Goal: Task Accomplishment & Management: Complete application form

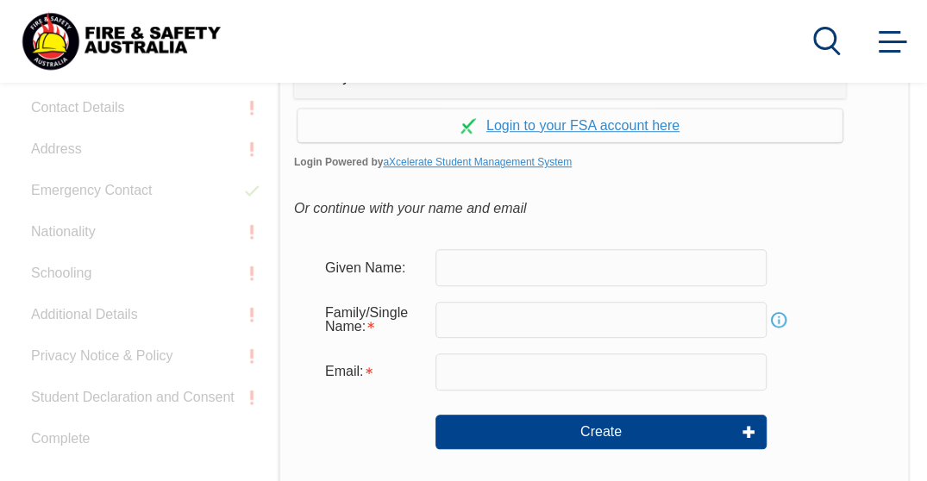
scroll to position [519, 0]
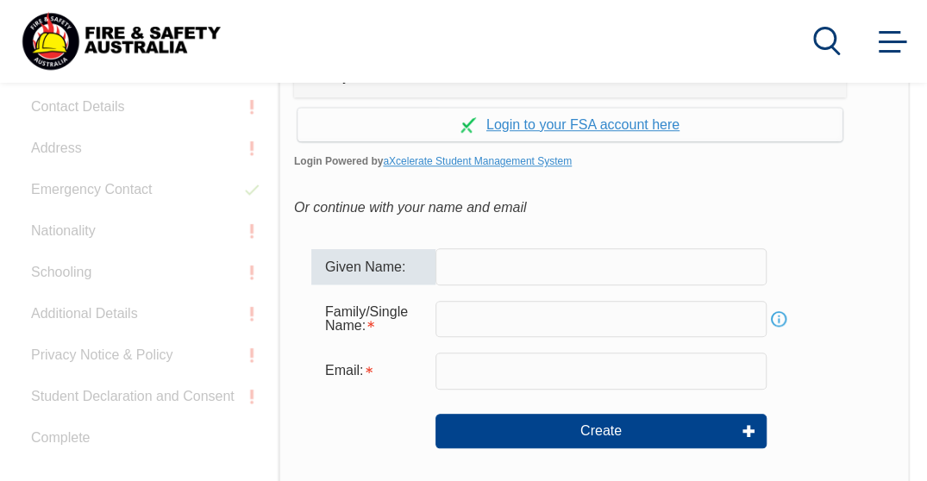
click at [484, 267] on input "text" at bounding box center [601, 266] width 331 height 36
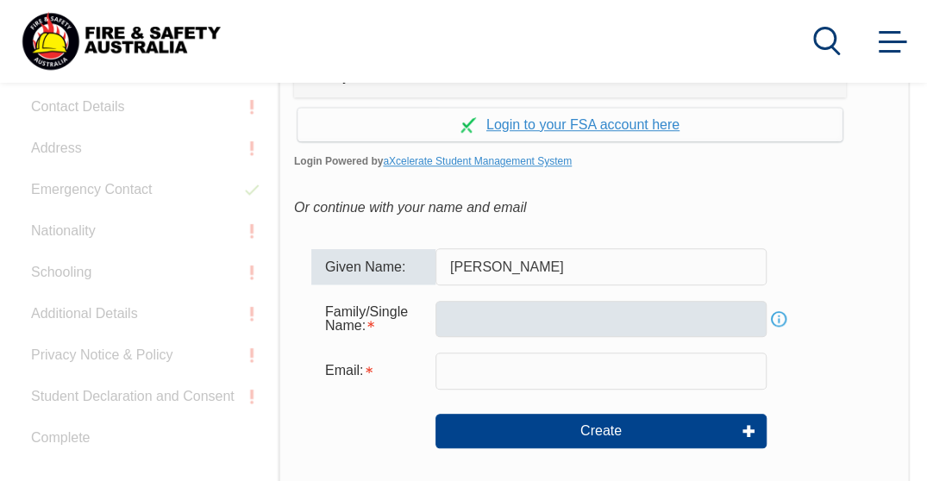
type input "[PERSON_NAME]"
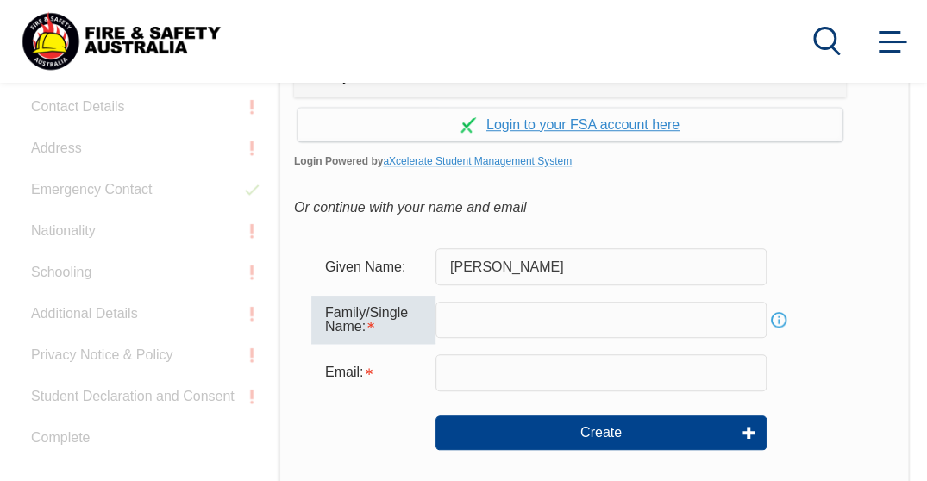
click at [461, 317] on input "text" at bounding box center [601, 320] width 331 height 36
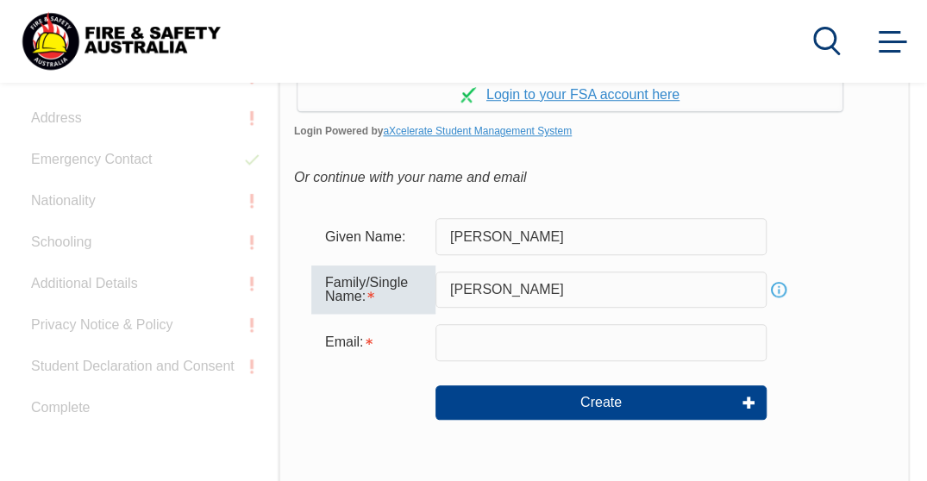
scroll to position [558, 0]
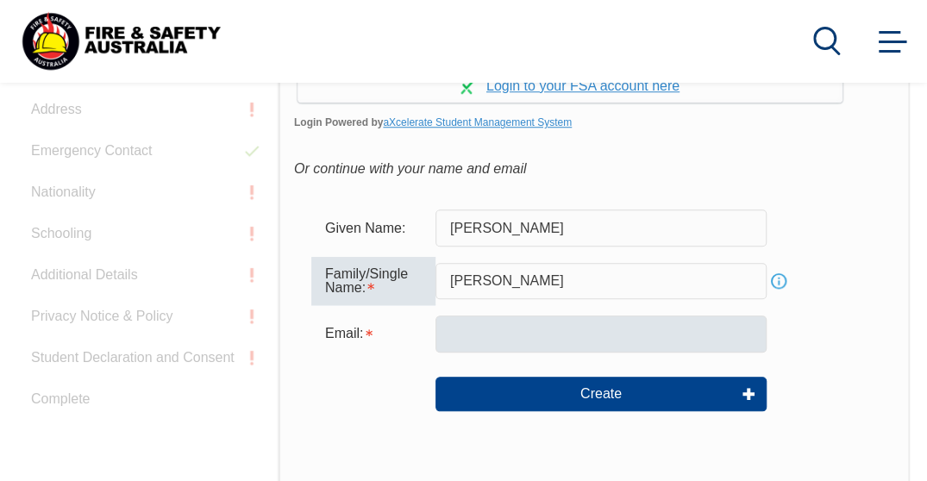
type input "[PERSON_NAME]"
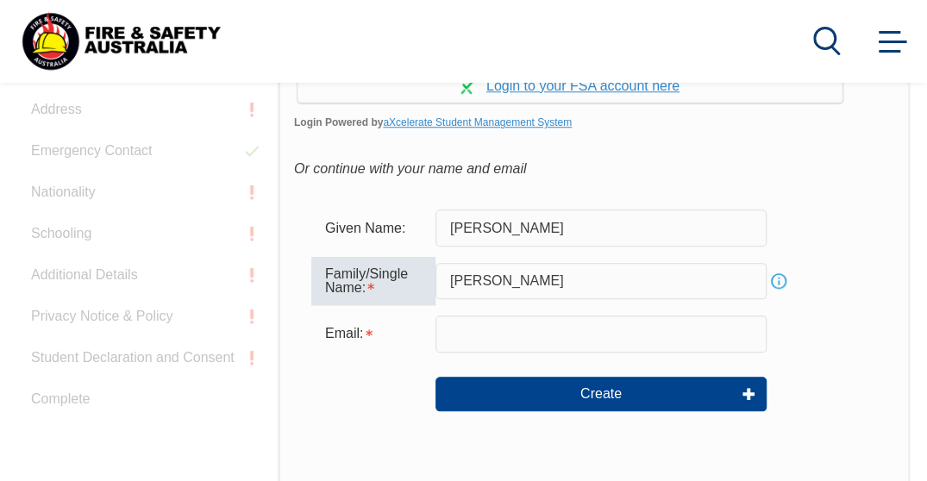
click at [476, 329] on input "email" at bounding box center [601, 334] width 331 height 36
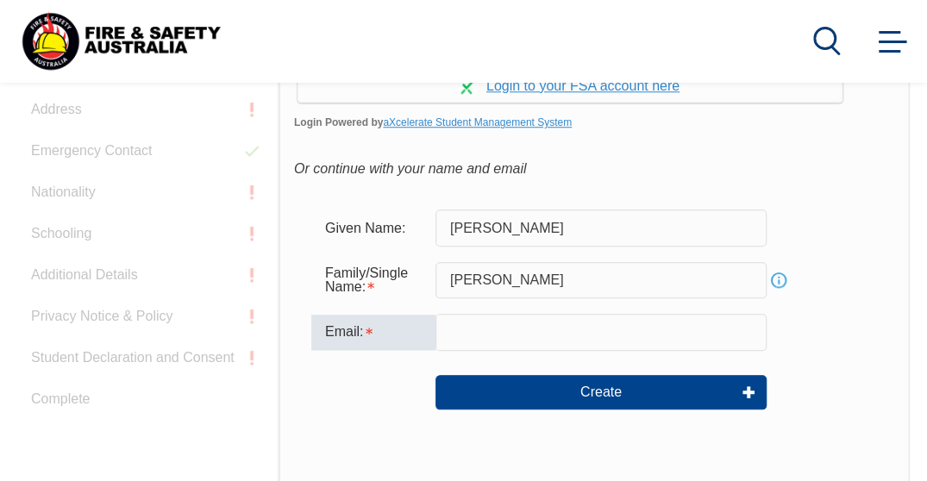
type input "[EMAIL_ADDRESS][DOMAIN_NAME]"
click at [830, 430] on form "Given Name: Sarah Family/Single Name: Thomas Info Email: sthomas@naafls.com.au …" at bounding box center [594, 321] width 600 height 259
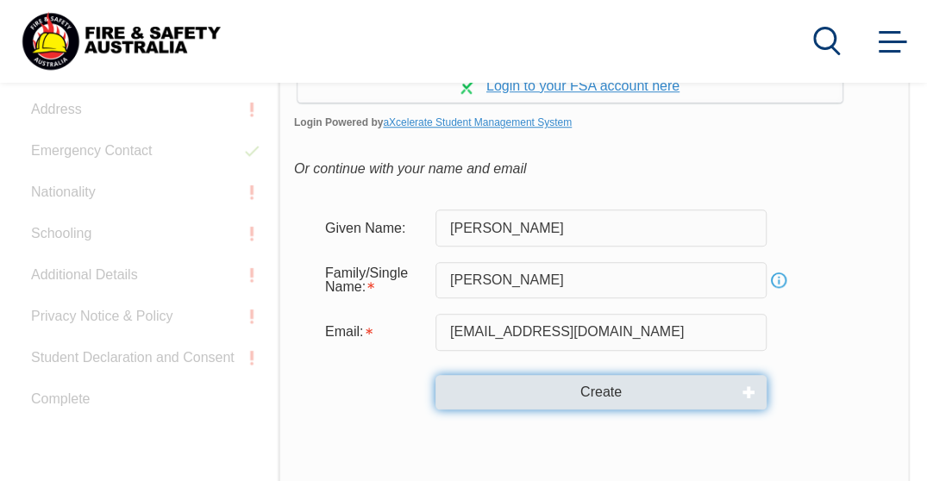
click at [640, 394] on button "Create" at bounding box center [601, 392] width 331 height 35
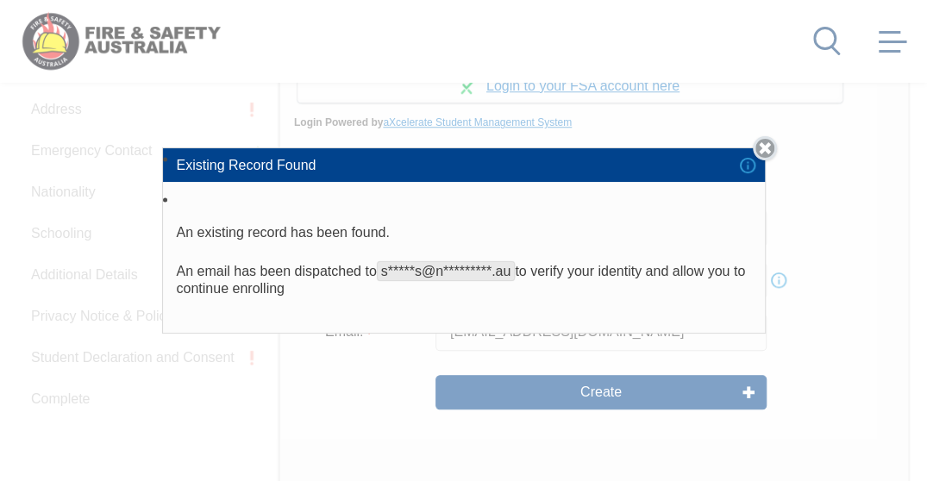
click at [774, 147] on link "Close" at bounding box center [765, 148] width 24 height 24
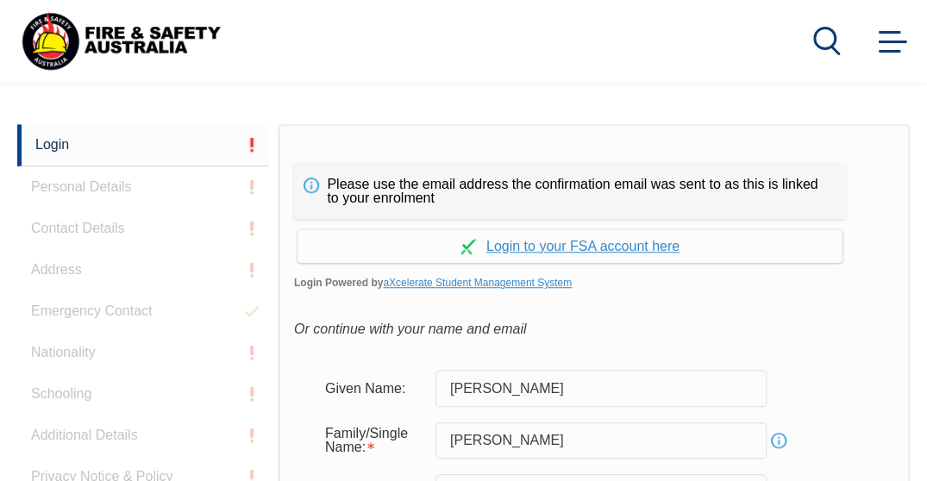
scroll to position [397, 0]
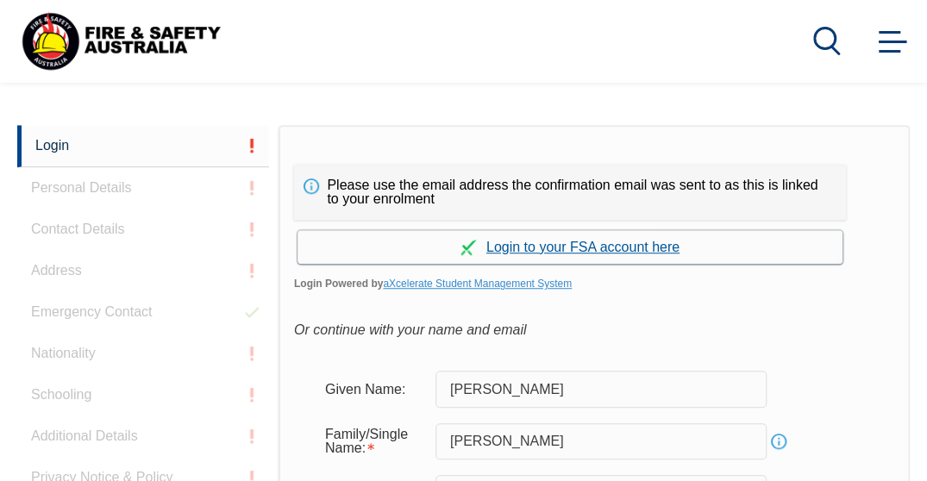
click at [528, 249] on link "Continue with aXcelerate" at bounding box center [570, 247] width 545 height 34
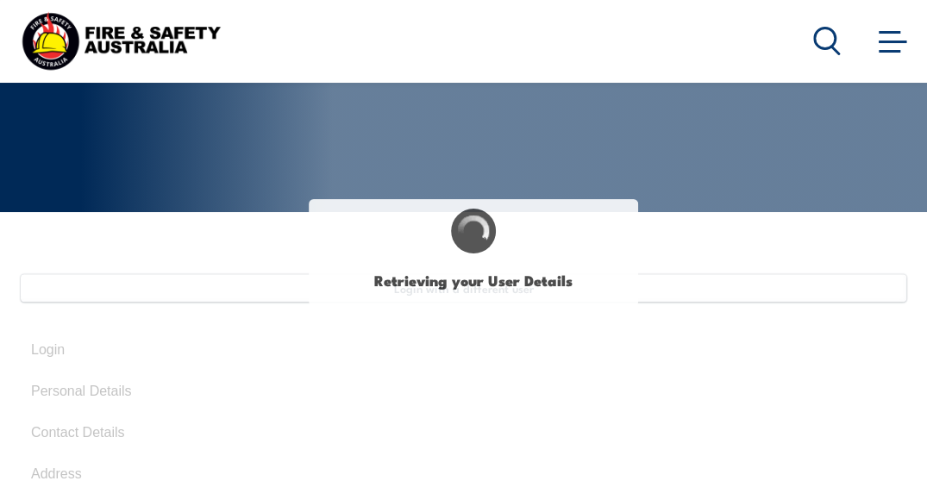
type input "[PERSON_NAME]"
type input "[DATE]"
type input "SG84Q8RJH5"
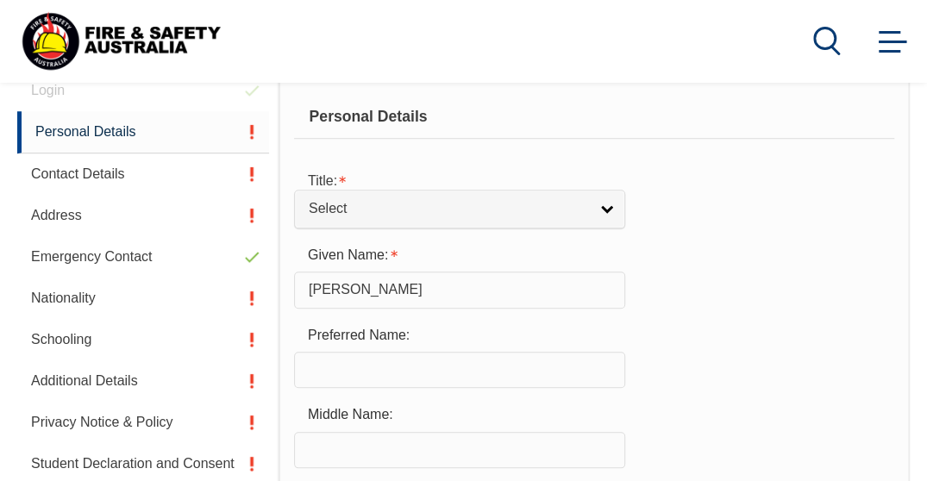
scroll to position [491, 0]
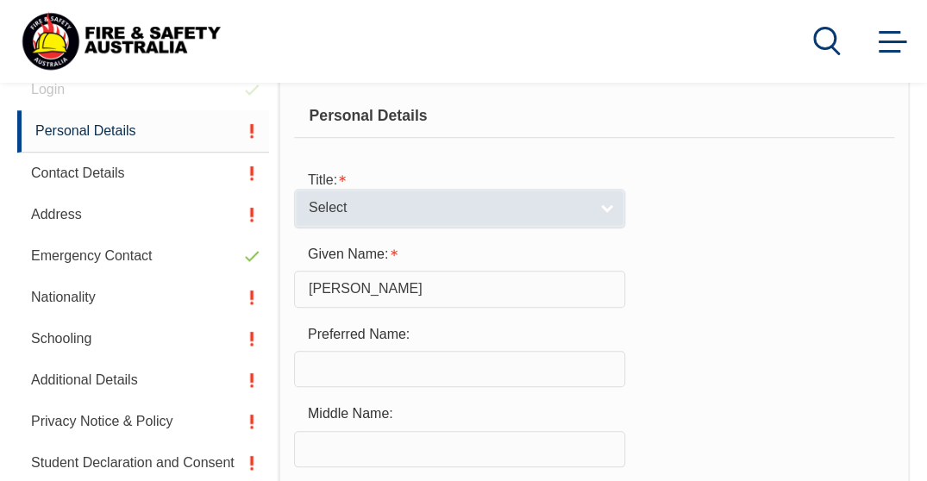
click at [383, 208] on span "Select" at bounding box center [449, 208] width 280 height 18
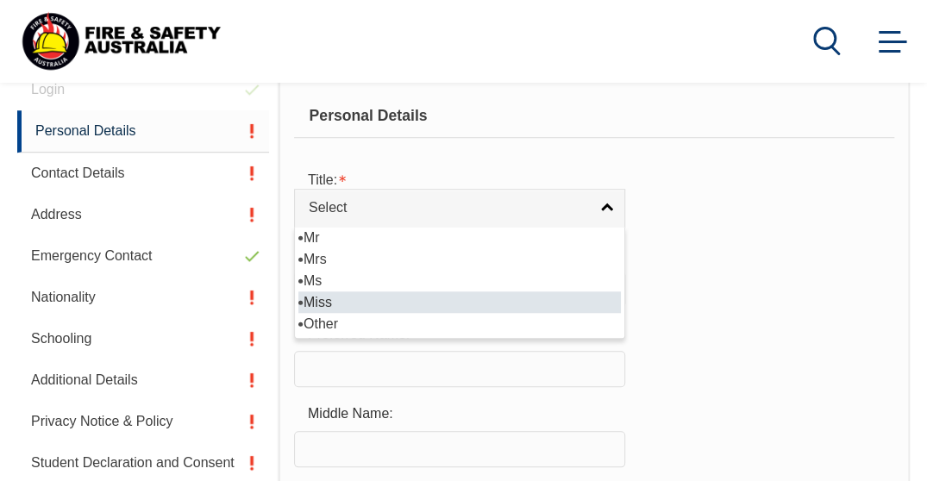
click at [357, 297] on li "Miss" at bounding box center [459, 303] width 323 height 22
select select "Miss"
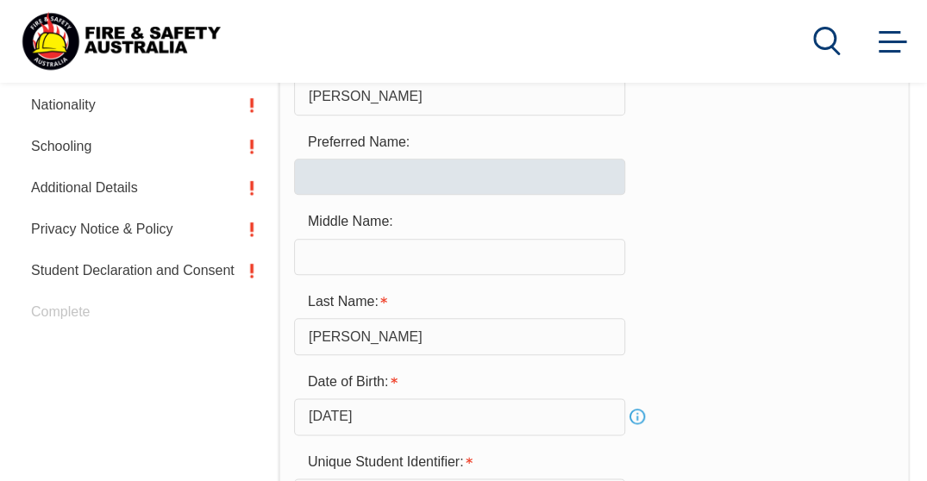
scroll to position [684, 0]
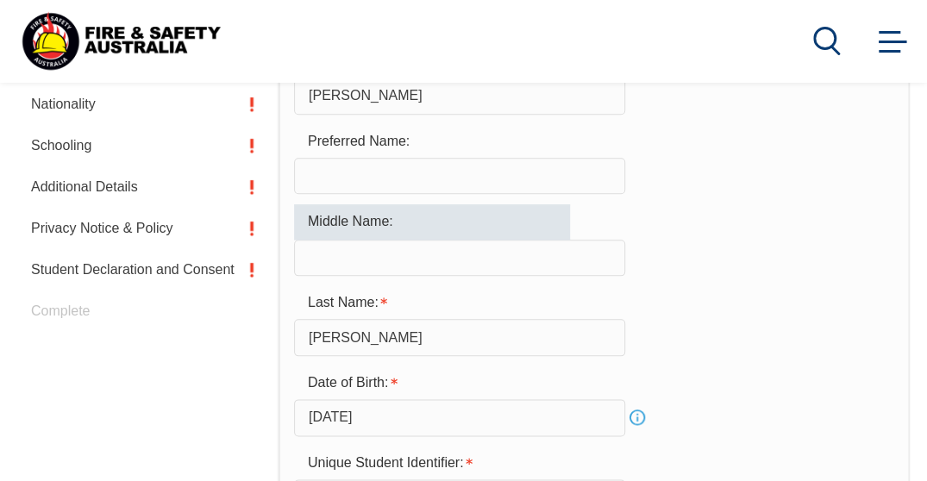
click at [397, 260] on input "text" at bounding box center [459, 258] width 331 height 36
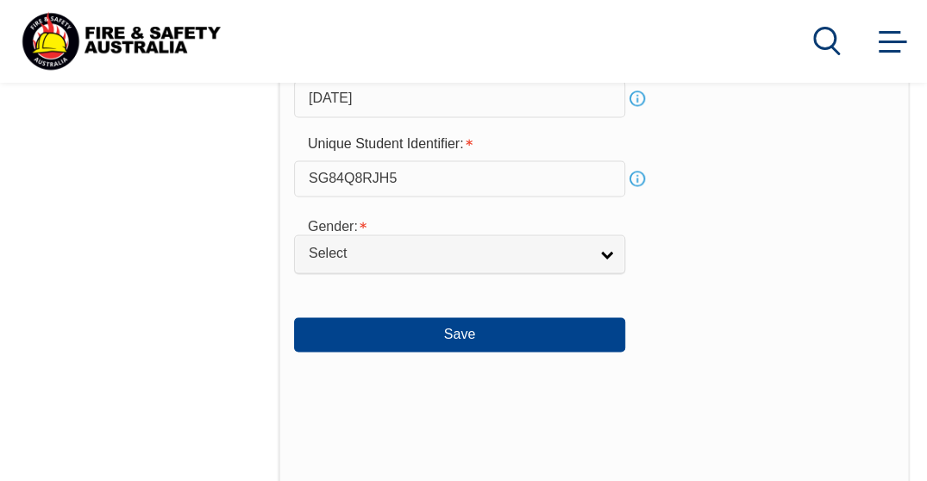
scroll to position [1004, 0]
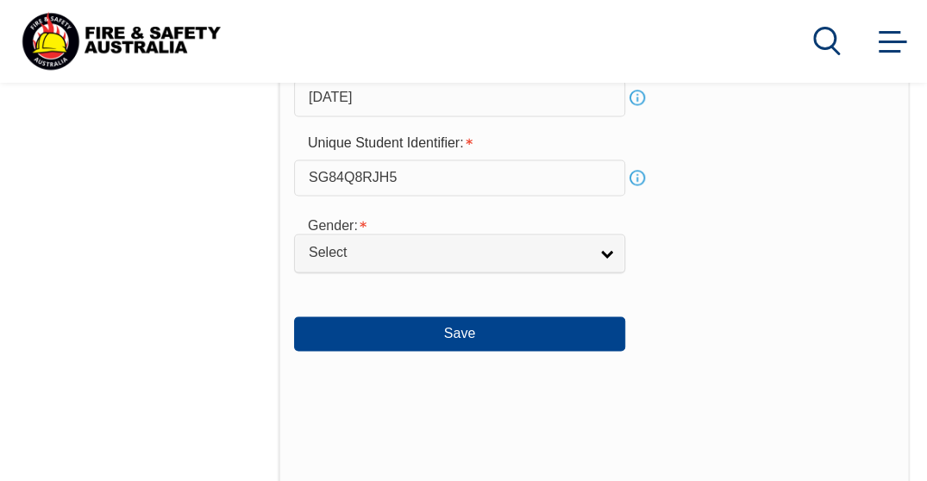
type input "Liduwina"
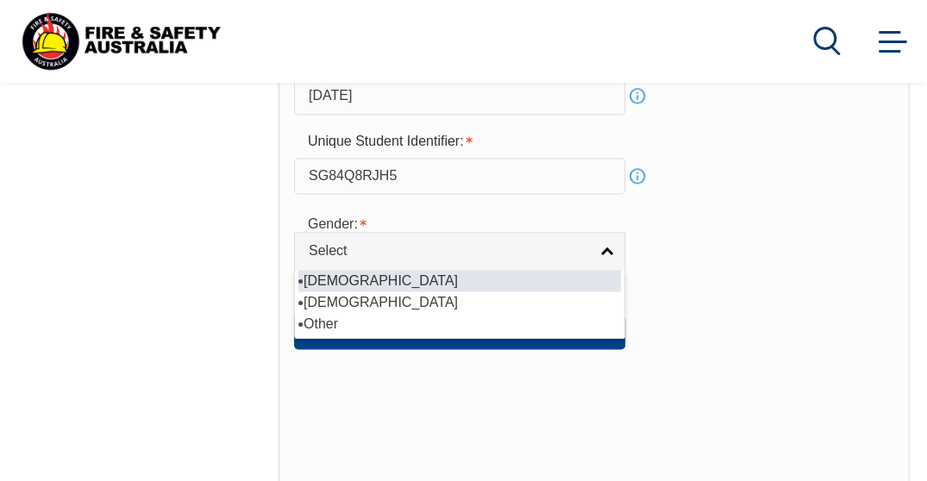
click at [397, 260] on link "Select" at bounding box center [459, 251] width 331 height 39
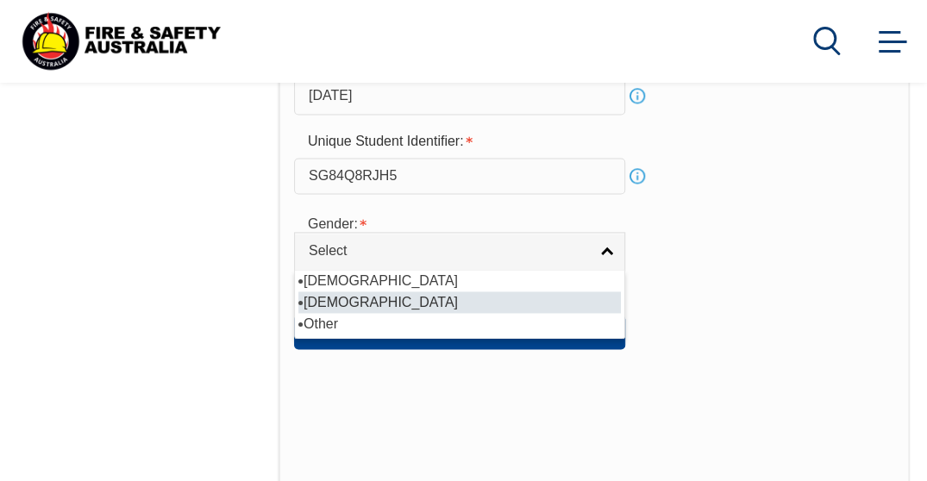
click at [349, 300] on li "[DEMOGRAPHIC_DATA]" at bounding box center [459, 303] width 323 height 22
select select "F"
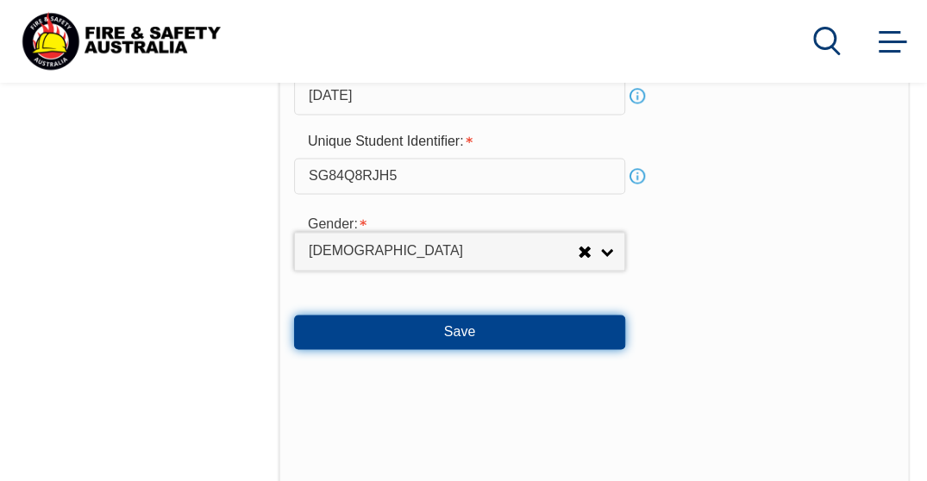
click at [376, 334] on button "Save" at bounding box center [459, 332] width 331 height 35
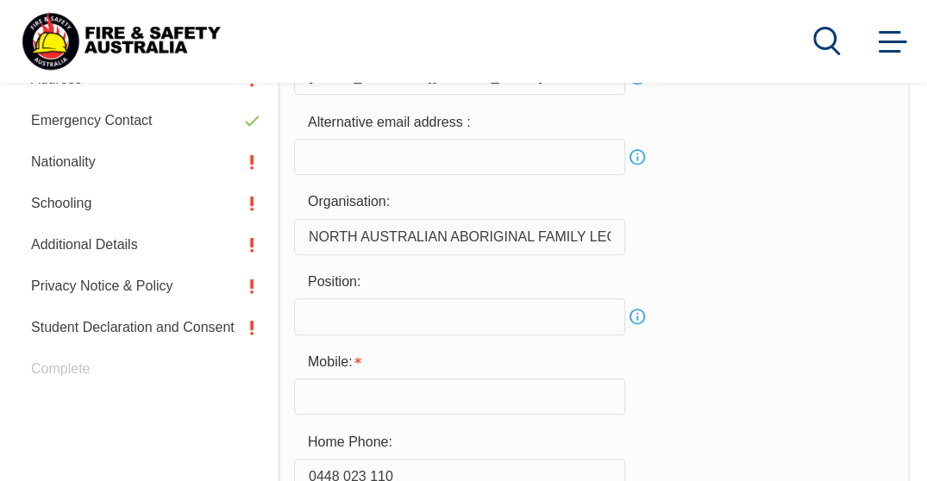
scroll to position [628, 0]
click at [430, 315] on input "text" at bounding box center [459, 315] width 331 height 36
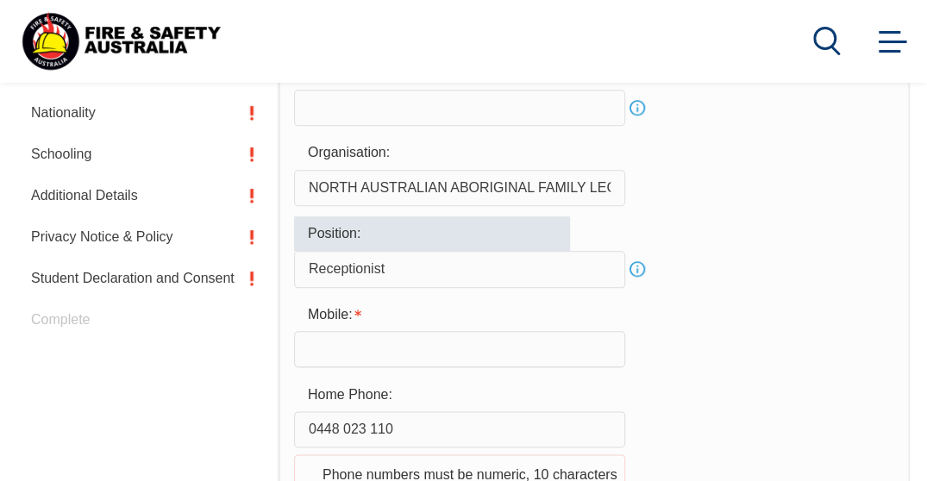
scroll to position [680, 0]
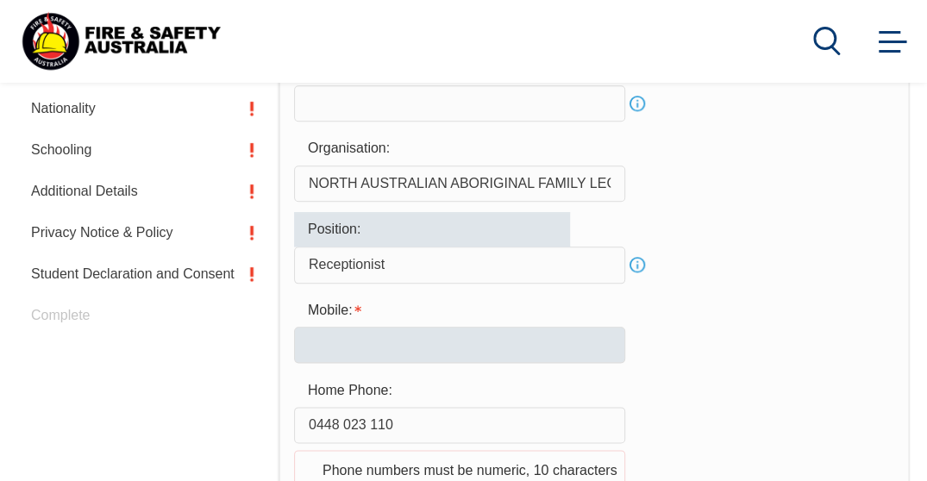
type input "Receptionist"
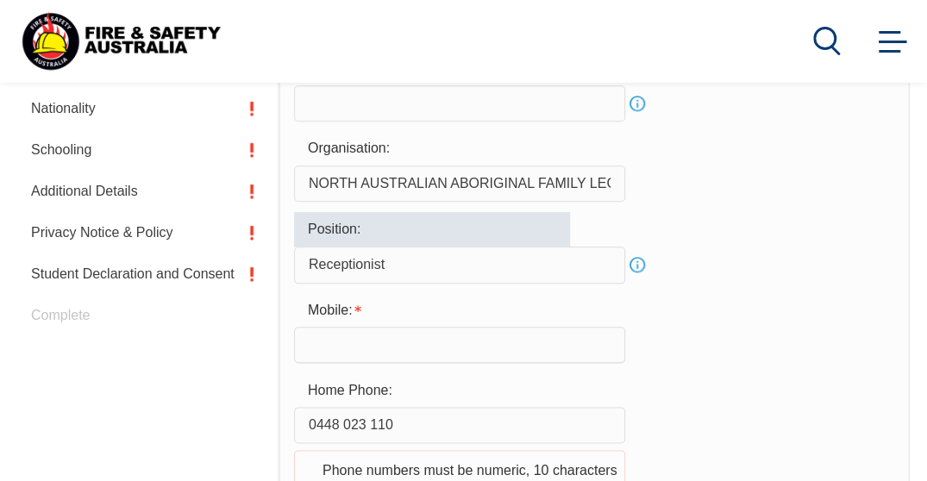
click at [374, 342] on input "text" at bounding box center [459, 345] width 331 height 36
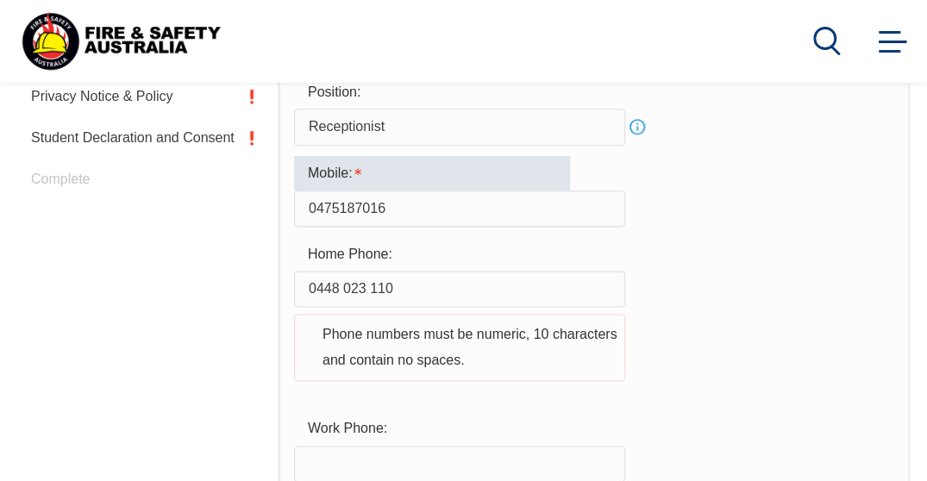
scroll to position [818, 0]
type input "0475187016"
click at [784, 336] on div "Home Phone: [PHONE_NUMBER] Phone numbers must be numeric, 10 characters and con…" at bounding box center [594, 318] width 600 height 165
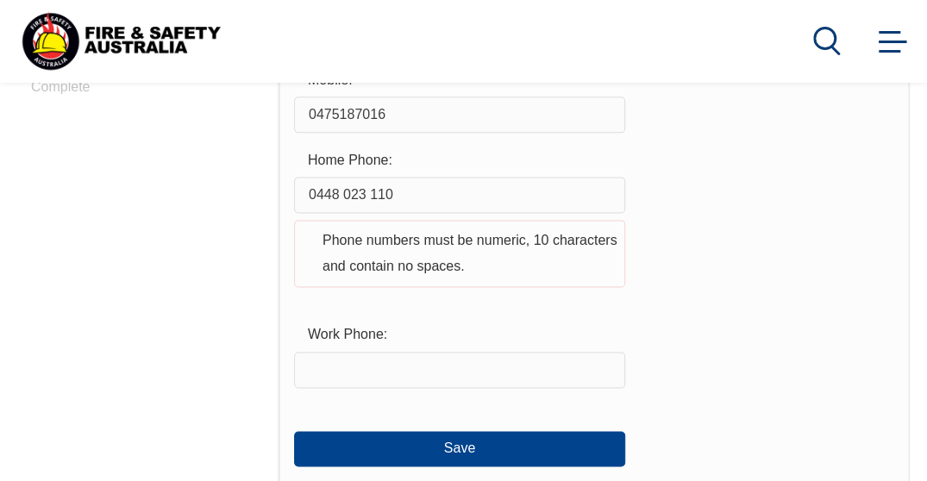
scroll to position [911, 0]
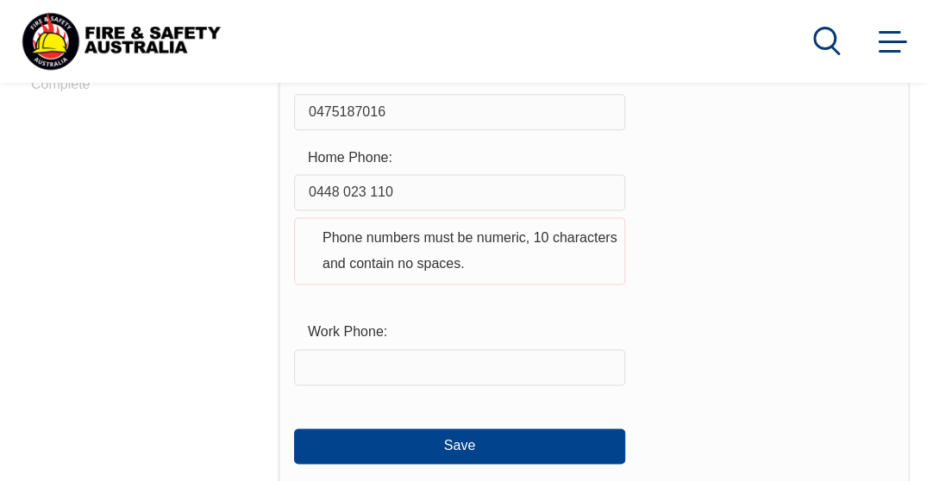
click at [536, 357] on input "text" at bounding box center [459, 367] width 331 height 36
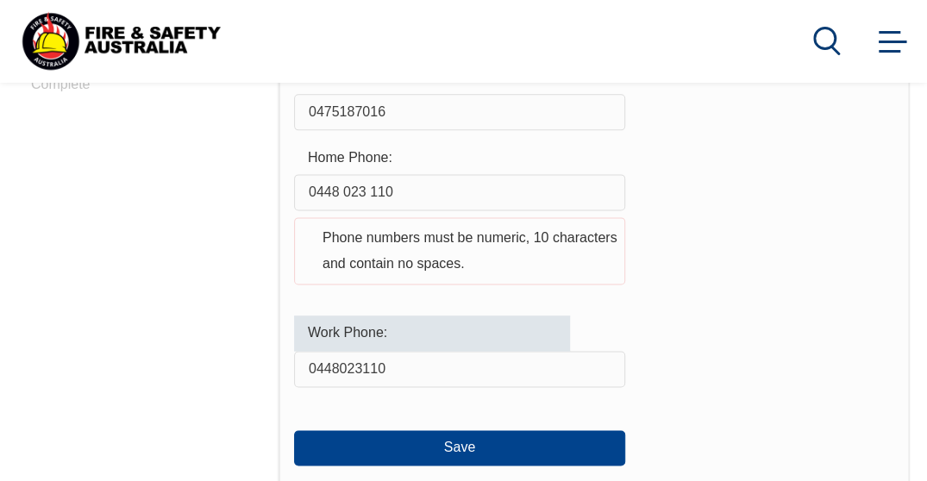
type input "0448023110"
click at [692, 329] on div "Work Phone: [PHONE_NUMBER]" at bounding box center [594, 352] width 600 height 72
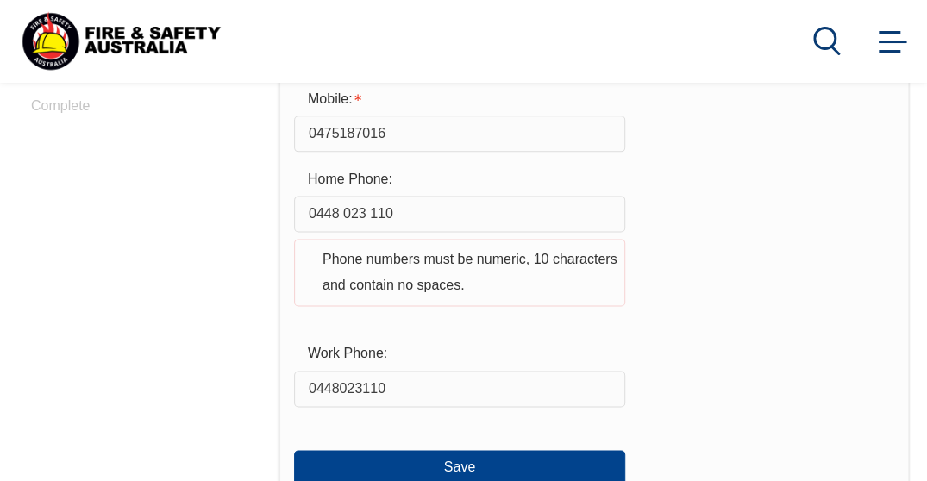
scroll to position [860, 0]
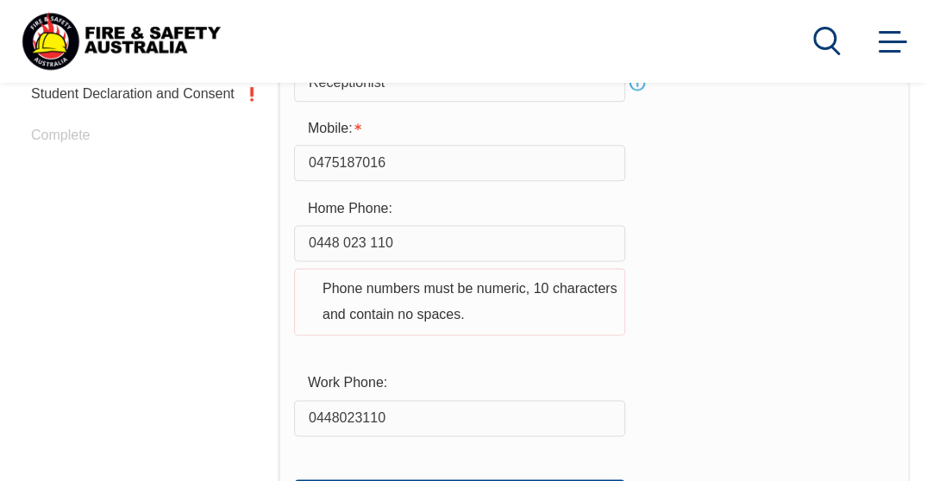
click at [480, 249] on input "0448 023 110" at bounding box center [459, 243] width 331 height 36
click at [745, 301] on div "Home Phone: Phone numbers must be numeric, 10 characters and contain no spaces." at bounding box center [594, 274] width 600 height 165
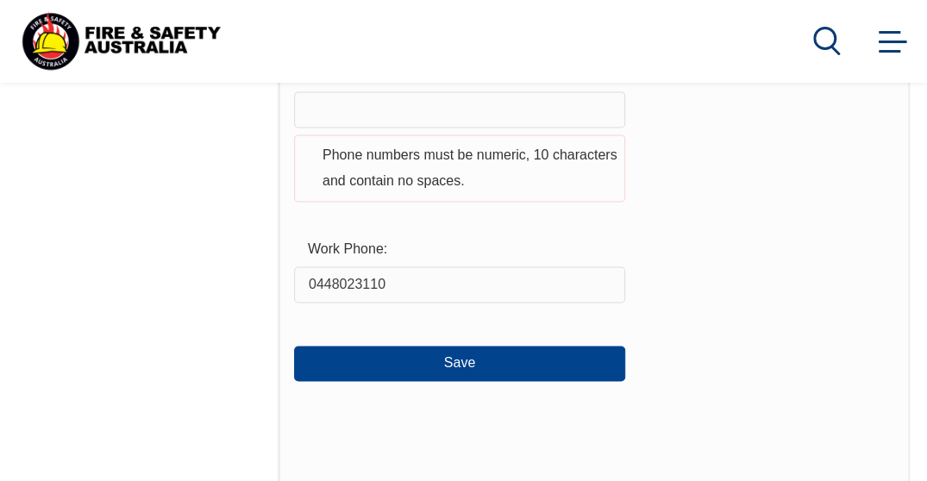
scroll to position [1033, 0]
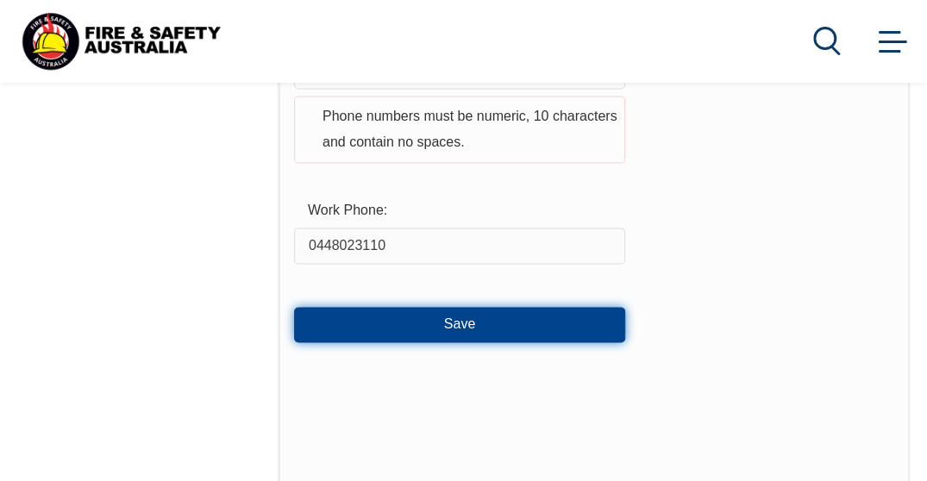
click at [576, 320] on button "Save" at bounding box center [459, 324] width 331 height 35
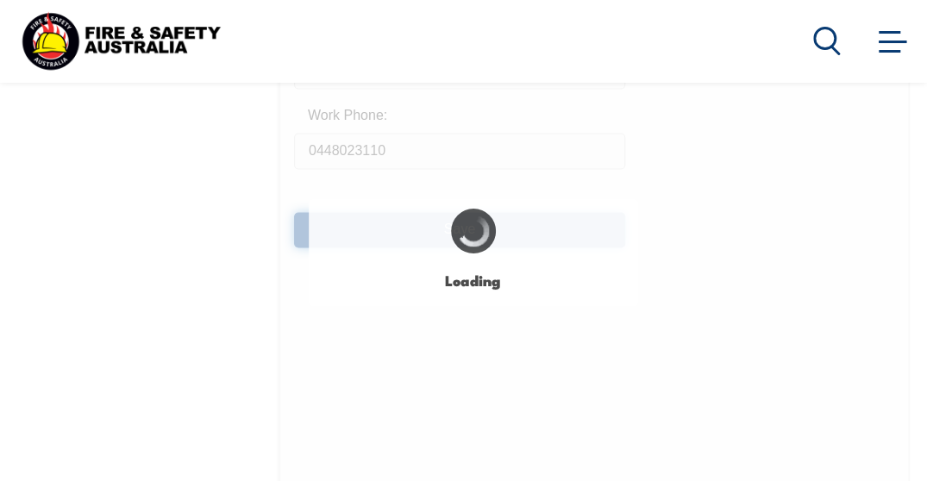
type input "Receptionist"
type input "0448 023 110"
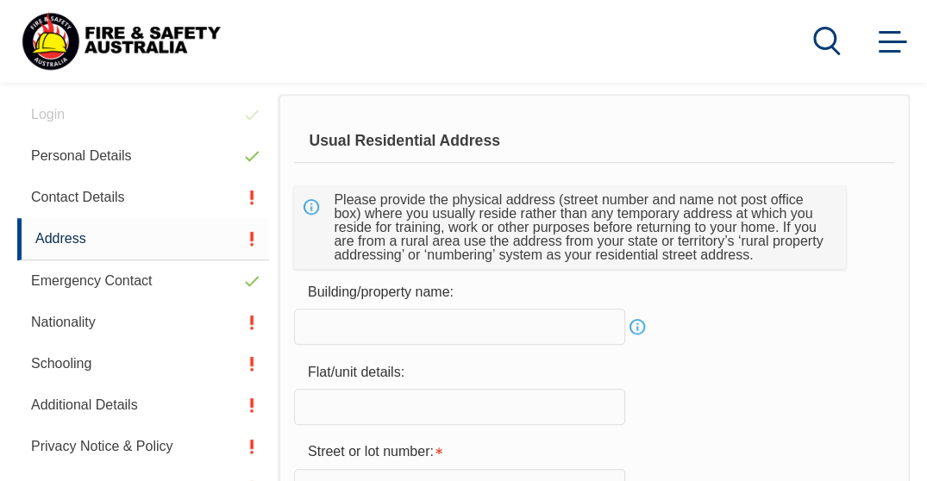
scroll to position [491, 0]
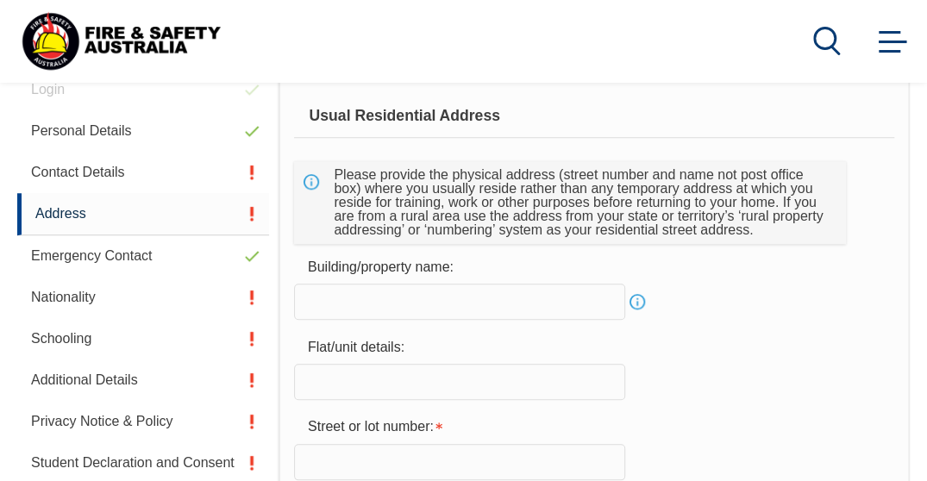
click at [534, 301] on input "text" at bounding box center [459, 302] width 331 height 36
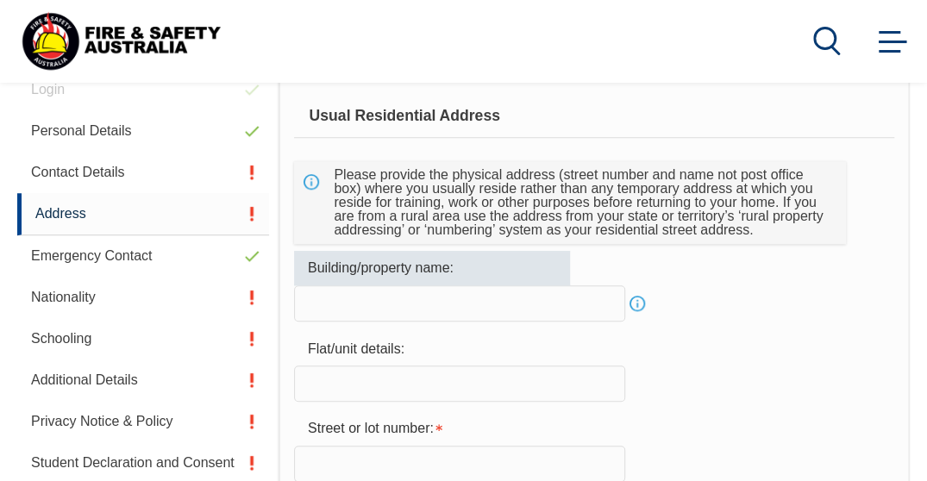
click at [640, 306] on link "Info" at bounding box center [637, 304] width 24 height 24
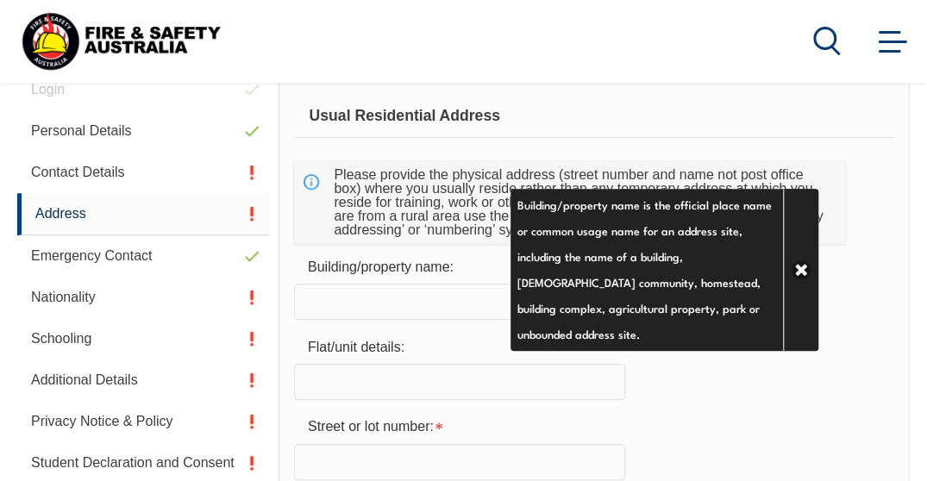
click at [418, 301] on input "text" at bounding box center [459, 302] width 331 height 36
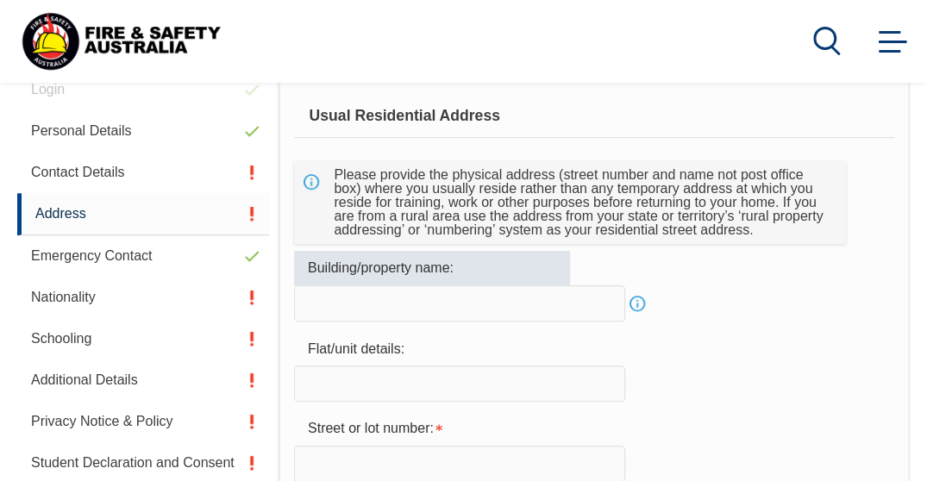
type input "#"
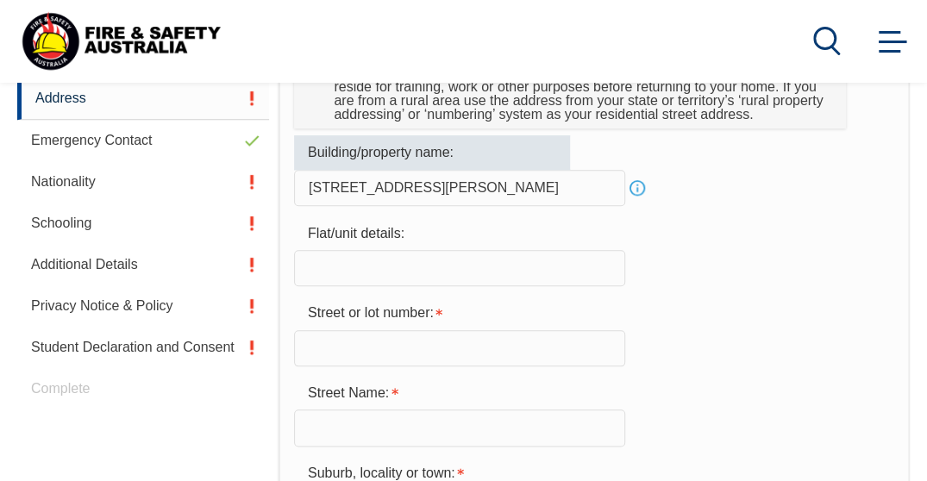
scroll to position [607, 0]
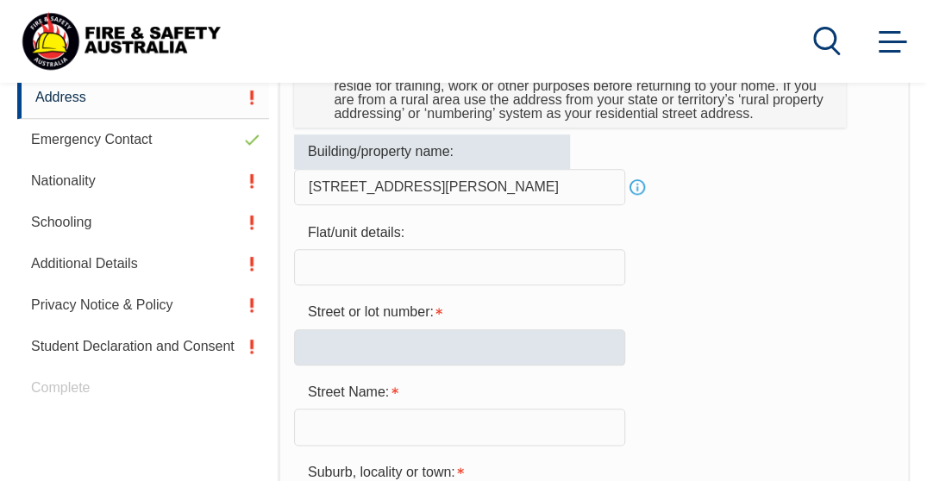
type input "[STREET_ADDRESS][PERSON_NAME]"
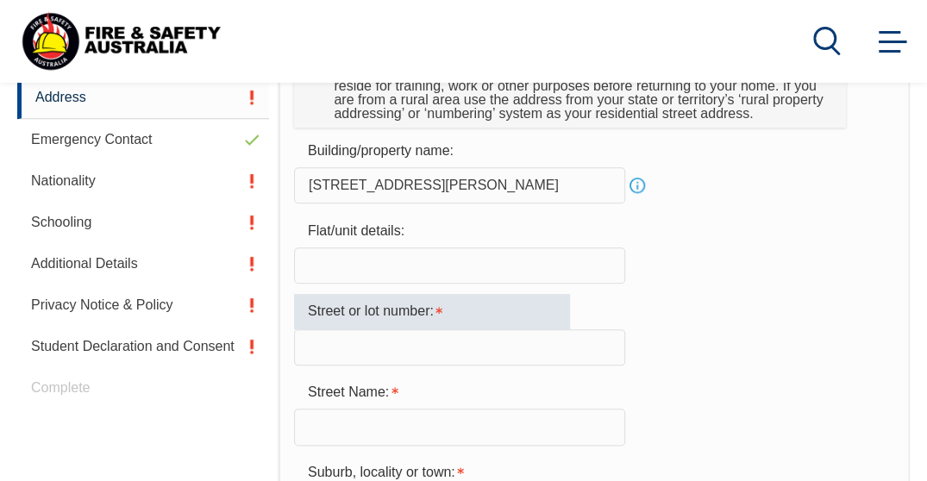
click at [390, 349] on input "text" at bounding box center [459, 348] width 331 height 36
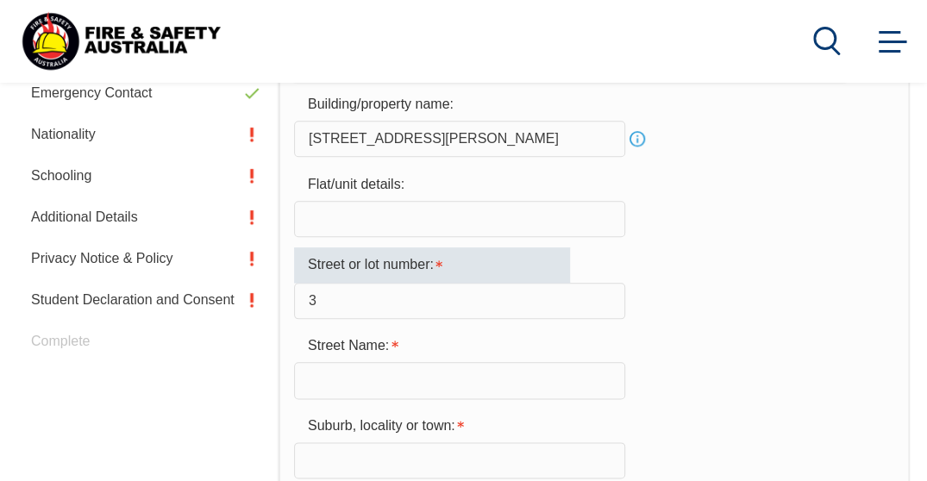
scroll to position [657, 0]
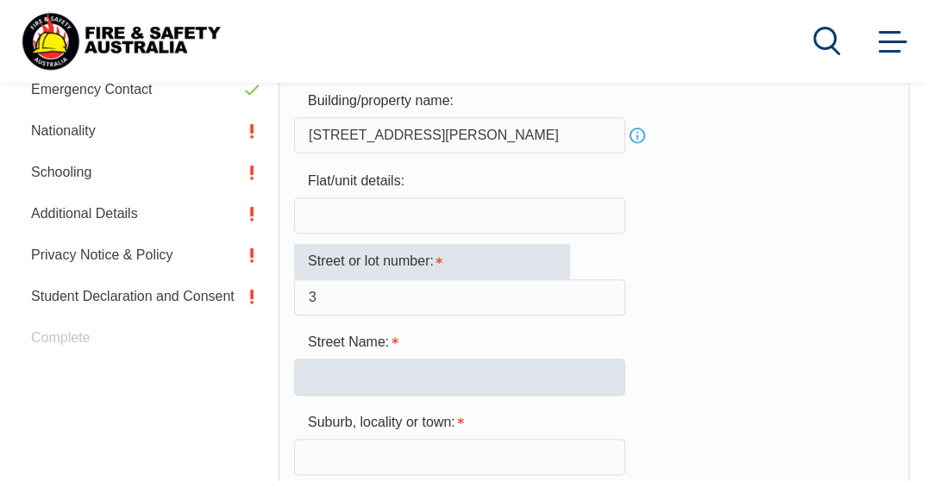
type input "3"
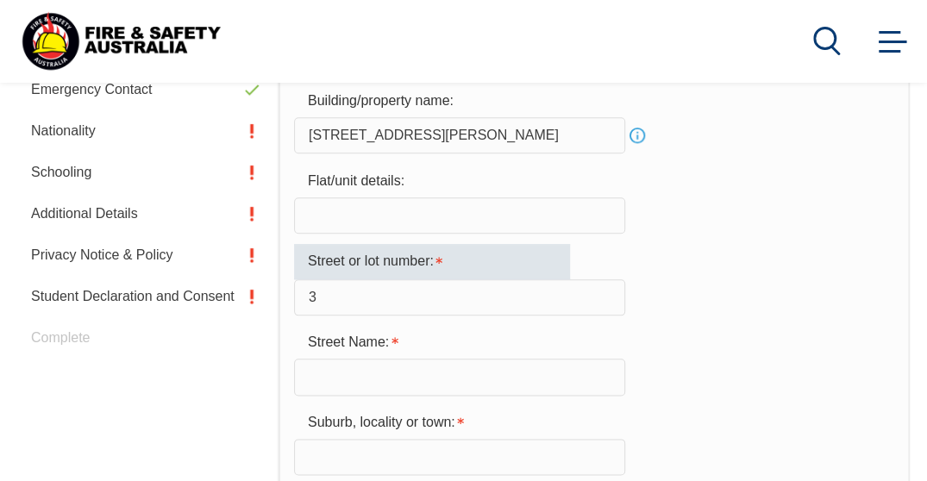
click at [361, 373] on input "text" at bounding box center [459, 377] width 331 height 36
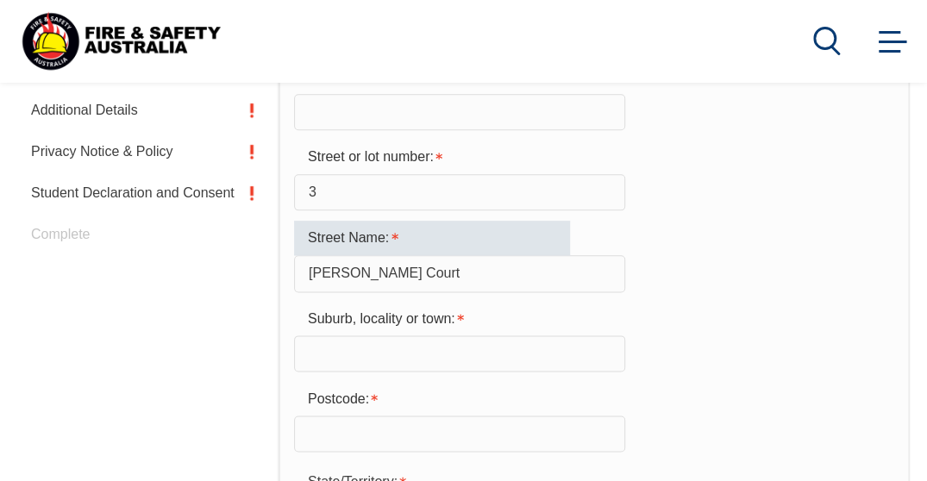
scroll to position [763, 0]
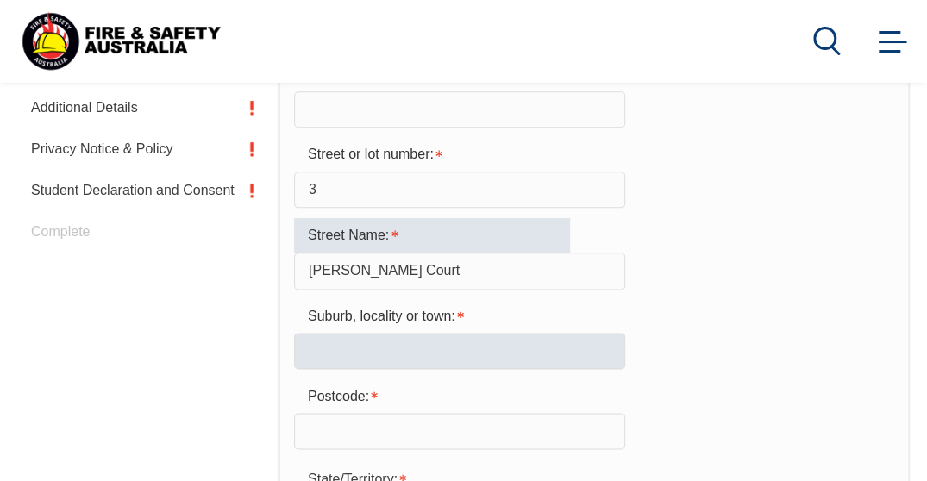
type input "[PERSON_NAME] Court"
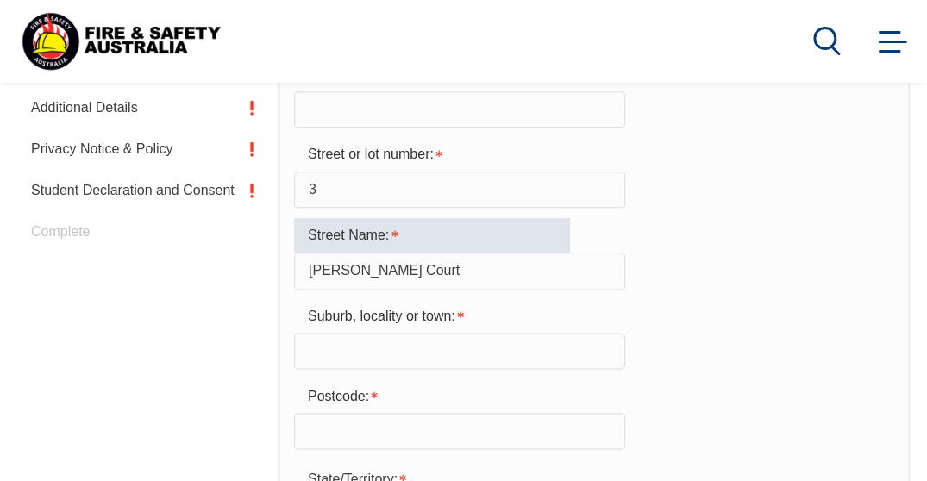
click at [358, 359] on input "text" at bounding box center [459, 351] width 331 height 36
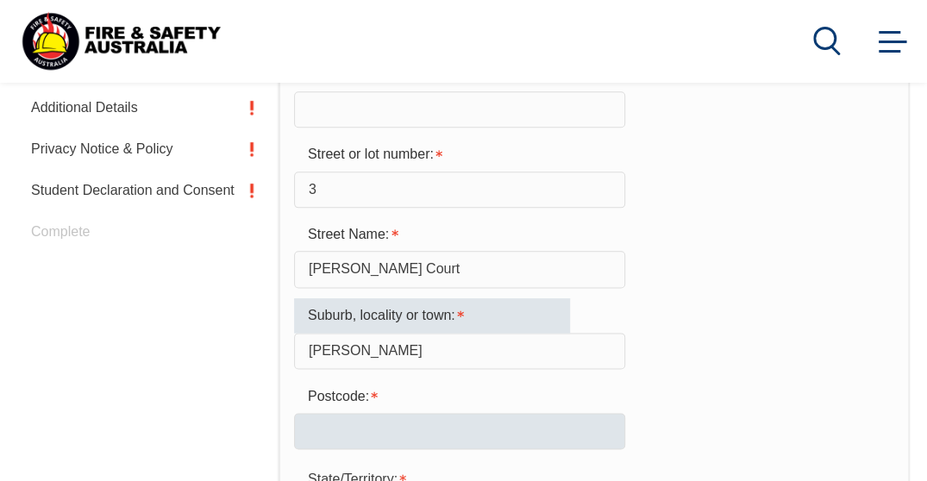
type input "[PERSON_NAME]"
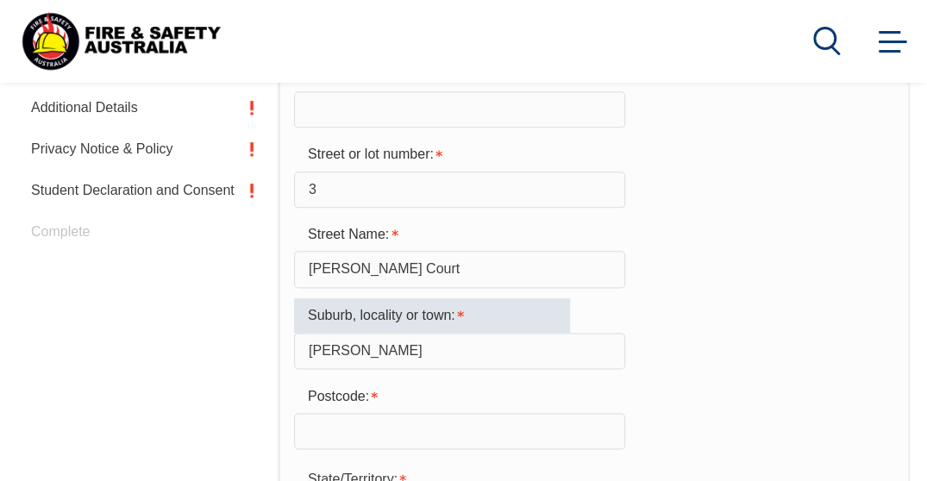
click at [349, 422] on input "text" at bounding box center [459, 431] width 331 height 36
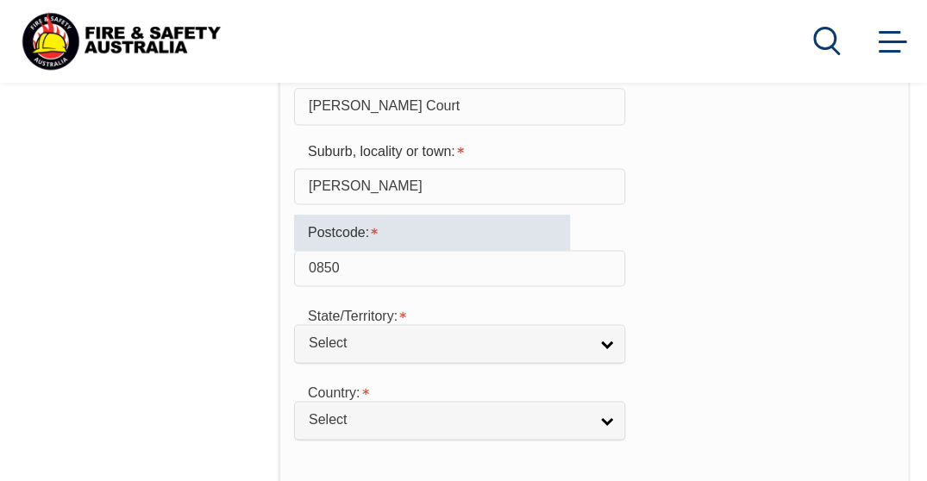
scroll to position [971, 0]
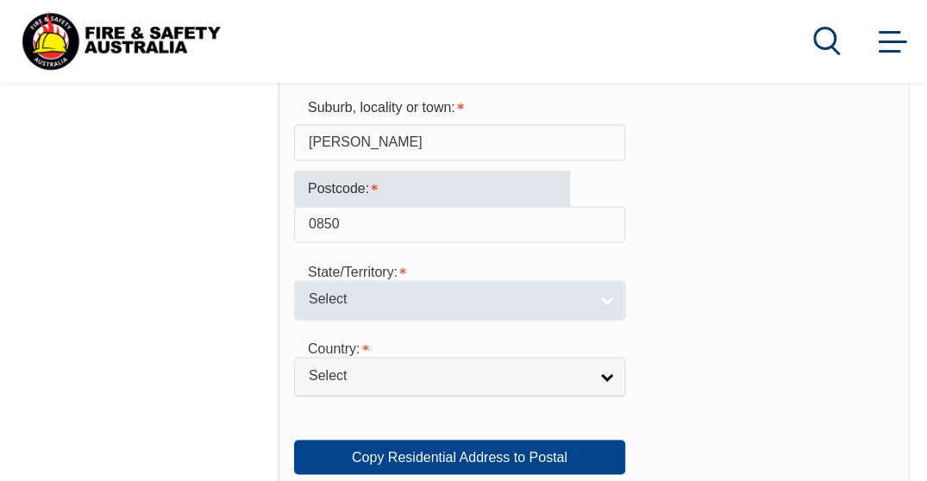
type input "0850"
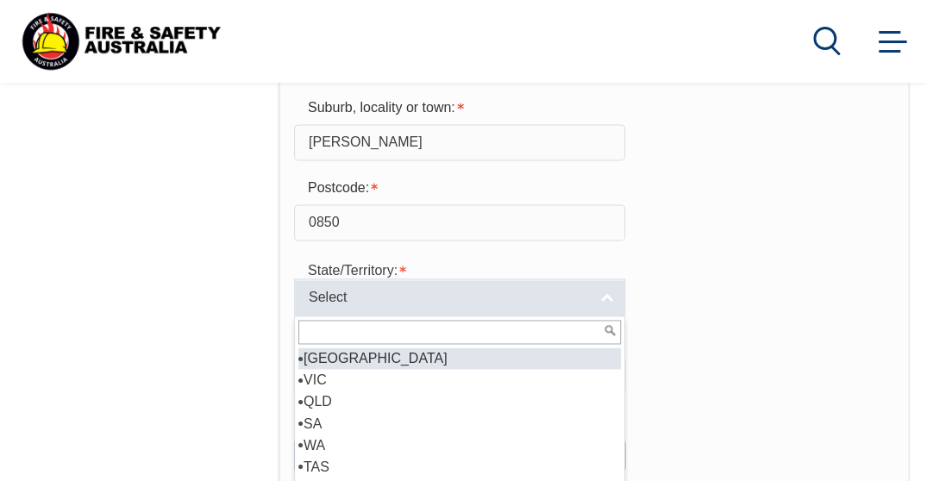
click at [388, 305] on span "Select" at bounding box center [449, 298] width 280 height 18
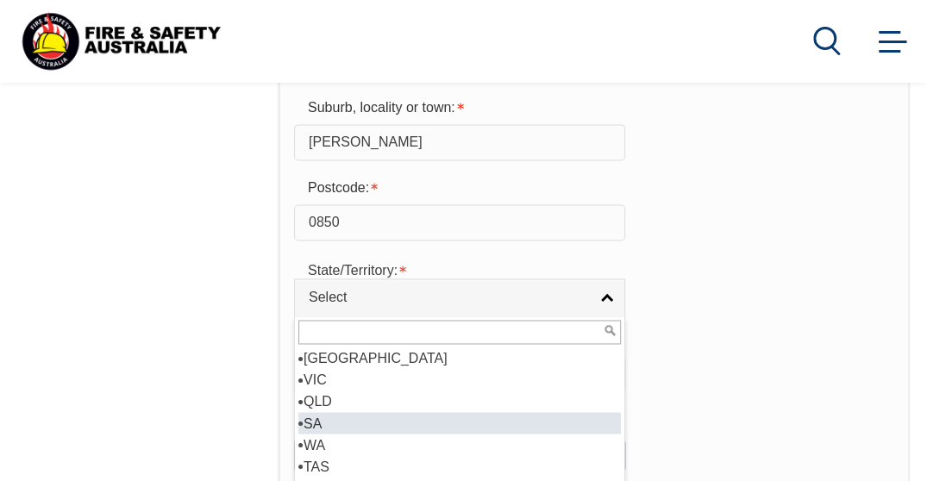
scroll to position [9, 0]
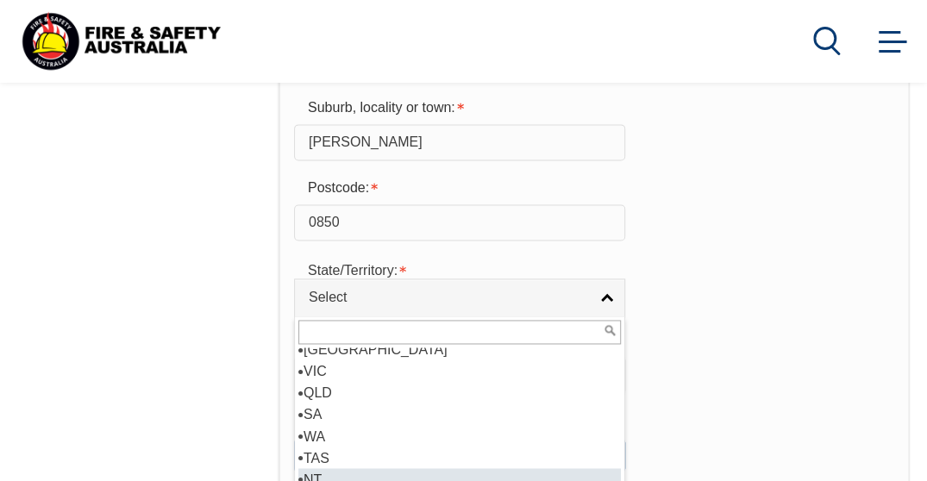
click at [328, 470] on li "NT" at bounding box center [459, 479] width 323 height 22
select select "NT"
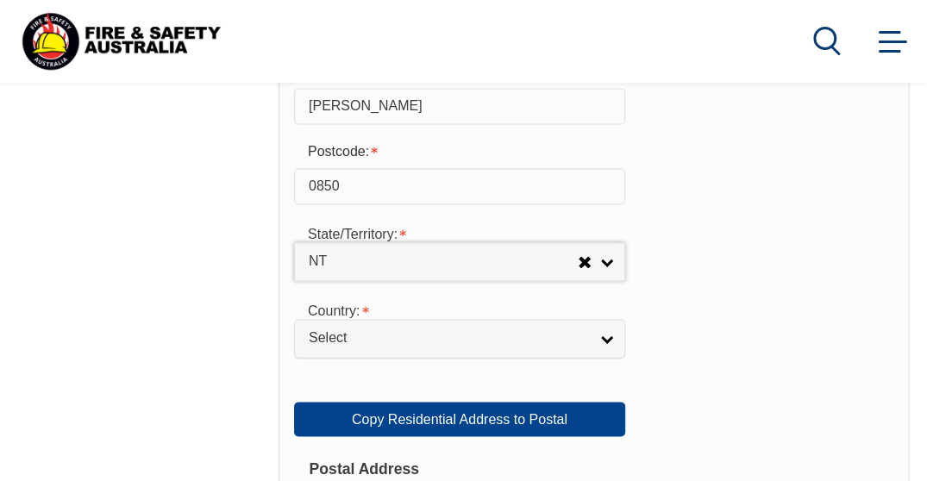
scroll to position [1008, 0]
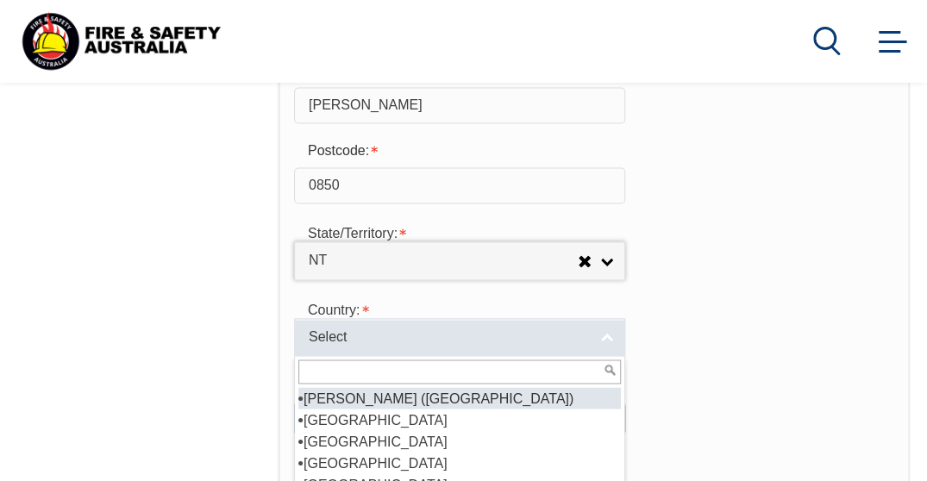
click at [616, 330] on link "Select" at bounding box center [459, 337] width 331 height 39
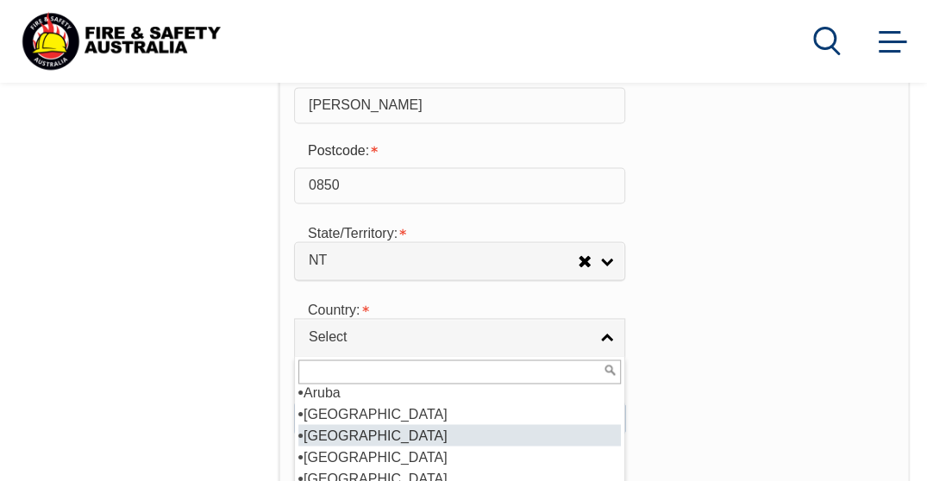
scroll to position [271, 0]
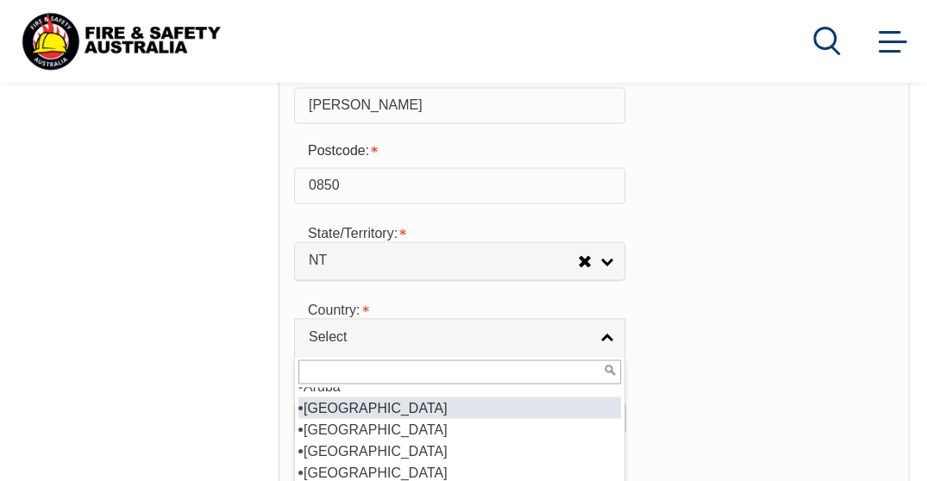
click at [376, 405] on li "[GEOGRAPHIC_DATA]" at bounding box center [459, 408] width 323 height 22
select select "1101"
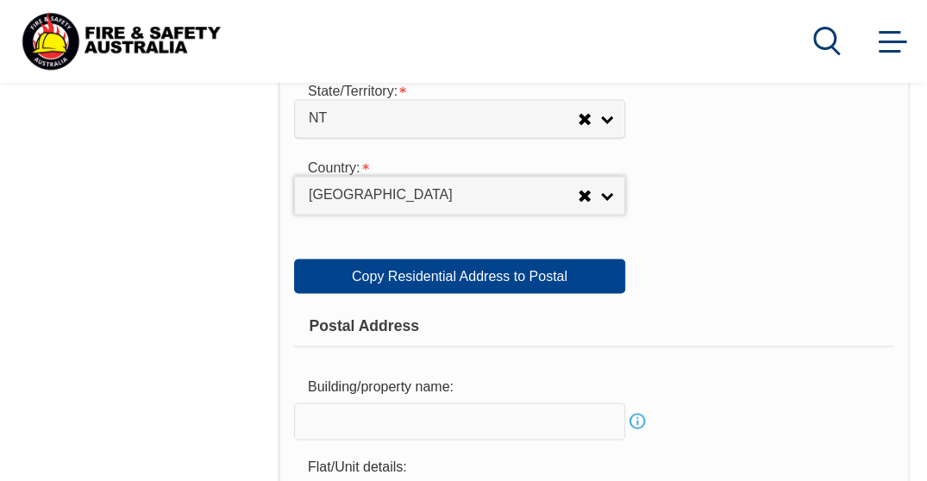
scroll to position [1165, 0]
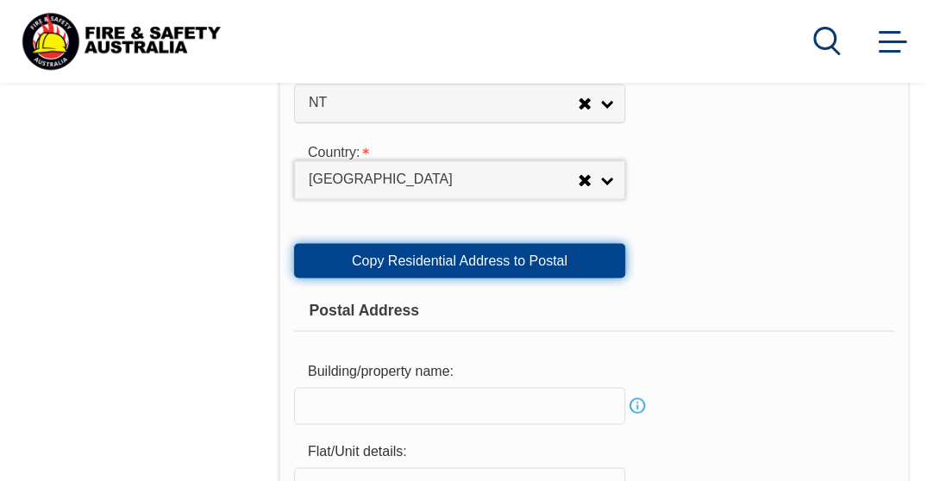
click at [582, 267] on link "Copy Residential Address to Postal" at bounding box center [459, 260] width 331 height 35
type input "[STREET_ADDRESS][PERSON_NAME]"
type input "3"
type input "[PERSON_NAME] Court"
type input "[PERSON_NAME]"
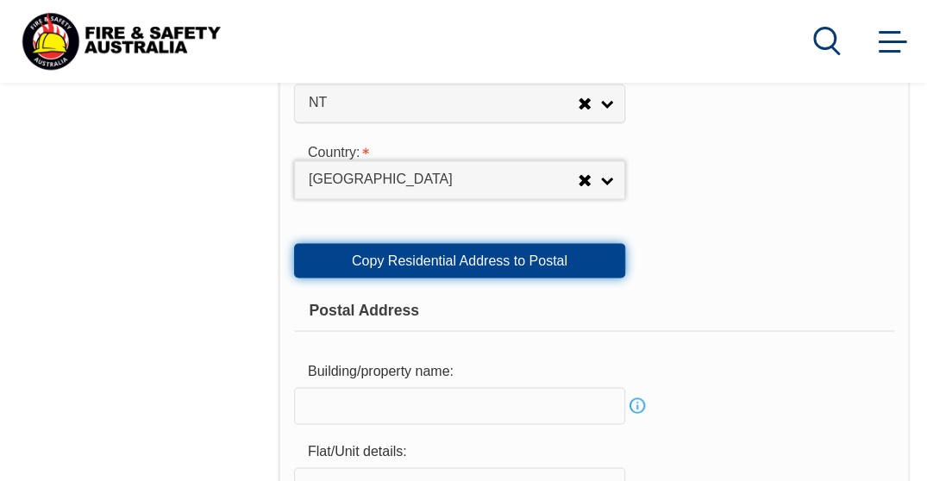
select select "NT"
type input "0850"
select select "1101"
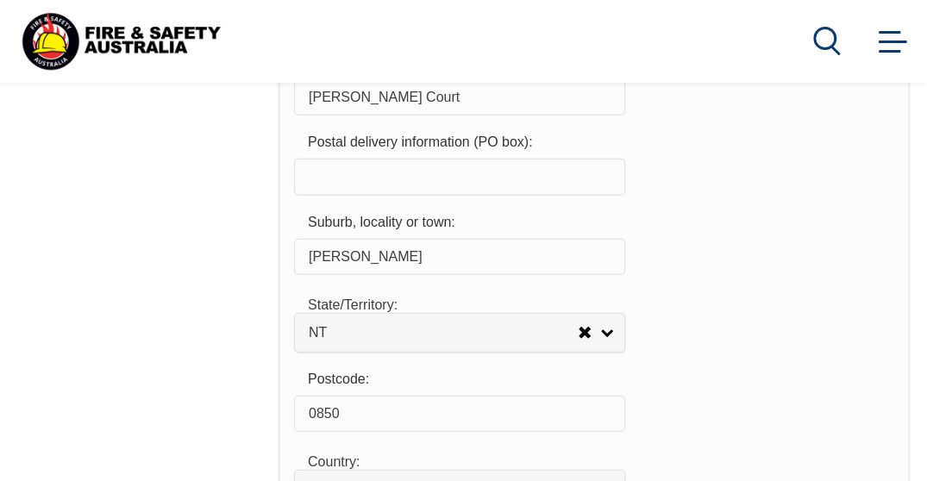
scroll to position [1837, 0]
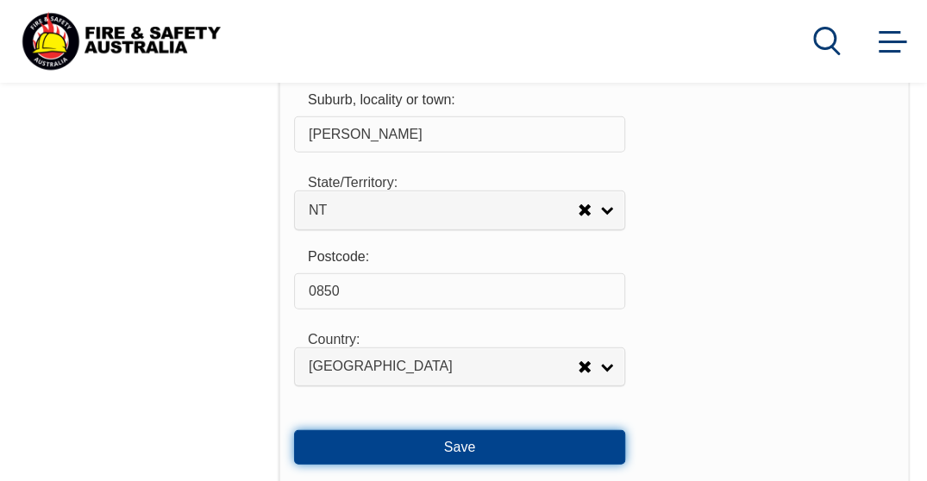
click at [478, 451] on button "Save" at bounding box center [459, 447] width 331 height 35
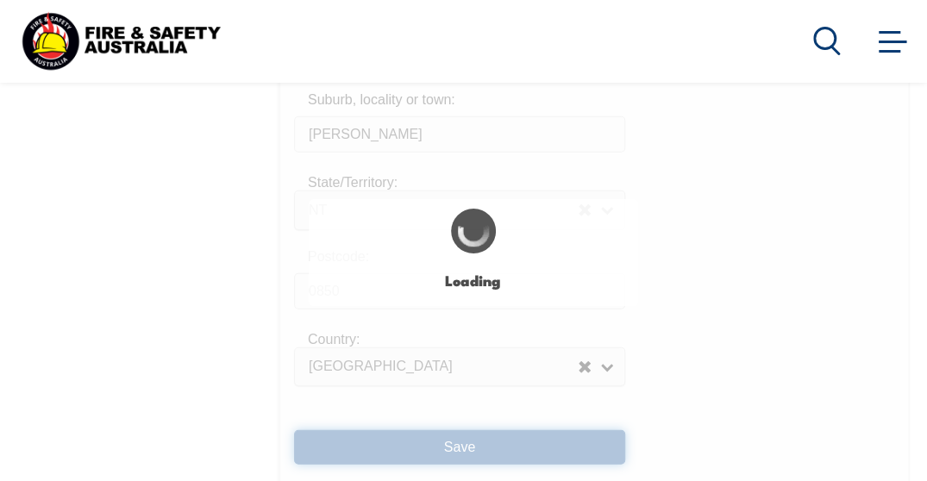
type input "[PERSON_NAME]"
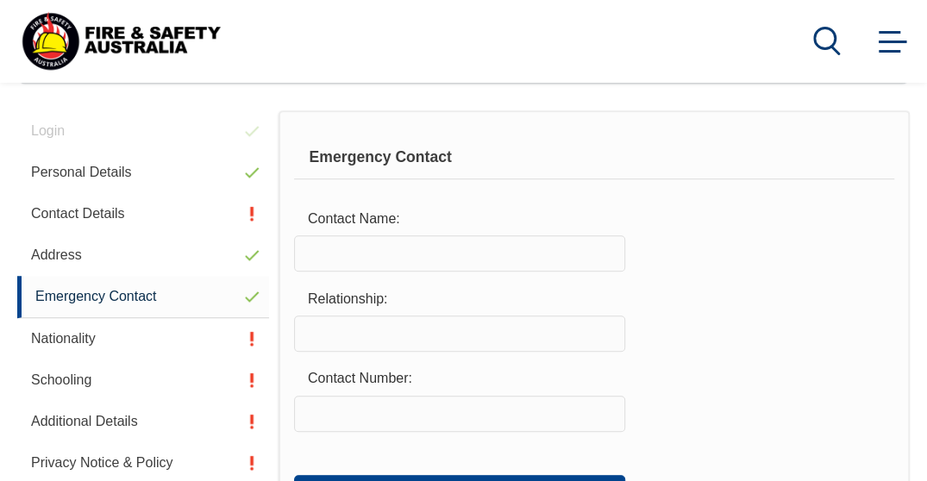
scroll to position [453, 0]
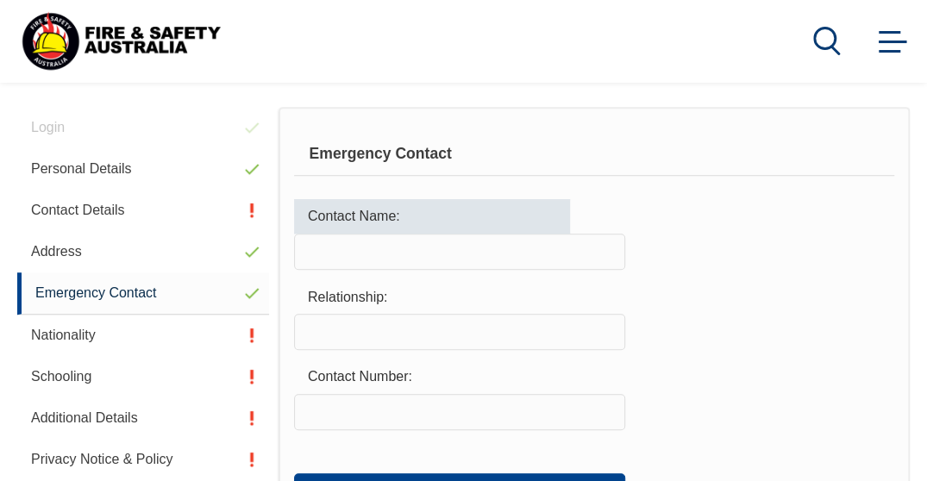
click at [416, 254] on input "text" at bounding box center [459, 252] width 331 height 36
click at [347, 254] on input "[PERSON_NAME]" at bounding box center [459, 252] width 331 height 36
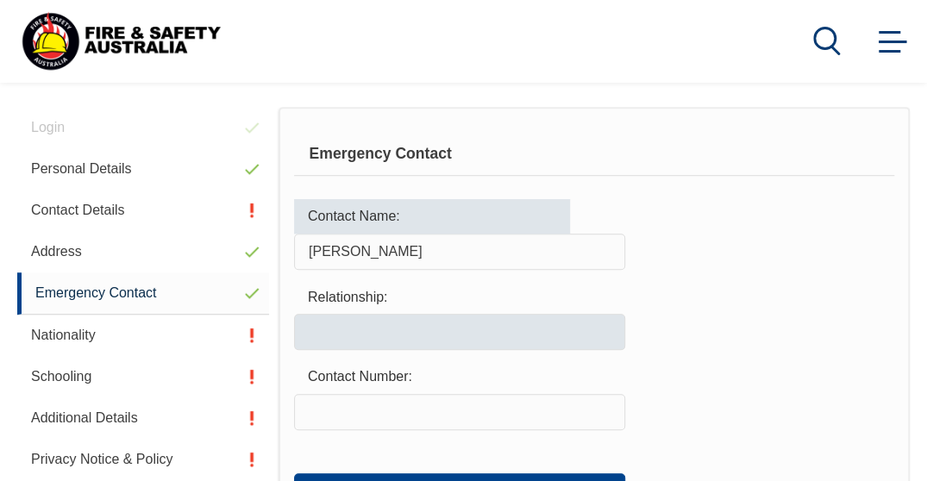
type input "[PERSON_NAME]"
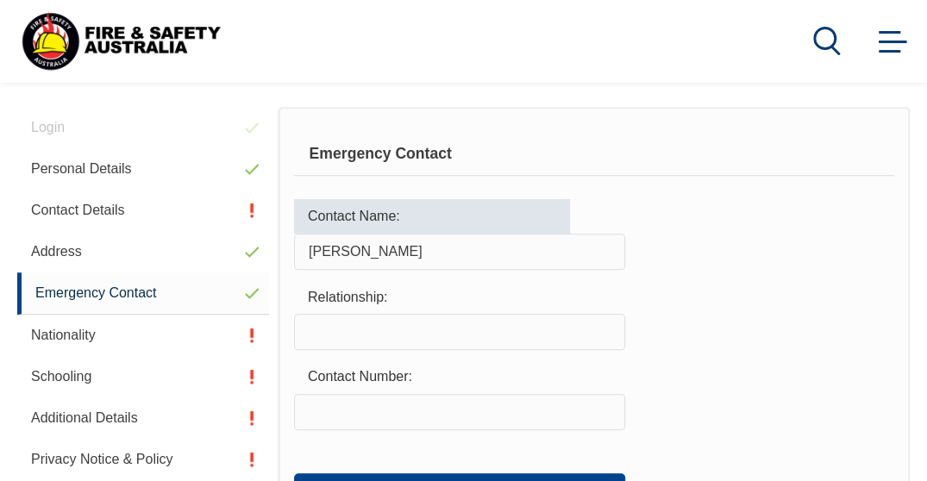
click at [350, 335] on input "text" at bounding box center [459, 332] width 331 height 36
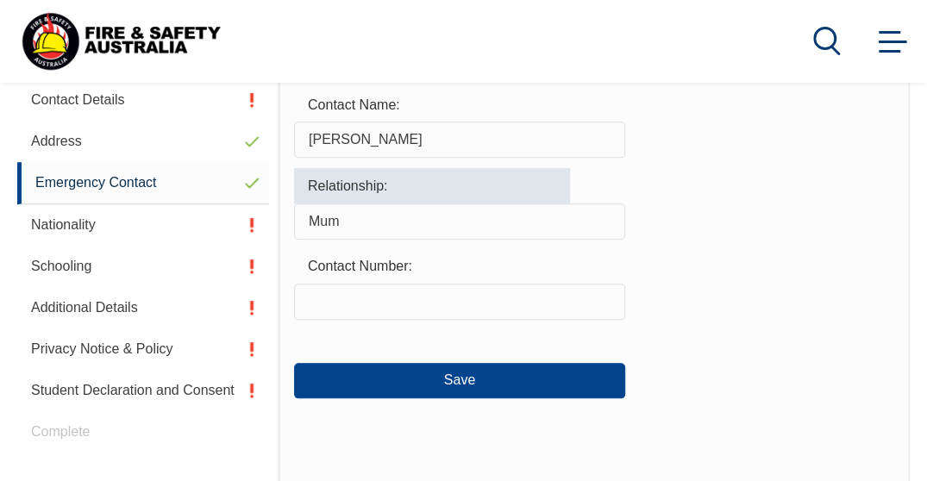
scroll to position [566, 0]
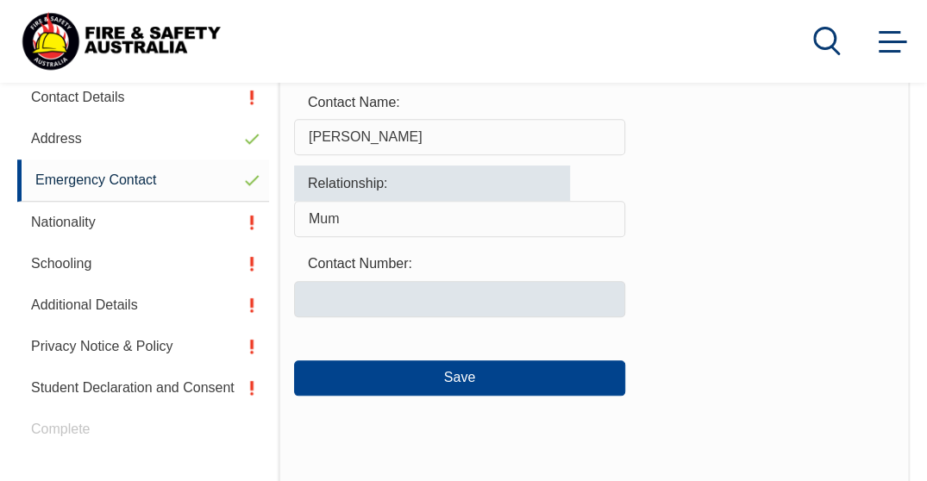
type input "Mum"
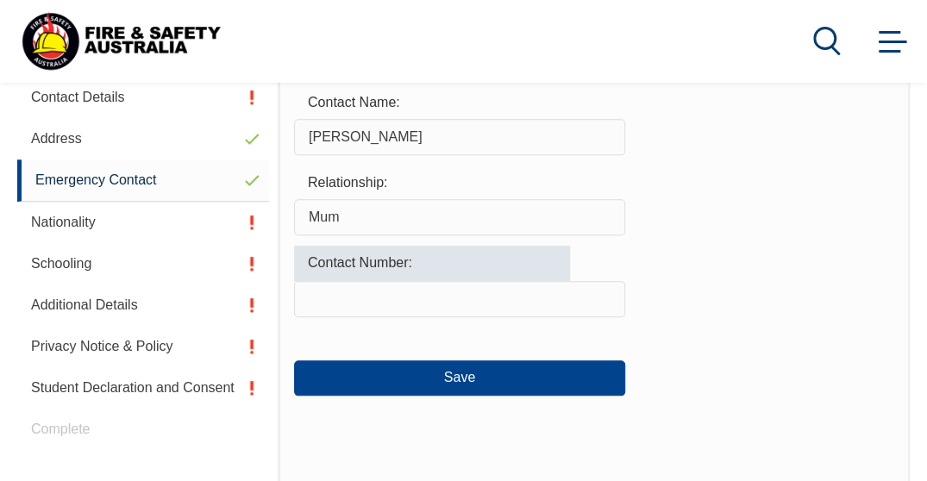
click at [388, 284] on input "text" at bounding box center [459, 299] width 331 height 36
click at [338, 303] on input "0435848302" at bounding box center [459, 299] width 331 height 36
click at [365, 299] on input "0435 848302" at bounding box center [459, 299] width 331 height 36
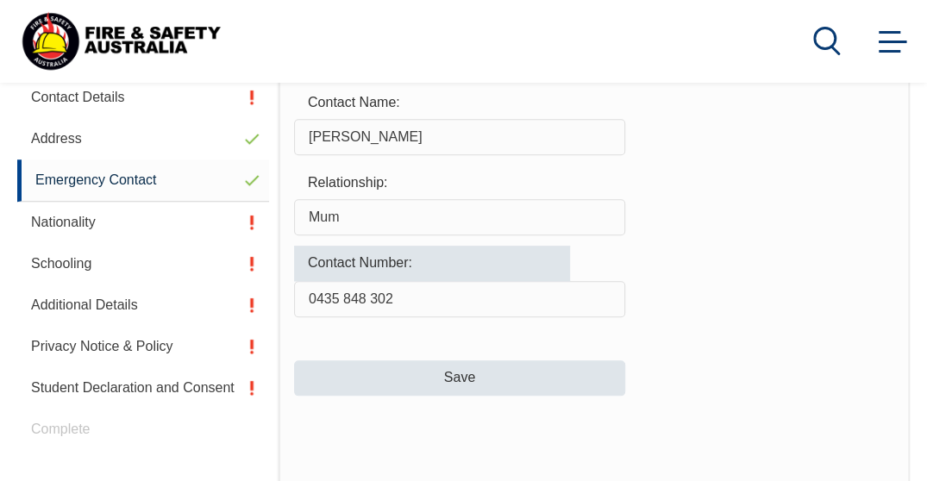
type input "0435 848 302"
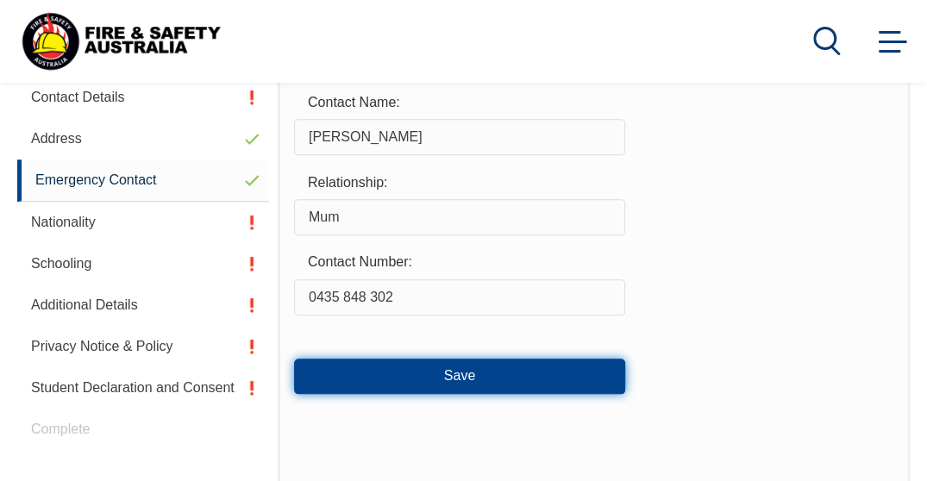
click at [500, 385] on button "Save" at bounding box center [459, 376] width 331 height 35
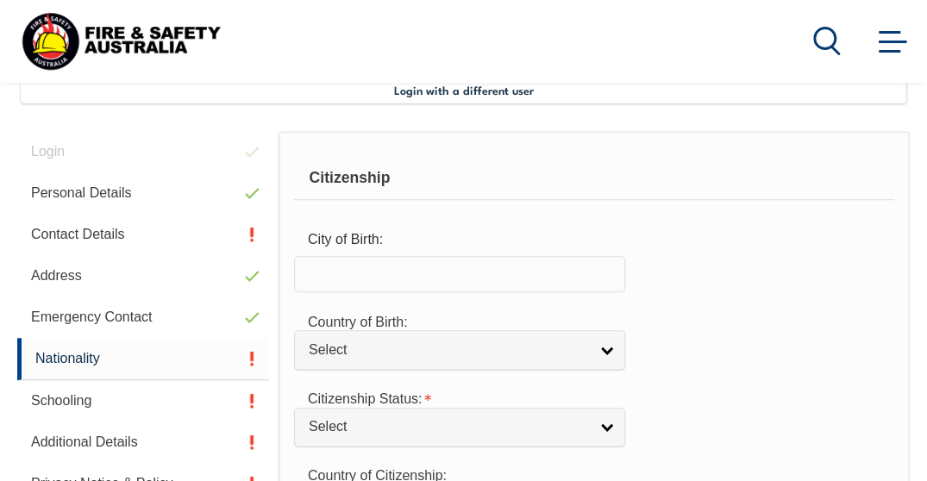
scroll to position [418, 0]
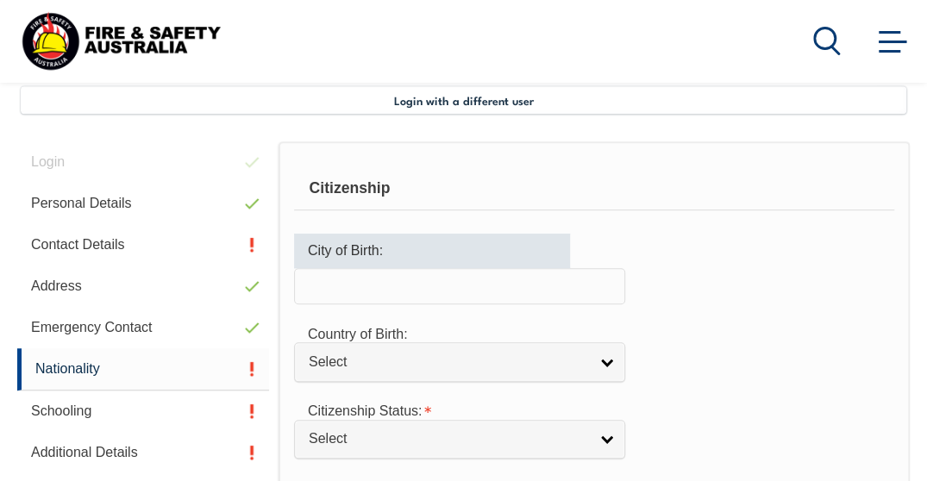
click at [414, 296] on input "text" at bounding box center [459, 286] width 331 height 36
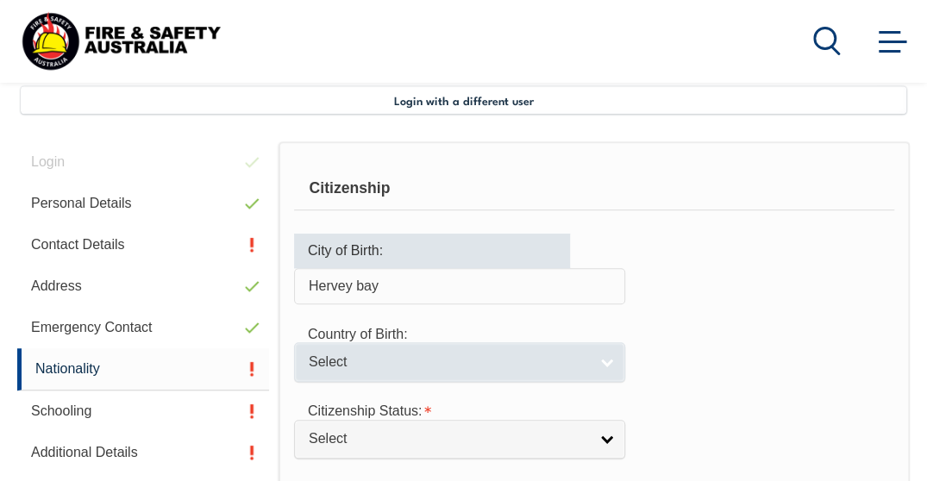
type input "Hervey bay"
click at [380, 360] on span "Select" at bounding box center [449, 363] width 280 height 18
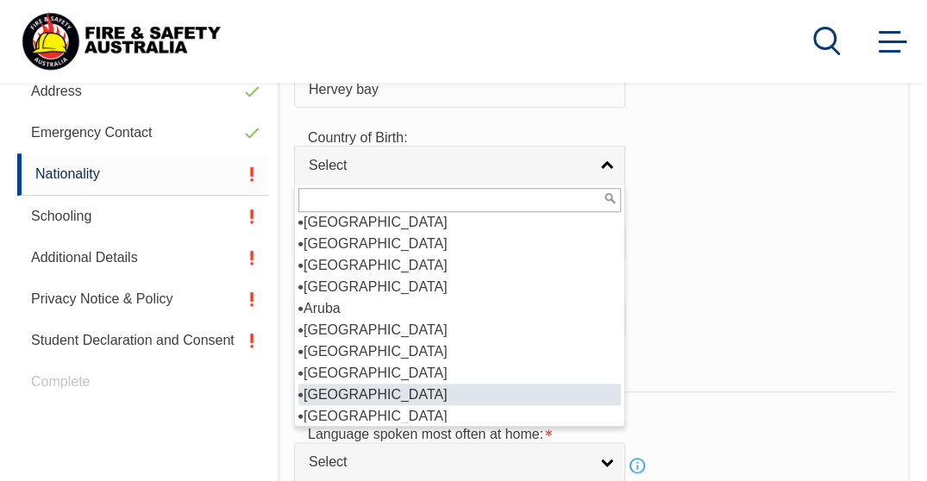
scroll to position [223, 0]
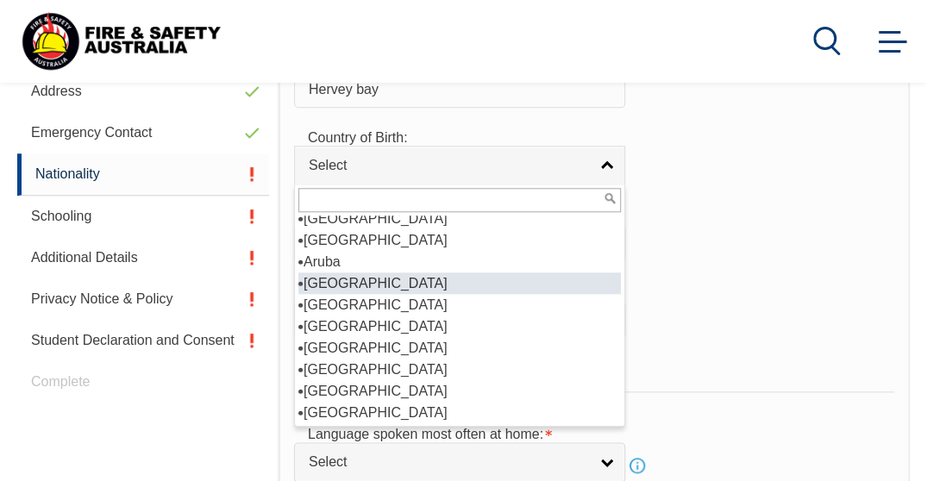
click at [386, 279] on li "[GEOGRAPHIC_DATA]" at bounding box center [459, 284] width 323 height 22
select select "1101"
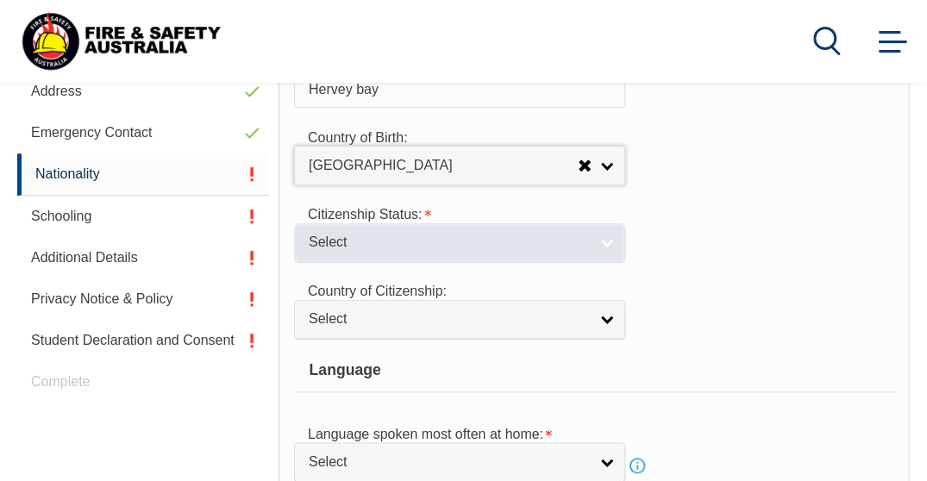
click at [417, 248] on span "Select" at bounding box center [449, 243] width 280 height 18
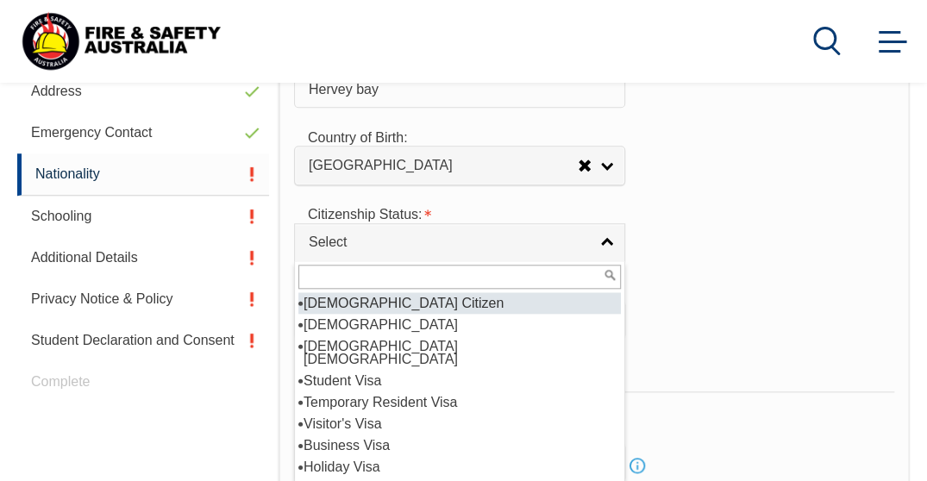
click at [417, 296] on li "[DEMOGRAPHIC_DATA] Citizen" at bounding box center [459, 303] width 323 height 22
select select "1"
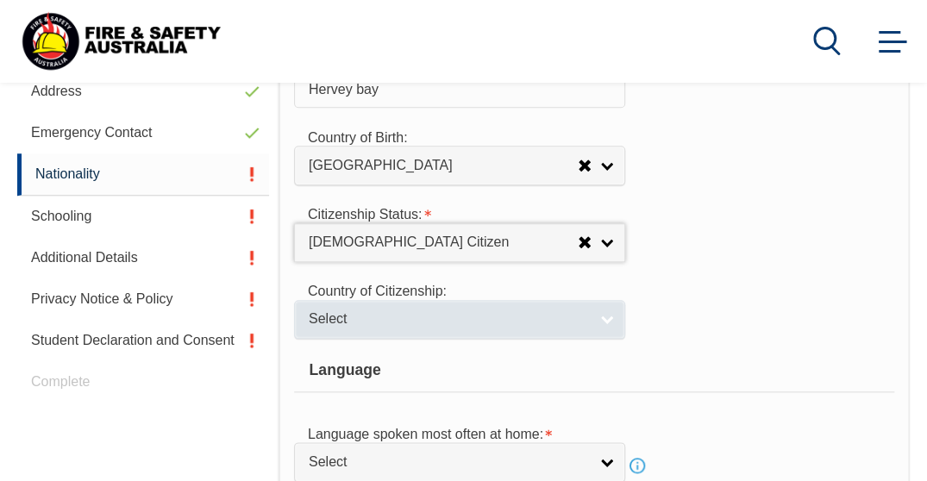
click at [484, 325] on link "Select" at bounding box center [459, 319] width 331 height 39
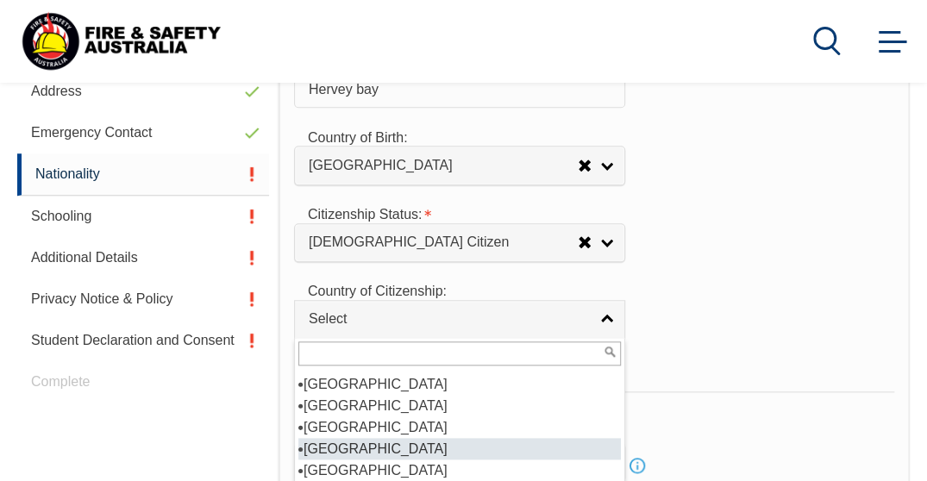
scroll to position [280, 0]
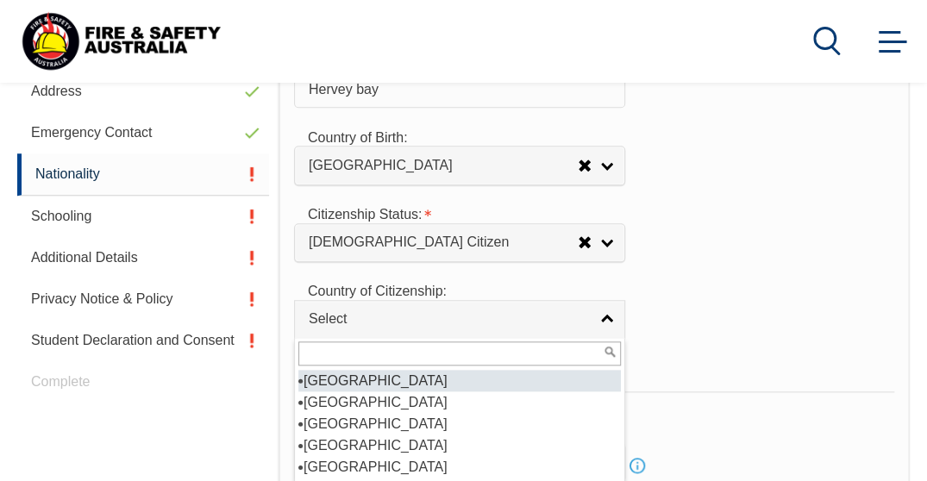
click at [335, 372] on li "[GEOGRAPHIC_DATA]" at bounding box center [459, 381] width 323 height 22
select select "1101"
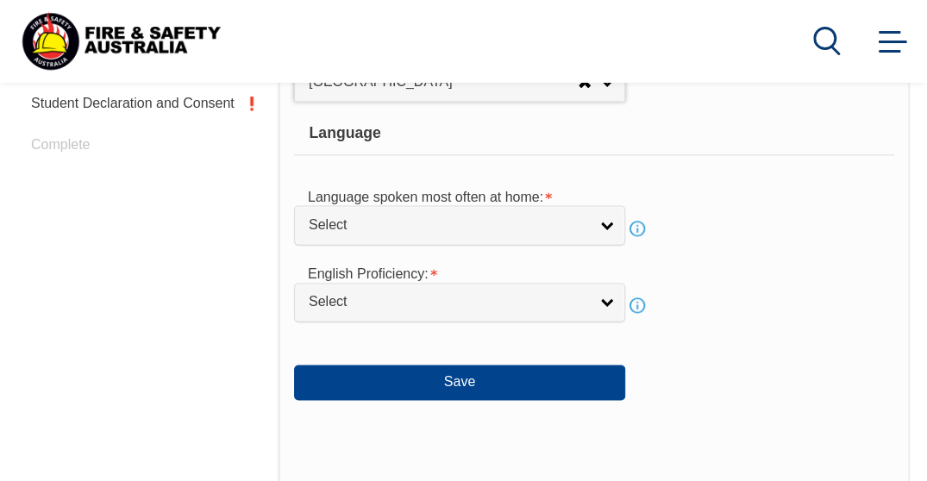
scroll to position [850, 0]
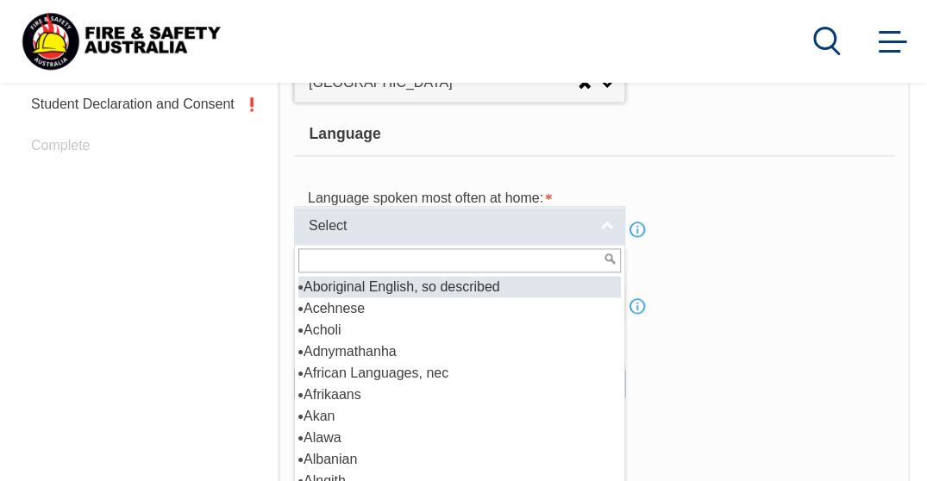
click at [609, 236] on link "Select" at bounding box center [459, 225] width 331 height 39
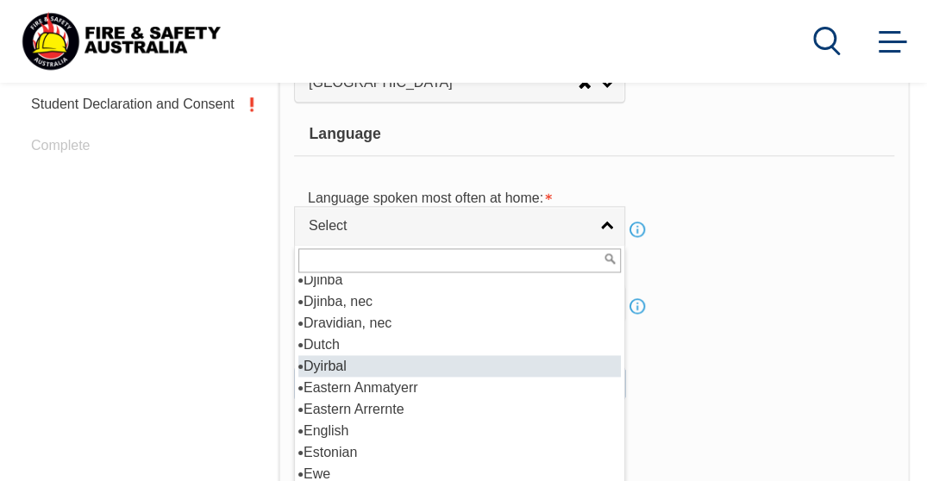
scroll to position [2057, 0]
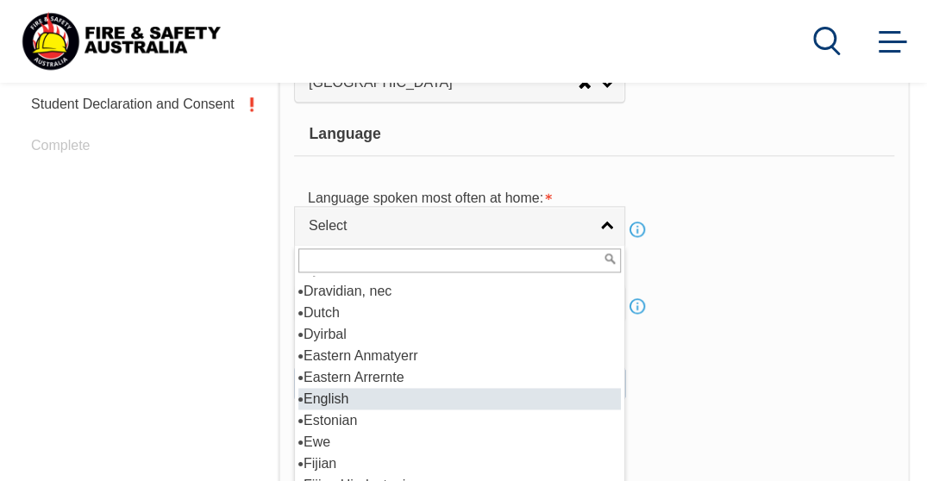
click at [342, 388] on li "English" at bounding box center [459, 399] width 323 height 22
select select "1201"
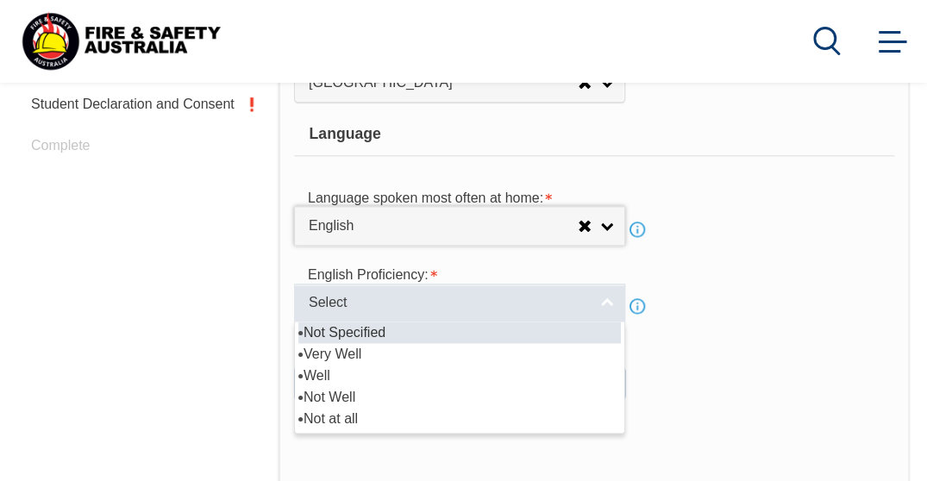
click at [560, 298] on span "Select" at bounding box center [449, 303] width 280 height 18
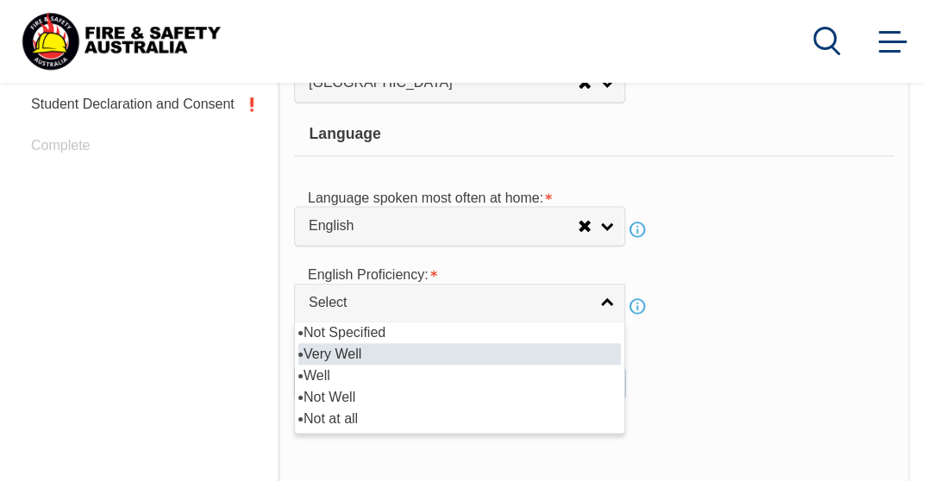
click at [378, 349] on li "Very Well" at bounding box center [459, 354] width 323 height 22
select select "1"
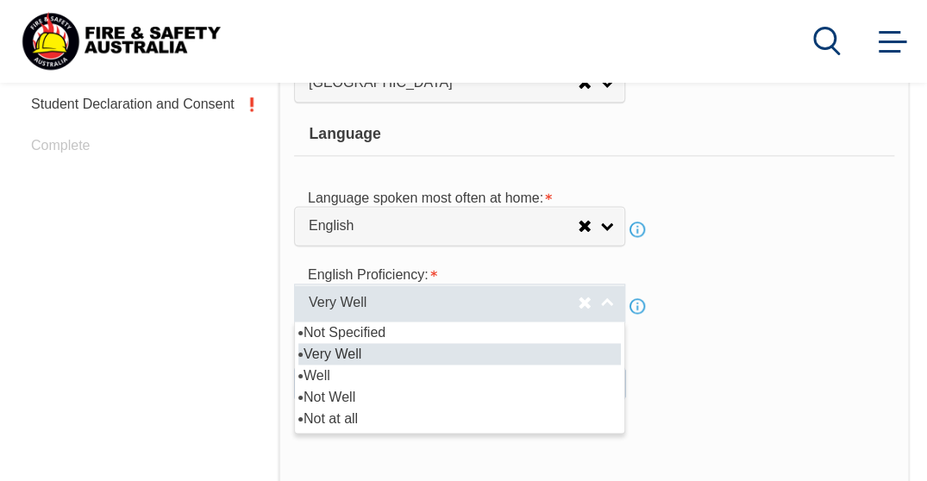
click at [554, 294] on span "Very Well" at bounding box center [443, 303] width 269 height 18
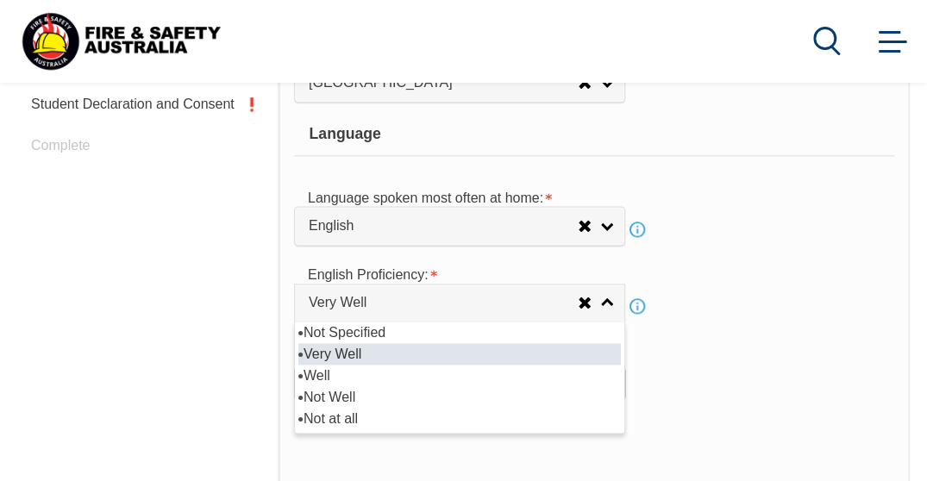
click at [382, 349] on li "Very Well" at bounding box center [459, 354] width 323 height 22
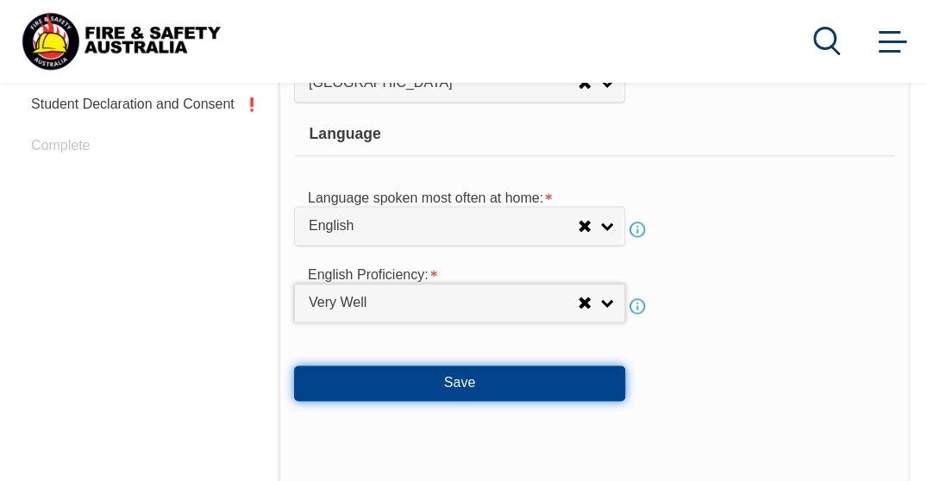
click at [442, 374] on button "Save" at bounding box center [459, 383] width 331 height 35
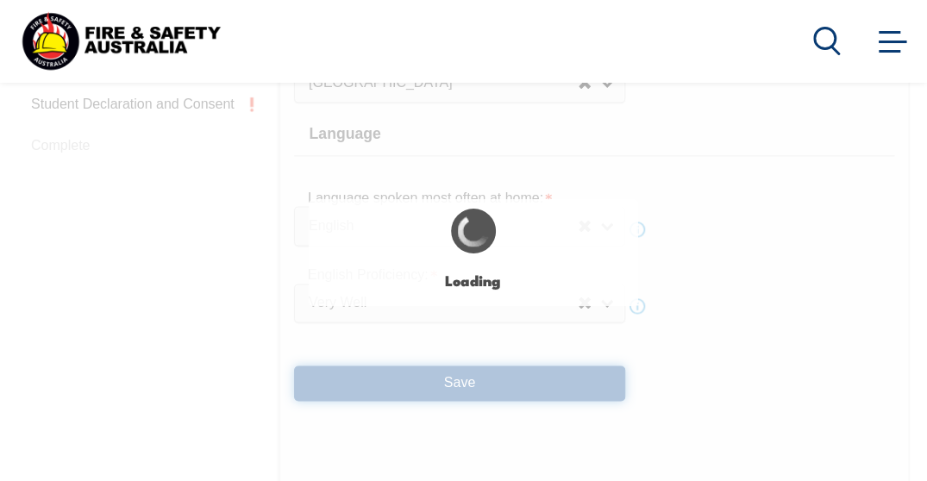
select select "false"
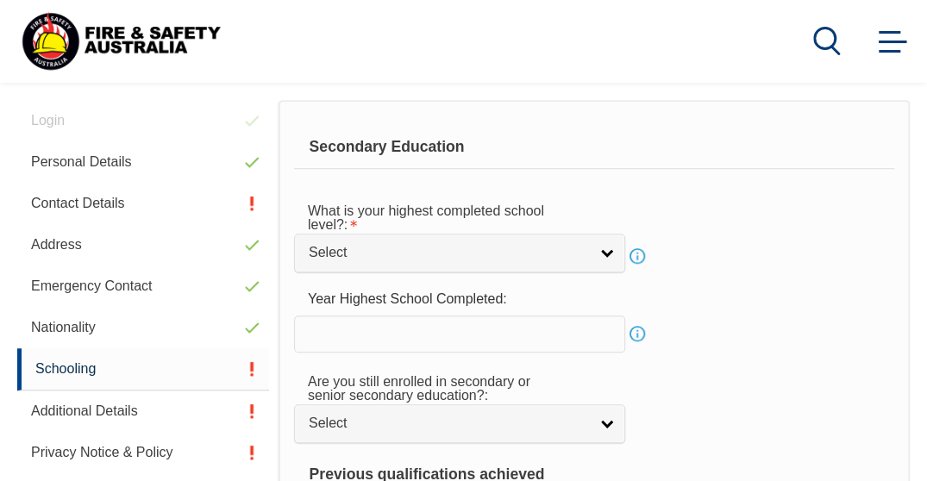
scroll to position [459, 0]
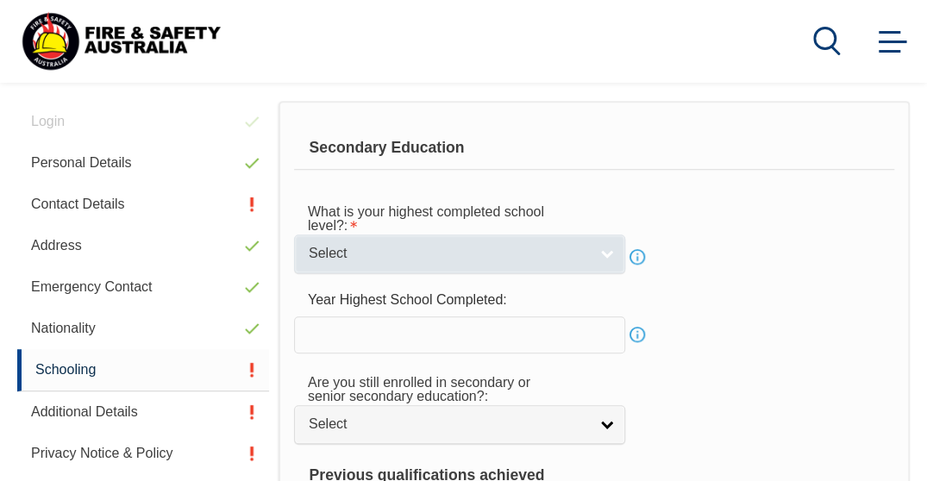
click at [591, 260] on link "Select" at bounding box center [459, 254] width 331 height 39
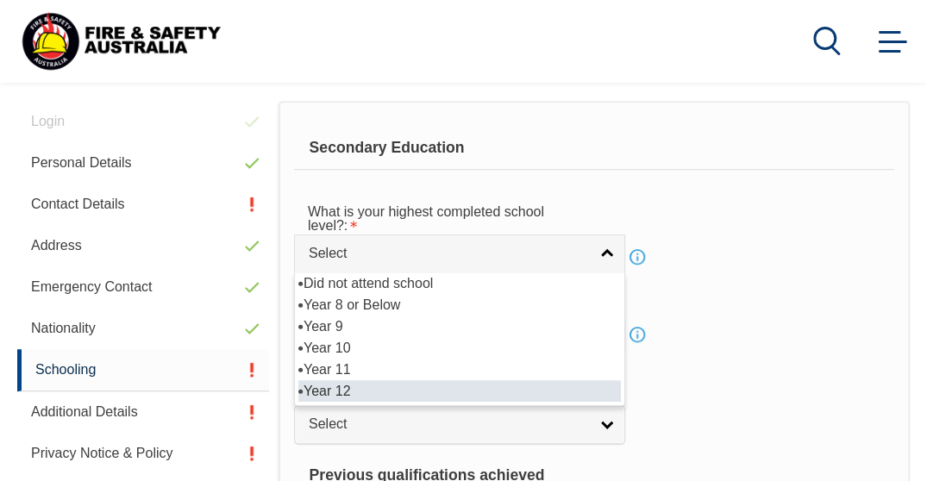
click at [367, 394] on li "Year 12" at bounding box center [459, 391] width 323 height 22
select select "12"
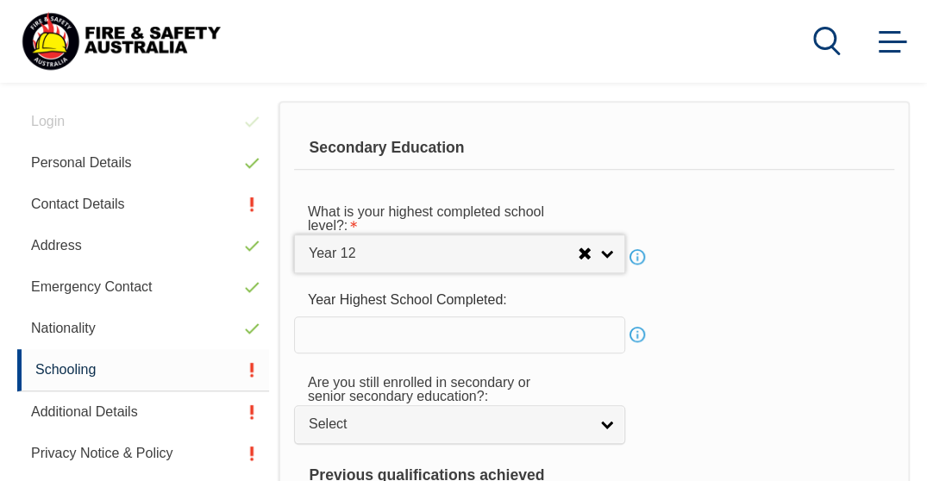
click at [525, 343] on input "text" at bounding box center [459, 335] width 331 height 36
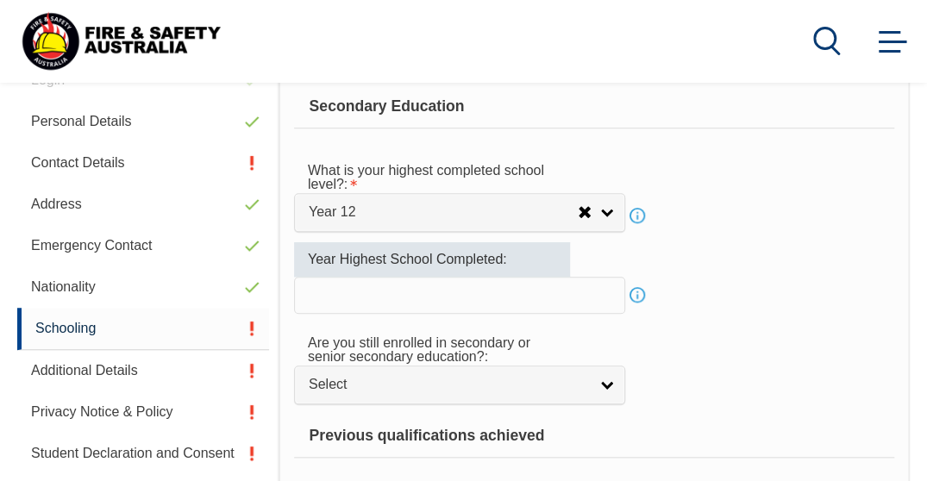
scroll to position [501, 0]
type input "2021"
click at [734, 360] on div "Are you still enrolled in secondary or senior secondary education?: Not Specifi…" at bounding box center [594, 364] width 600 height 80
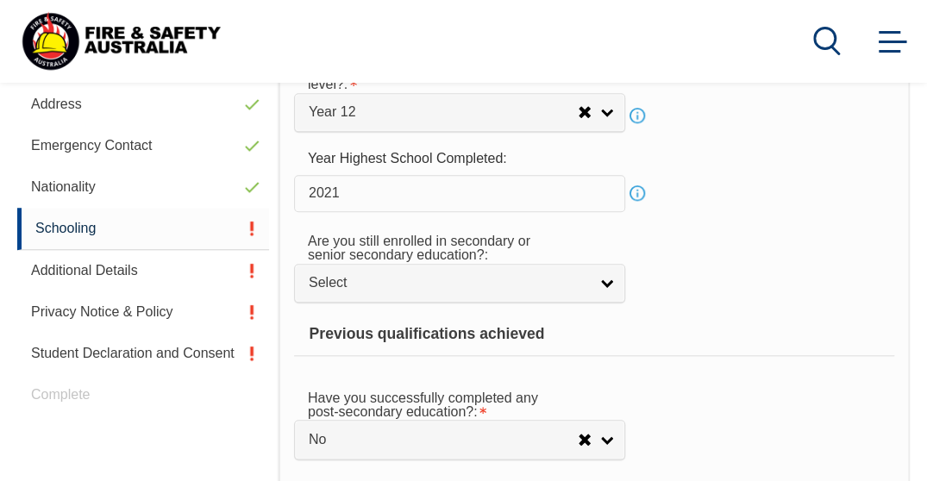
scroll to position [602, 0]
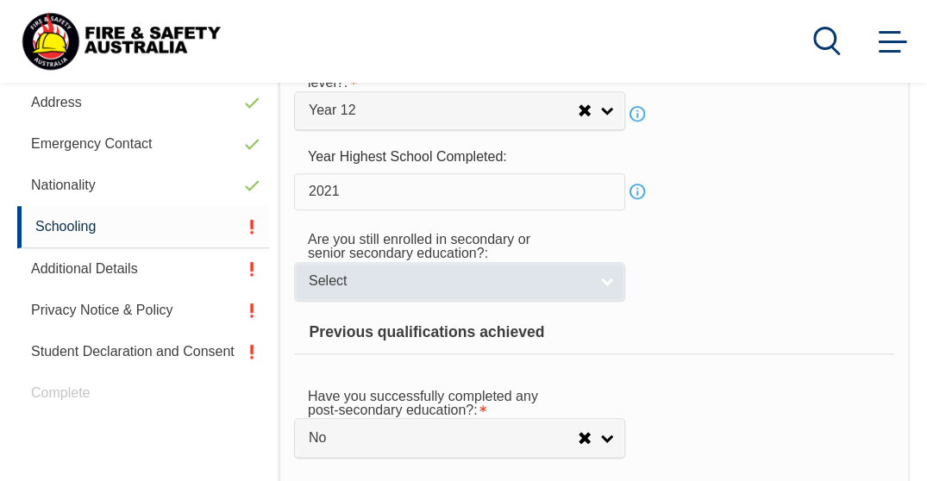
click at [593, 292] on link "Select" at bounding box center [459, 281] width 331 height 39
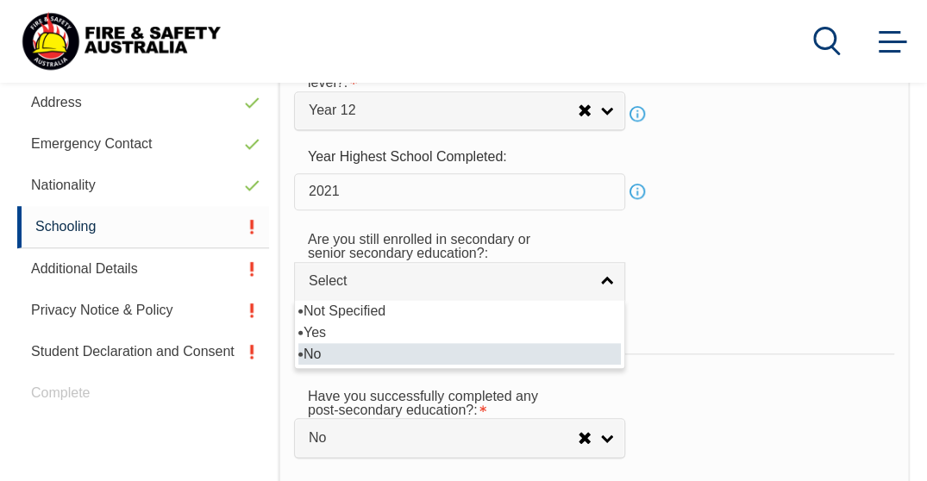
click at [358, 345] on li "No" at bounding box center [459, 354] width 323 height 22
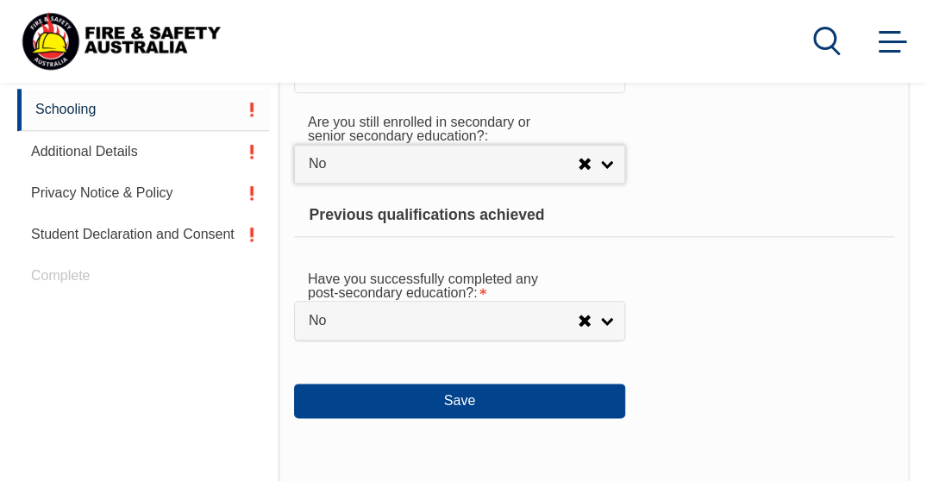
scroll to position [720, 0]
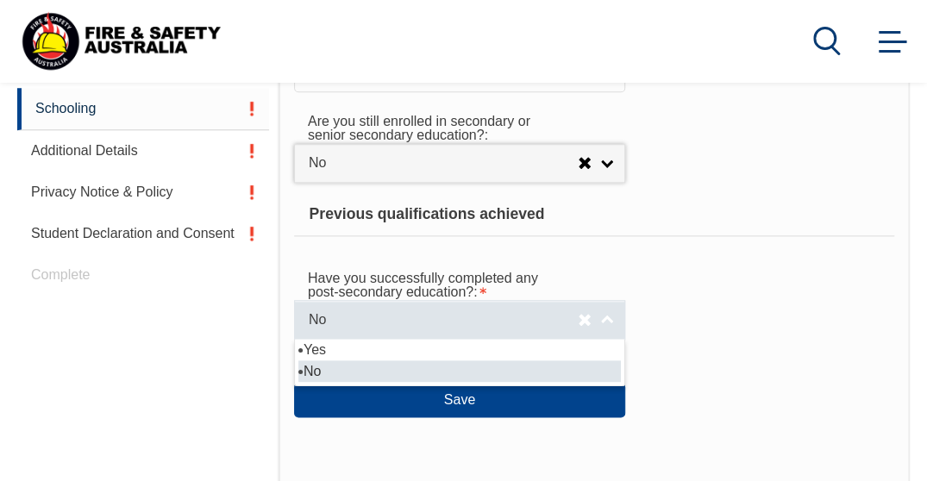
click at [606, 317] on link "No" at bounding box center [459, 319] width 331 height 39
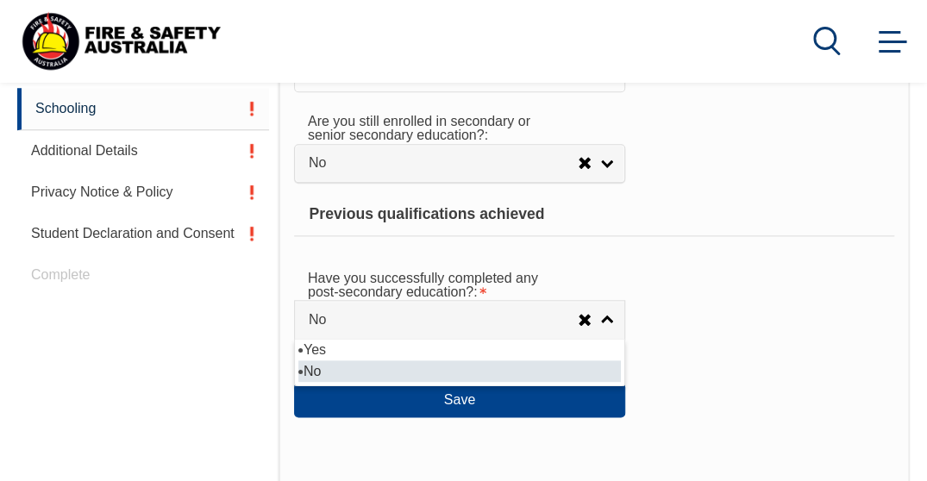
click at [511, 369] on li "No" at bounding box center [459, 372] width 323 height 22
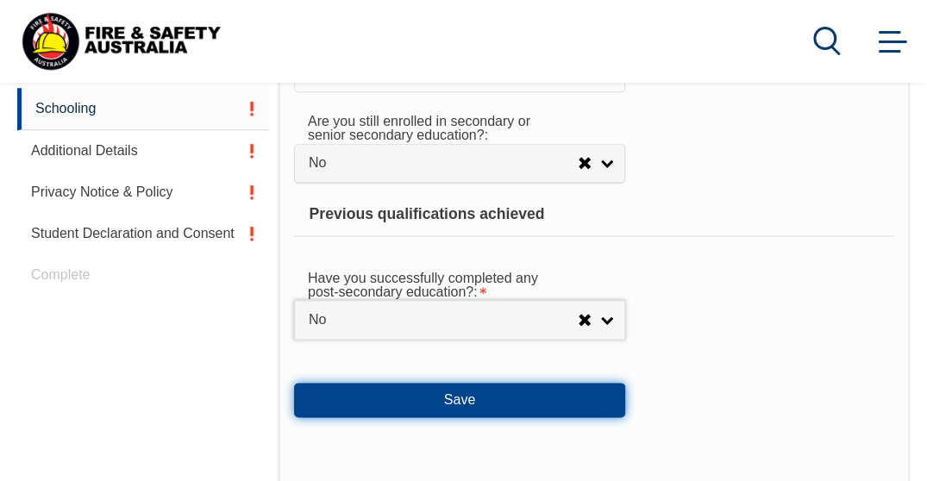
click at [521, 405] on button "Save" at bounding box center [459, 400] width 331 height 35
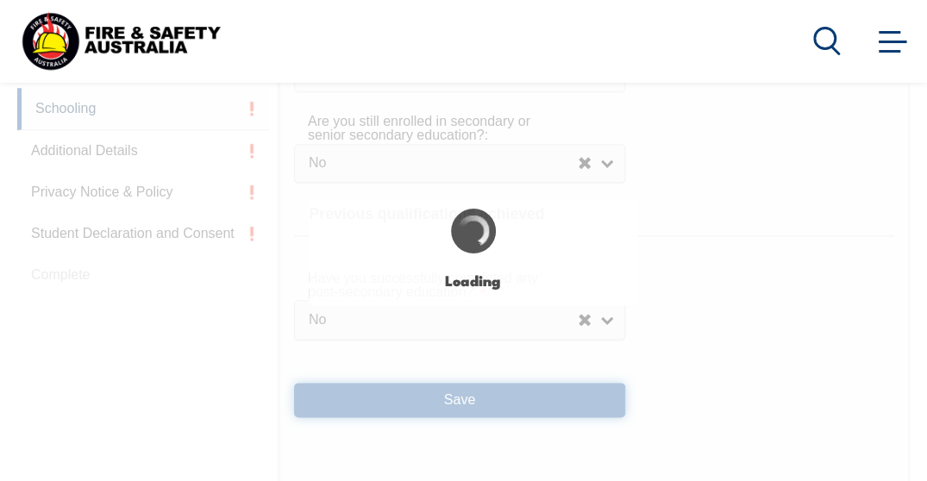
select select "false"
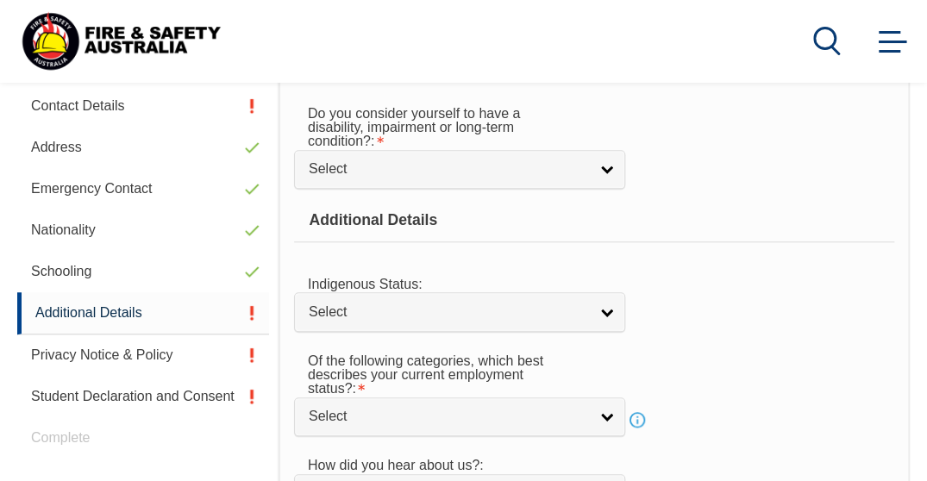
scroll to position [418, 0]
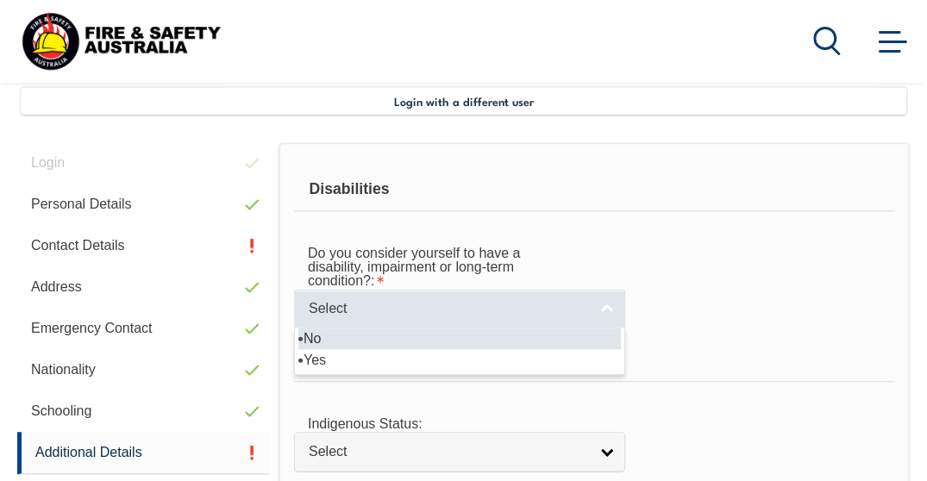
click at [481, 317] on link "Select" at bounding box center [459, 309] width 331 height 39
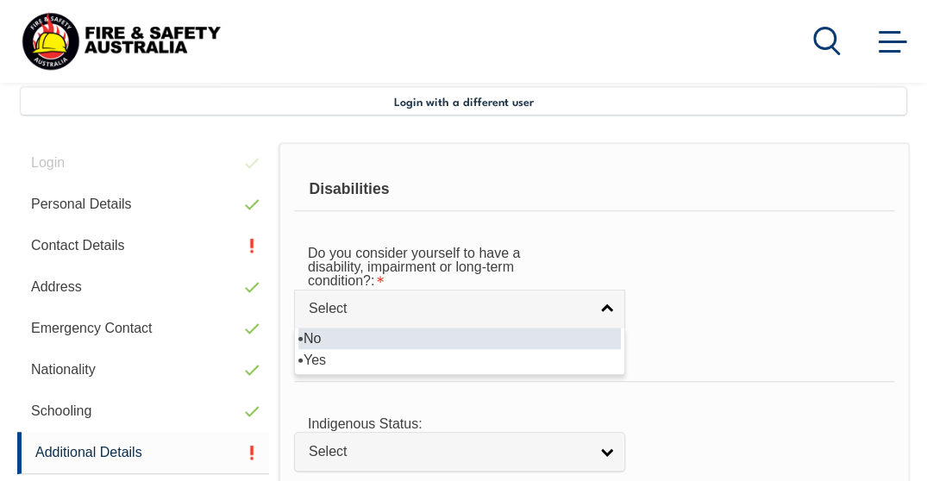
click at [403, 334] on li "No" at bounding box center [459, 339] width 323 height 22
select select "false"
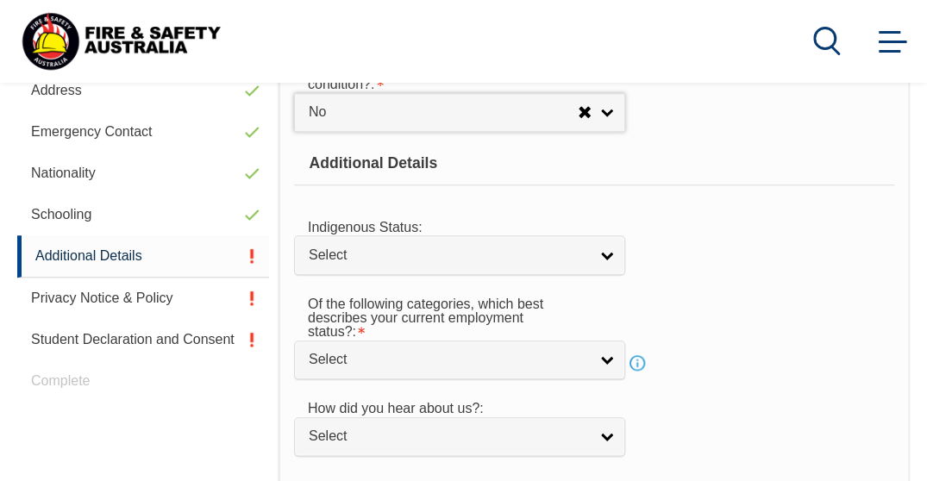
scroll to position [614, 0]
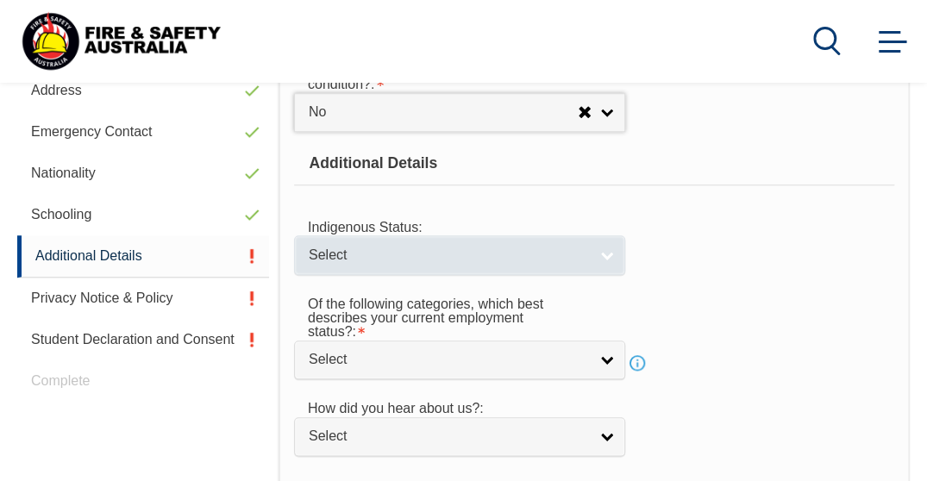
click at [592, 251] on link "Select" at bounding box center [459, 255] width 331 height 39
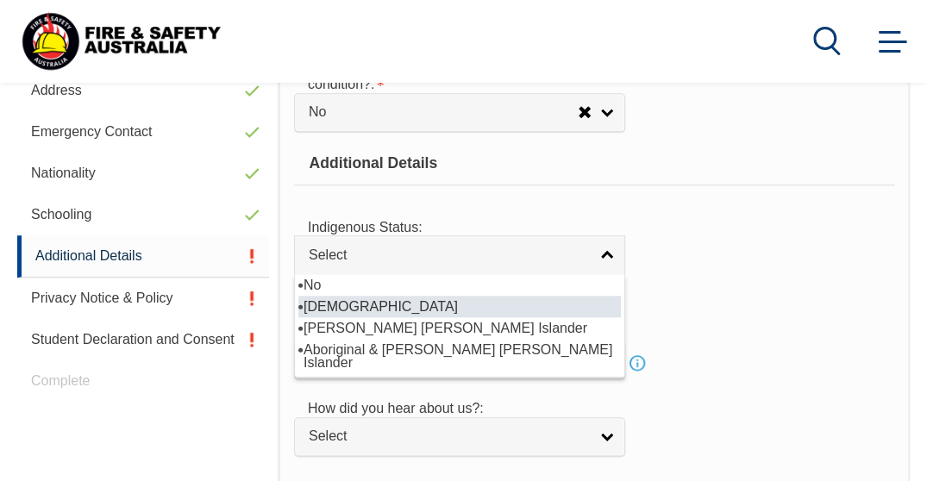
click at [358, 299] on li "[DEMOGRAPHIC_DATA]" at bounding box center [459, 307] width 323 height 22
select select "1"
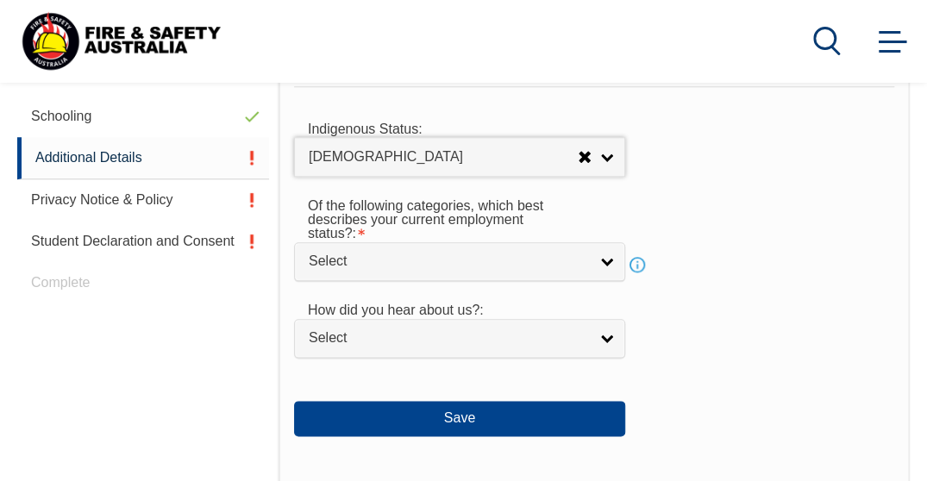
scroll to position [714, 0]
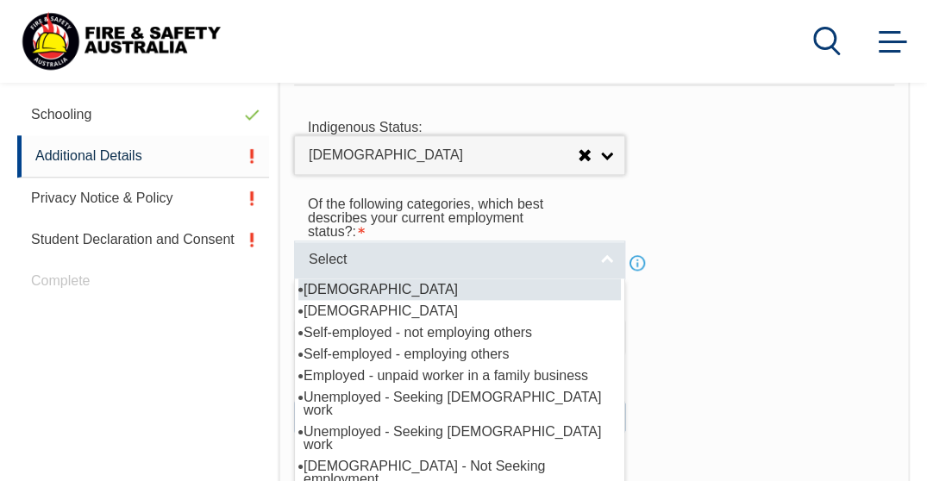
click at [545, 264] on span "Select" at bounding box center [449, 260] width 280 height 18
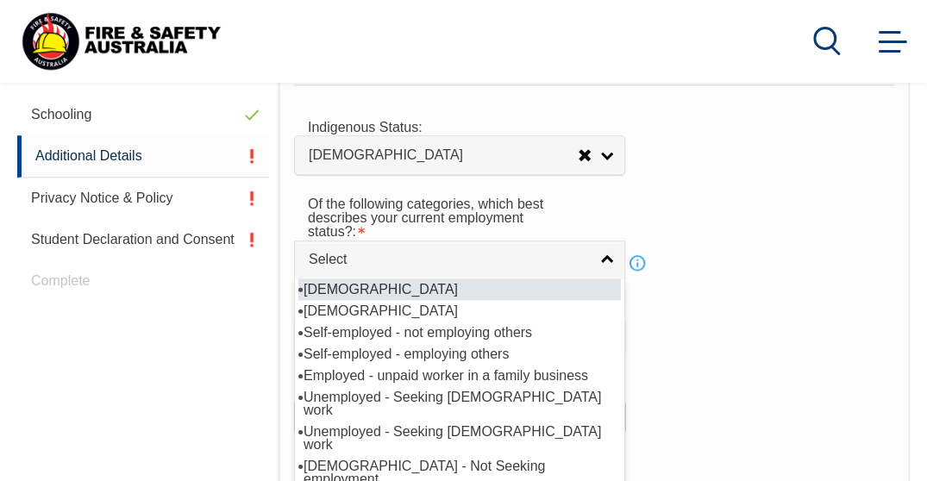
click at [424, 283] on li "[DEMOGRAPHIC_DATA]" at bounding box center [459, 290] width 323 height 22
select select "1"
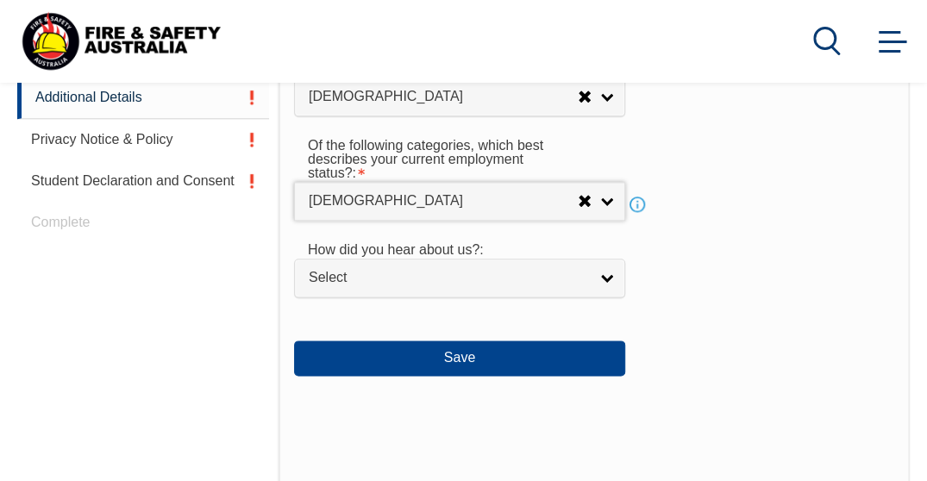
scroll to position [795, 0]
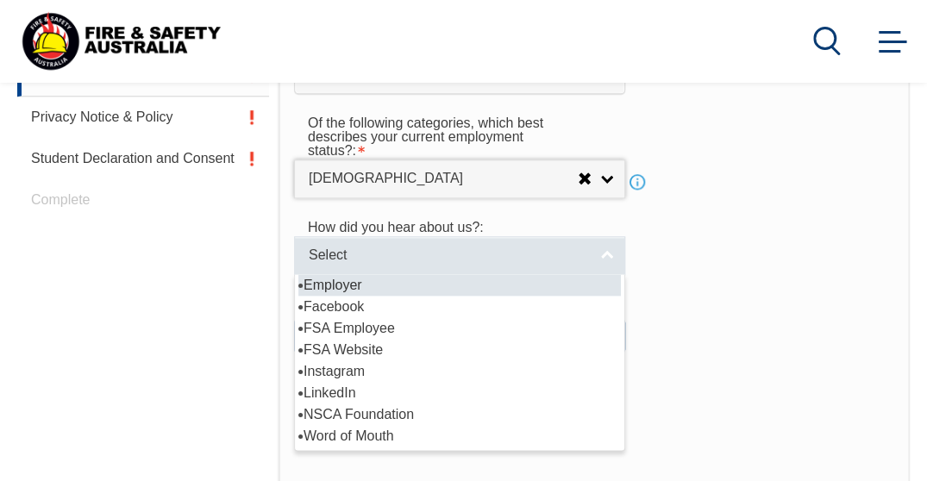
click at [602, 261] on link "Select" at bounding box center [459, 255] width 331 height 39
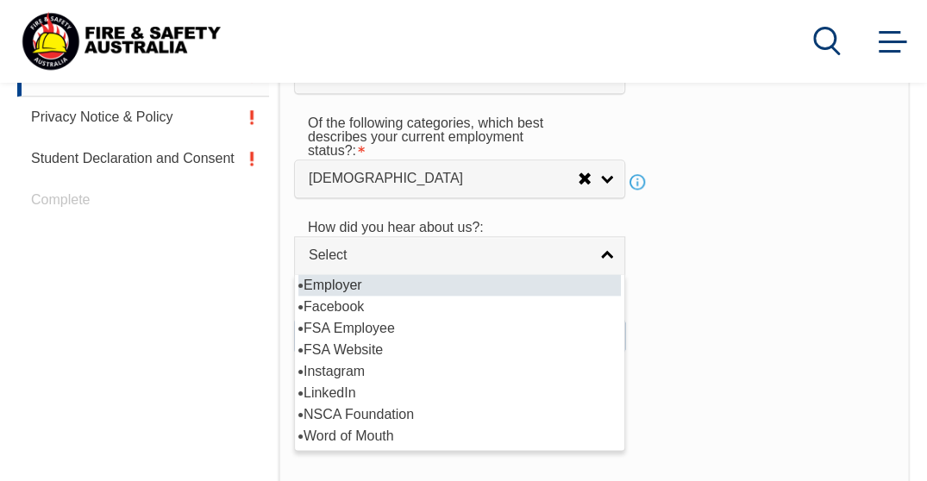
click at [405, 281] on li "Employer" at bounding box center [459, 285] width 323 height 22
select select "8019"
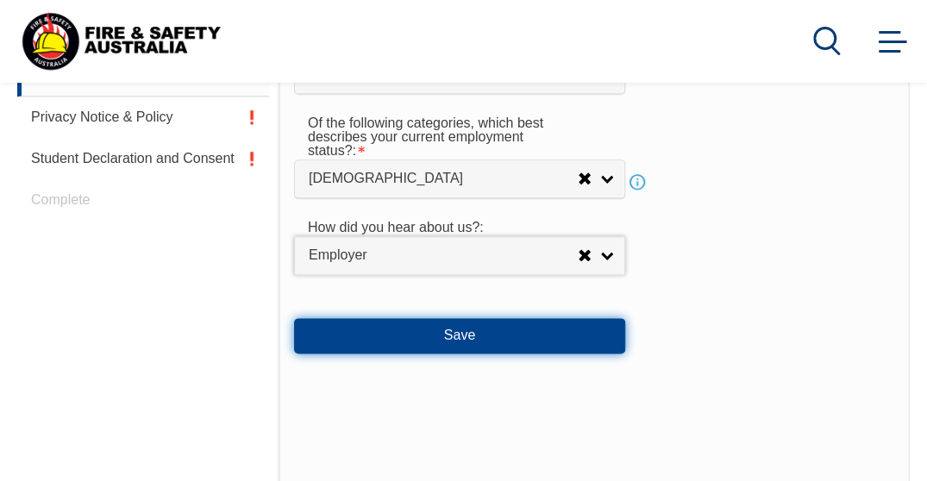
click at [559, 334] on button "Save" at bounding box center [459, 335] width 331 height 35
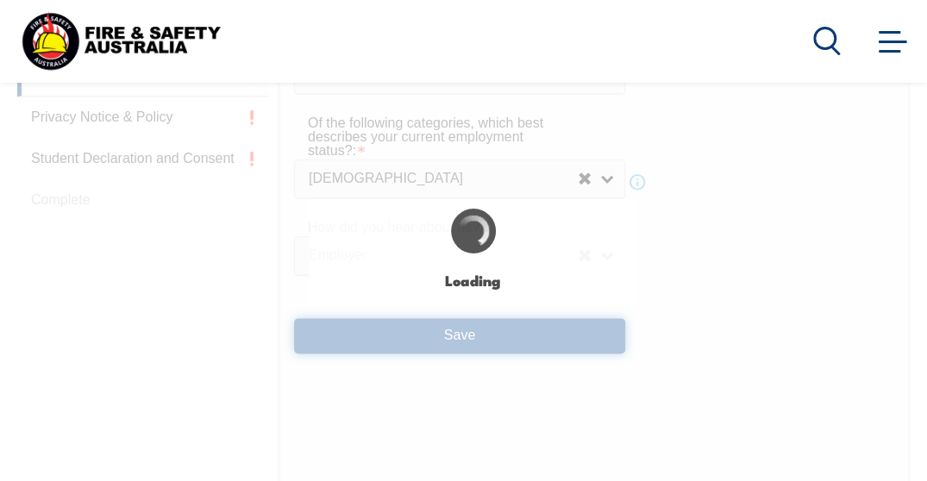
select select "false"
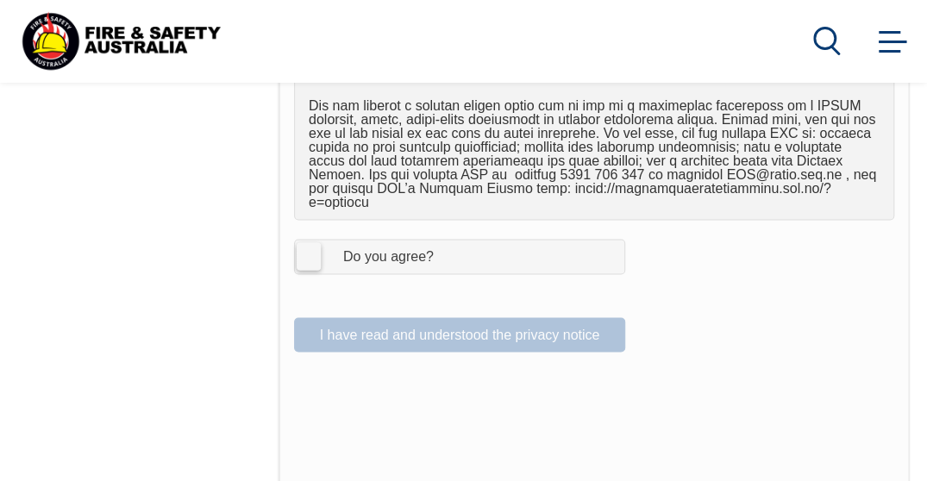
scroll to position [1166, 0]
click at [310, 238] on label "I Agree Do you agree?" at bounding box center [459, 255] width 331 height 35
click at [448, 239] on input "I Agree Do you agree?" at bounding box center [462, 255] width 29 height 33
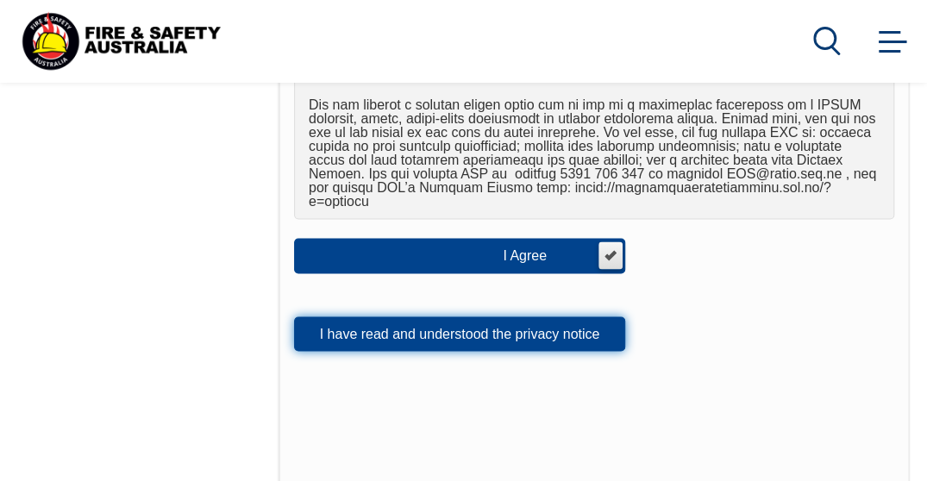
click at [515, 317] on button "I have read and understood the privacy notice" at bounding box center [459, 334] width 331 height 35
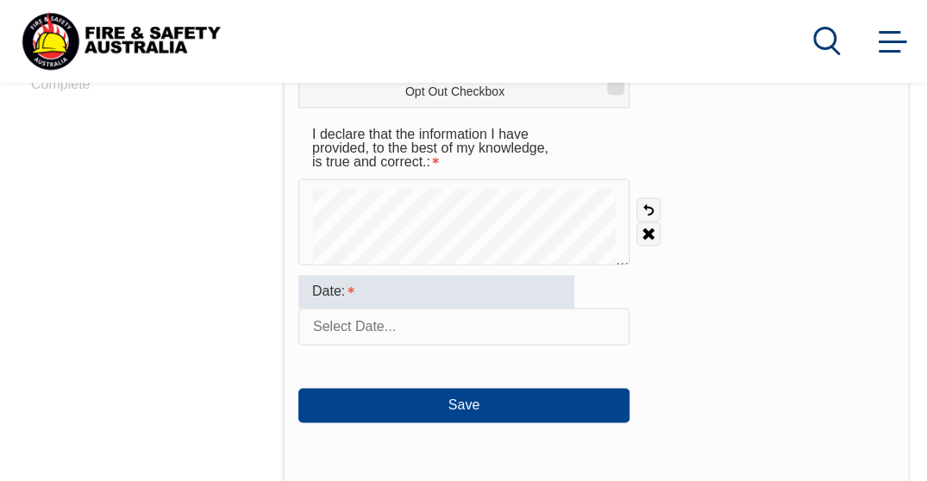
scroll to position [914, 0]
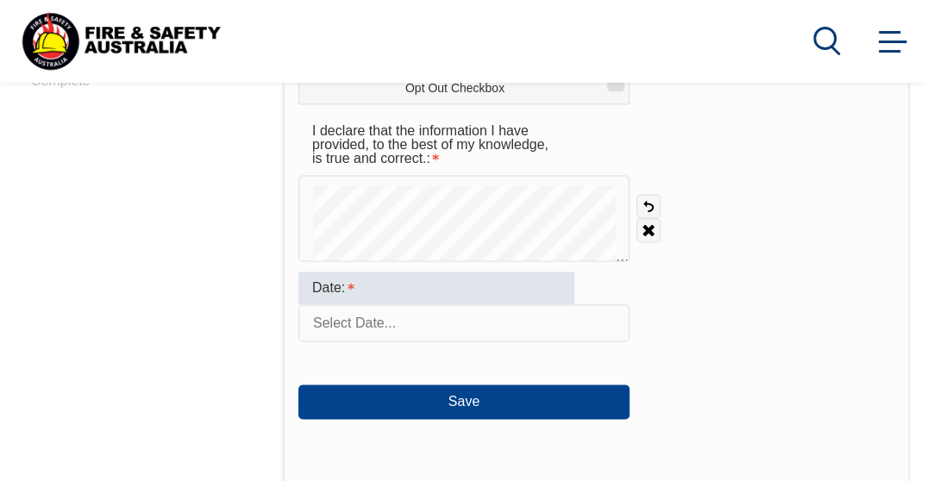
click at [437, 304] on div "Date:" at bounding box center [436, 288] width 276 height 33
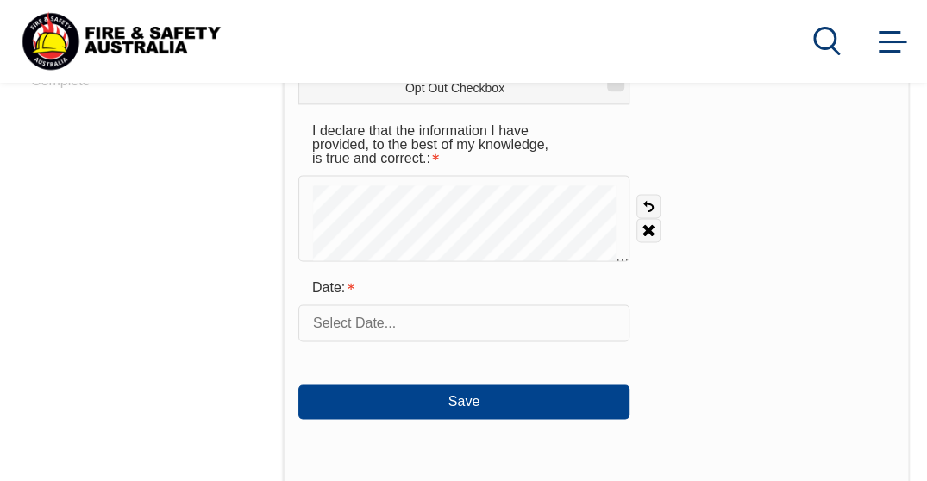
click at [424, 323] on input "text" at bounding box center [463, 323] width 331 height 36
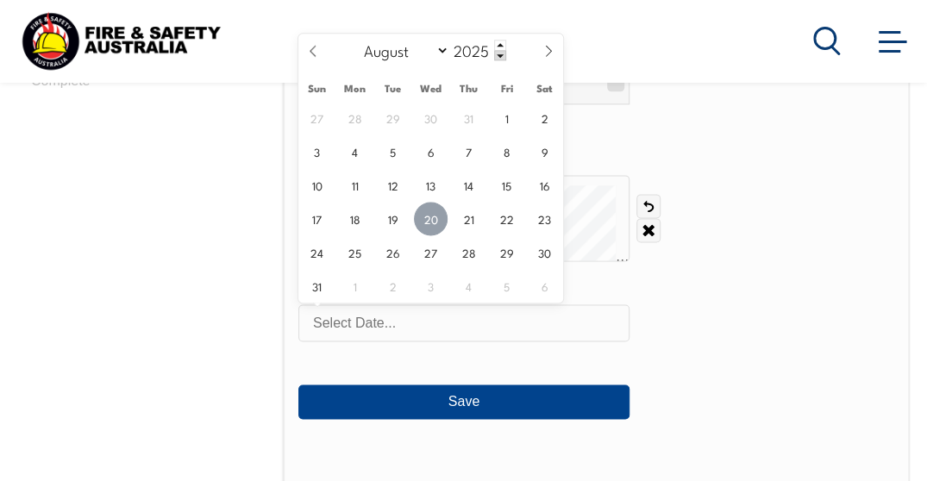
click at [433, 221] on span "20" at bounding box center [431, 219] width 34 height 34
type input "[DATE]"
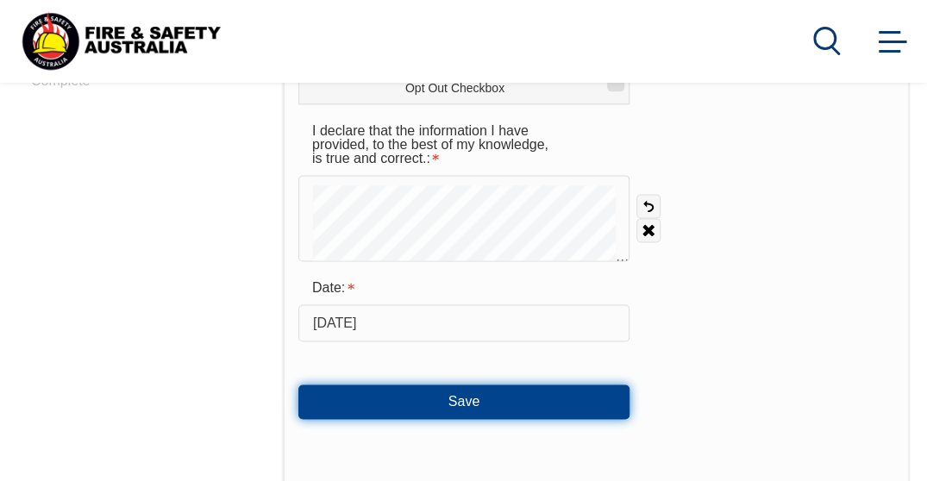
click at [497, 400] on button "Save" at bounding box center [463, 402] width 331 height 35
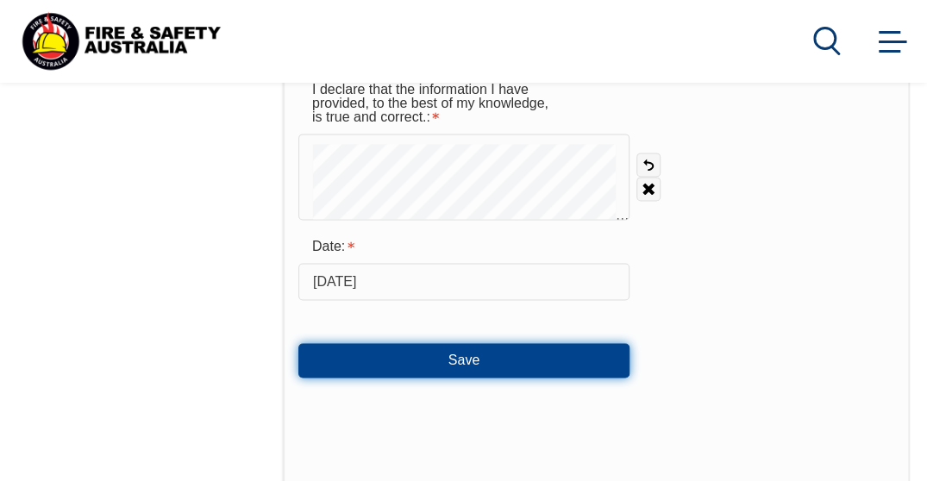
scroll to position [954, 0]
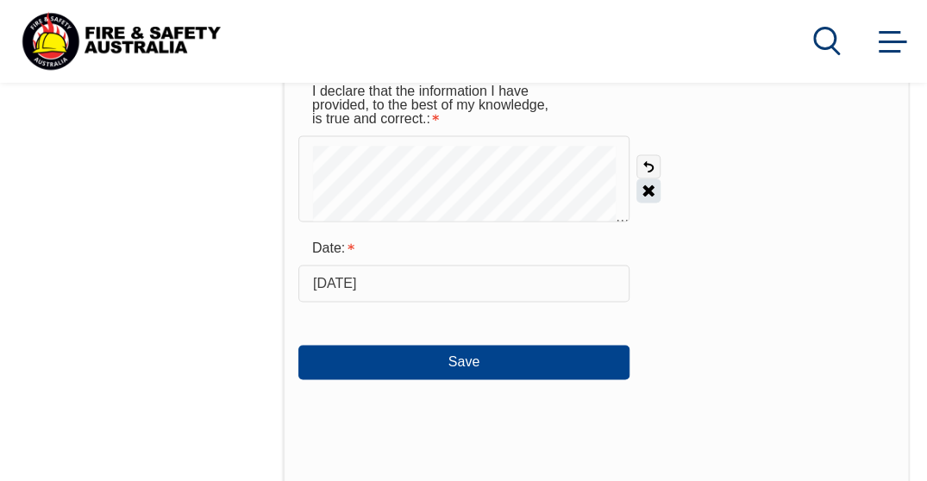
click at [647, 192] on link "Clear" at bounding box center [649, 191] width 24 height 24
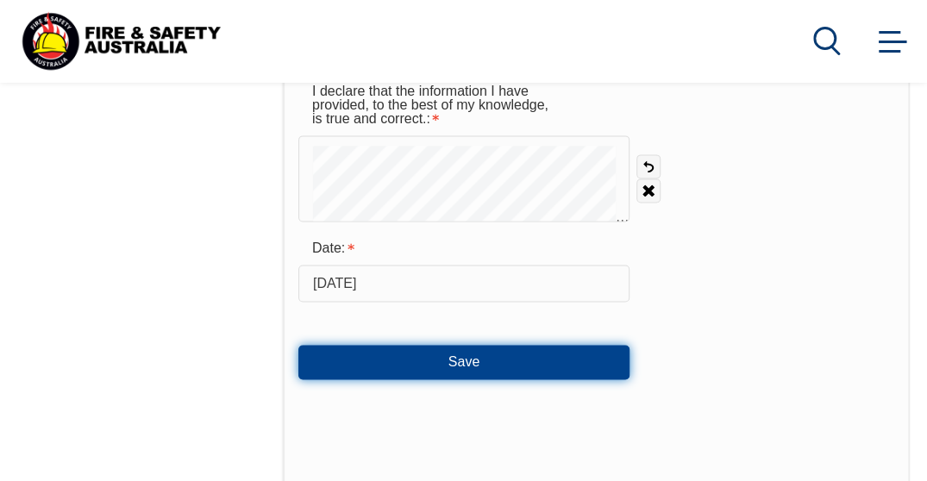
click at [507, 365] on button "Save" at bounding box center [463, 362] width 331 height 35
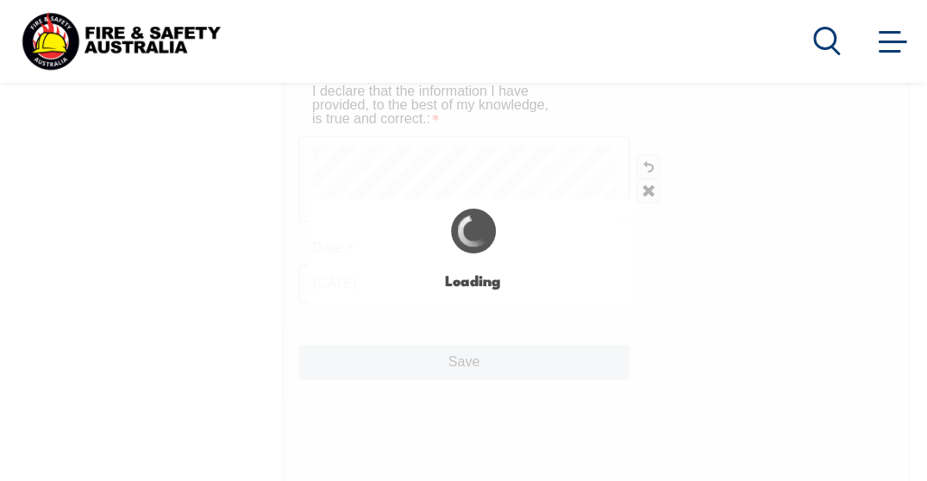
click at [507, 365] on div "Login with a different user Login Personal Details Contact Details Address Emer…" at bounding box center [463, 158] width 893 height 1214
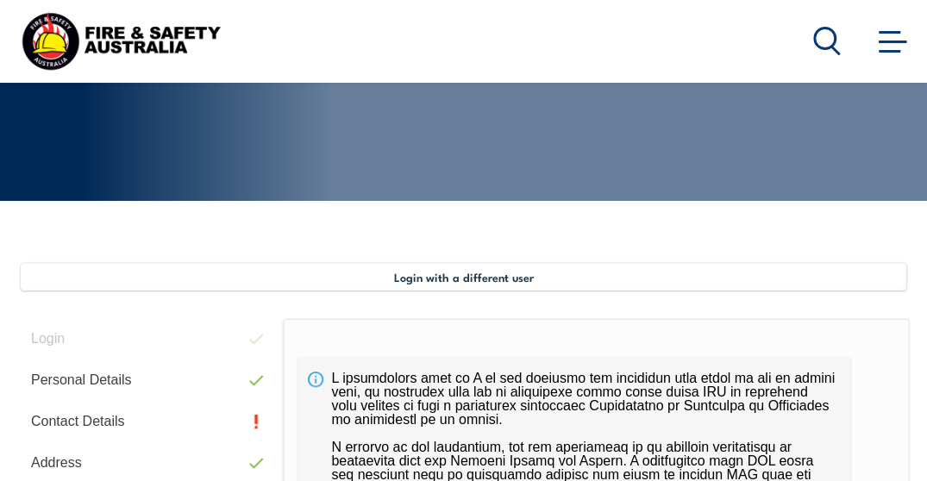
scroll to position [350, 0]
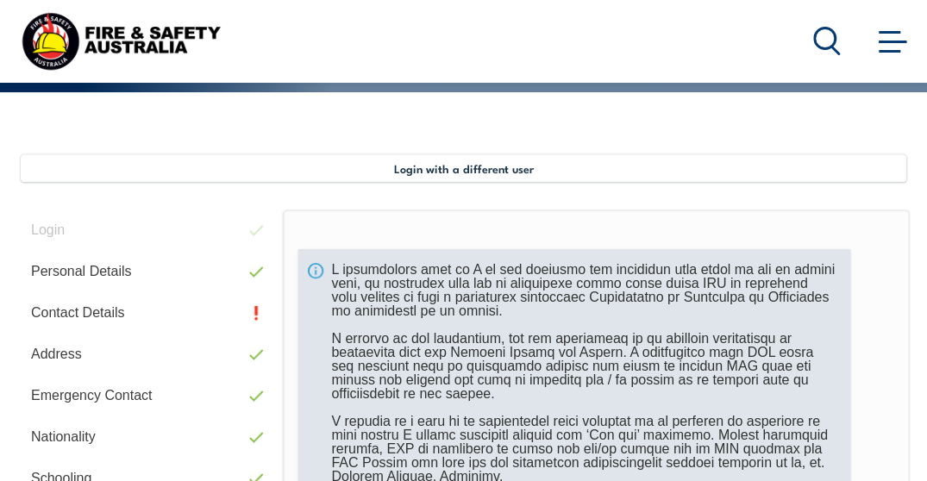
click at [319, 270] on div at bounding box center [574, 421] width 552 height 345
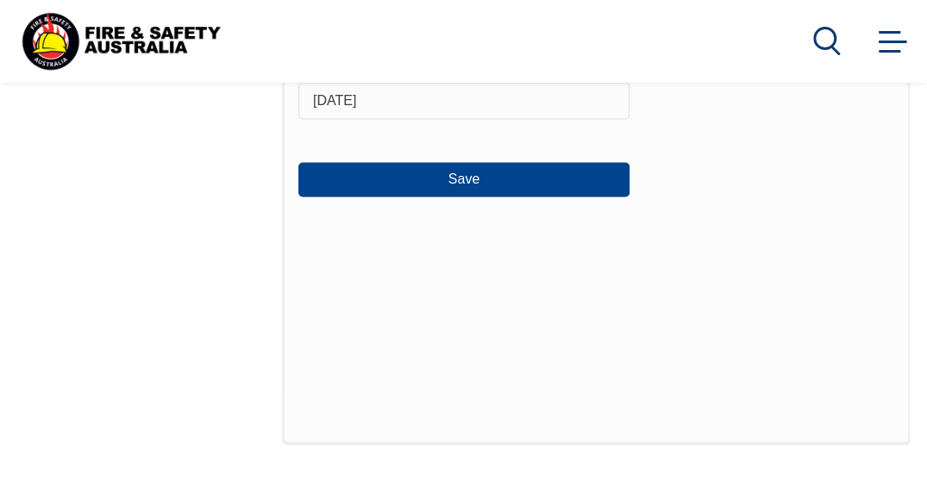
scroll to position [1190, 0]
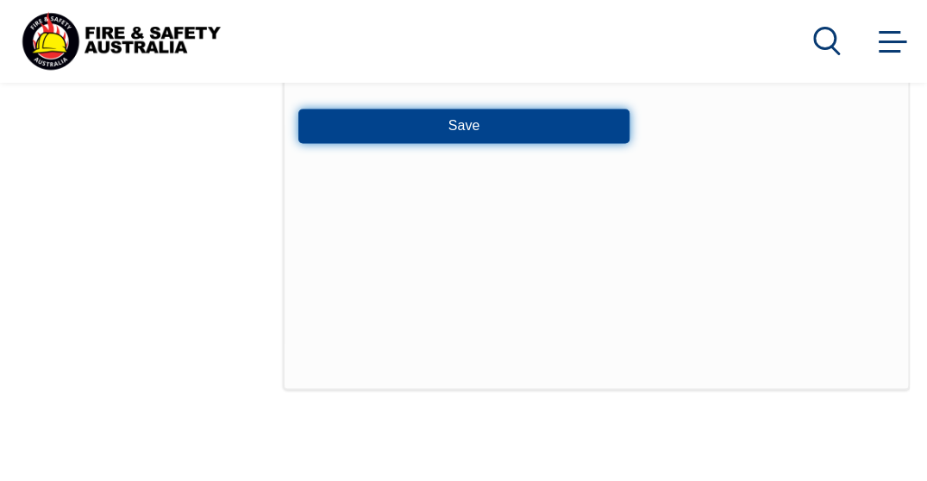
click at [459, 131] on button "Save" at bounding box center [463, 126] width 331 height 35
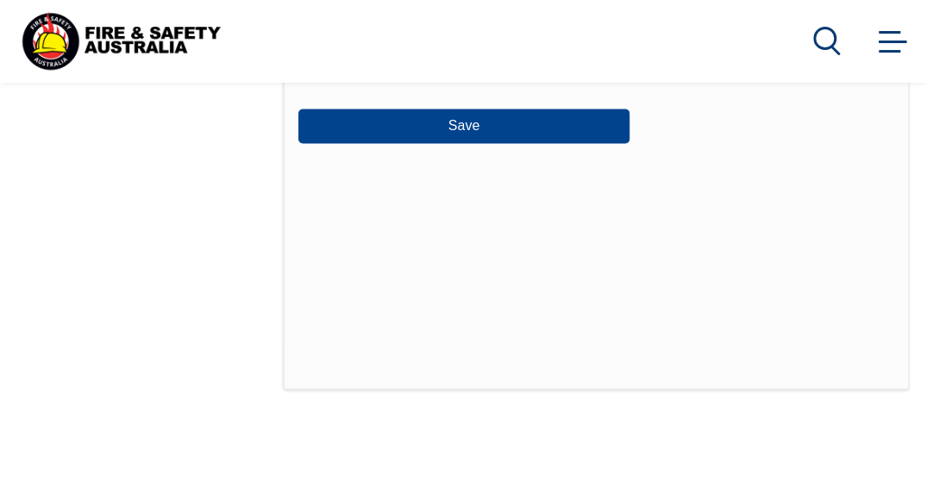
scroll to position [1087, 0]
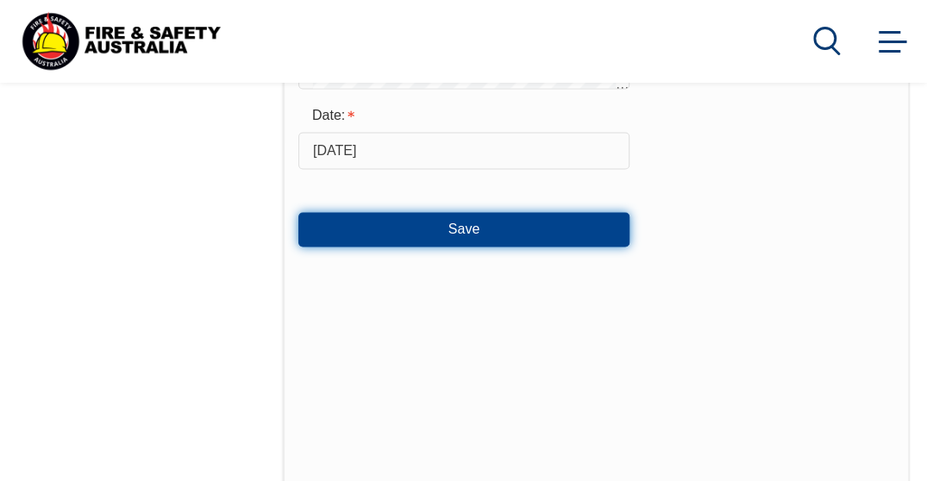
click at [399, 213] on button "Save" at bounding box center [463, 229] width 331 height 35
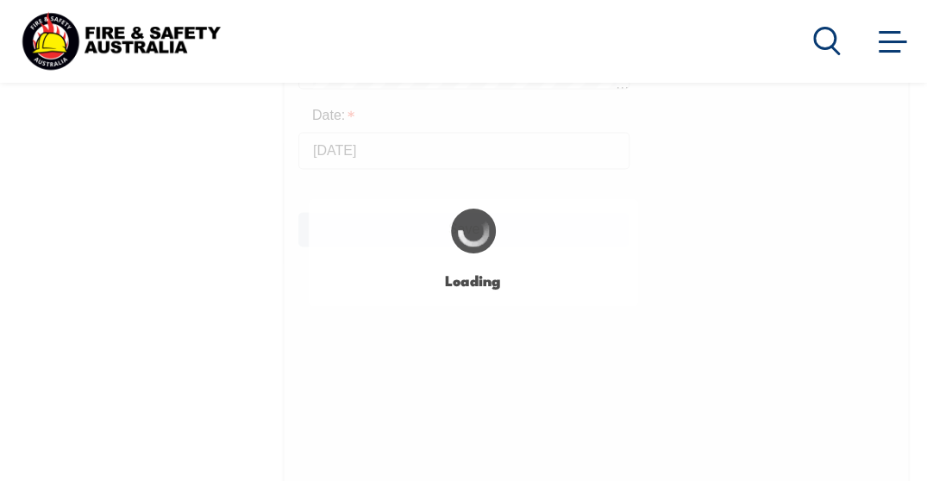
click at [399, 213] on div "Loading" at bounding box center [474, 253] width 330 height 108
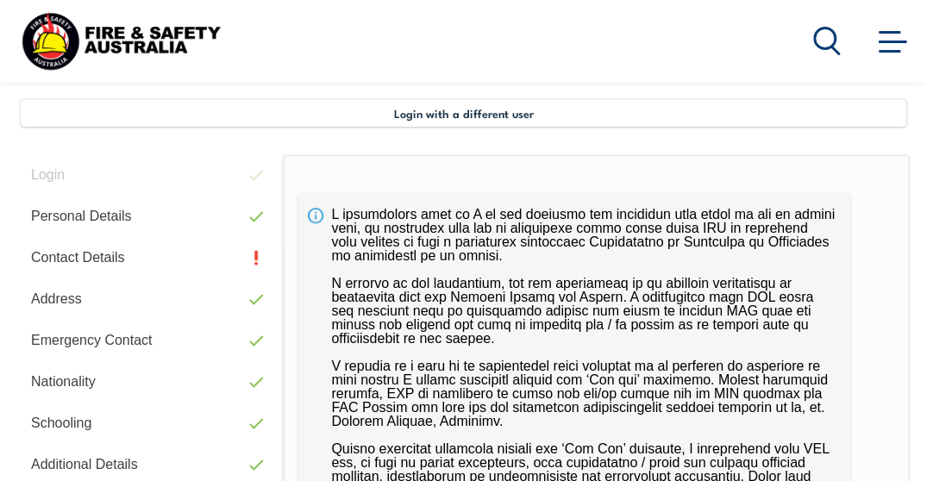
scroll to position [437, 0]
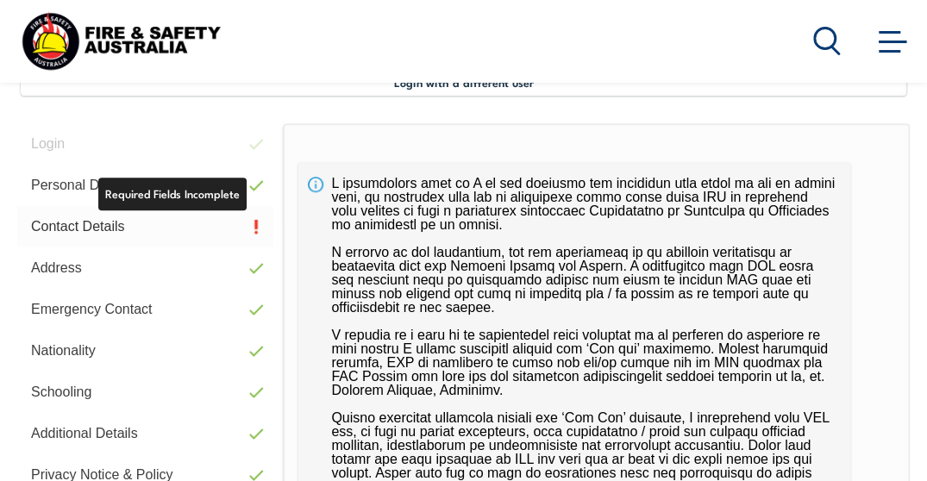
click at [252, 230] on link "Contact Details" at bounding box center [145, 226] width 256 height 41
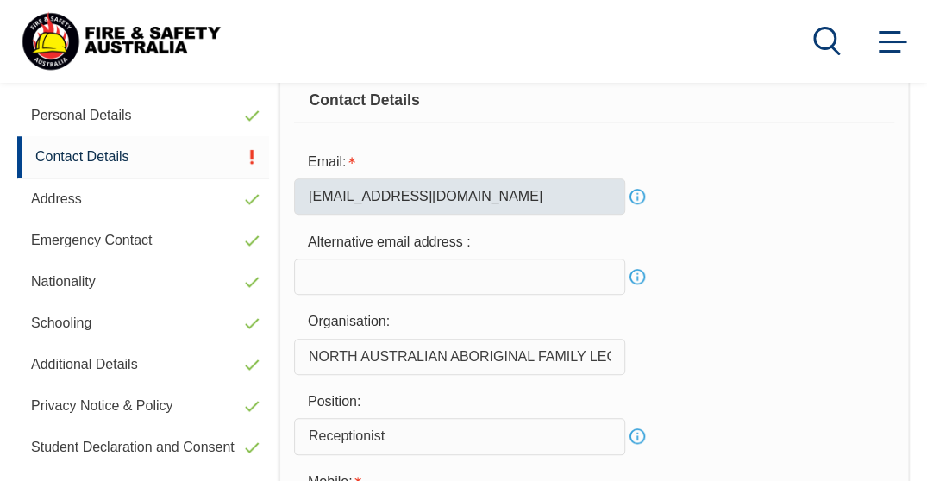
scroll to position [507, 0]
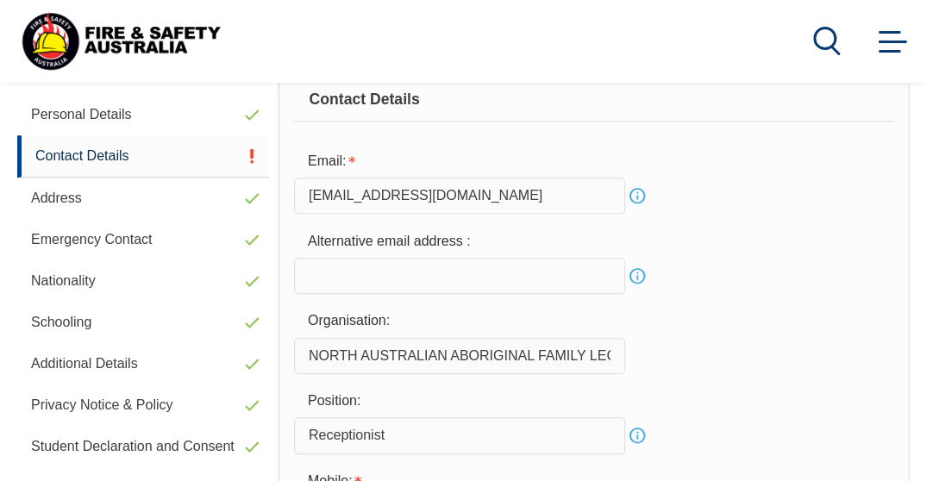
click at [502, 269] on input "email" at bounding box center [459, 276] width 331 height 36
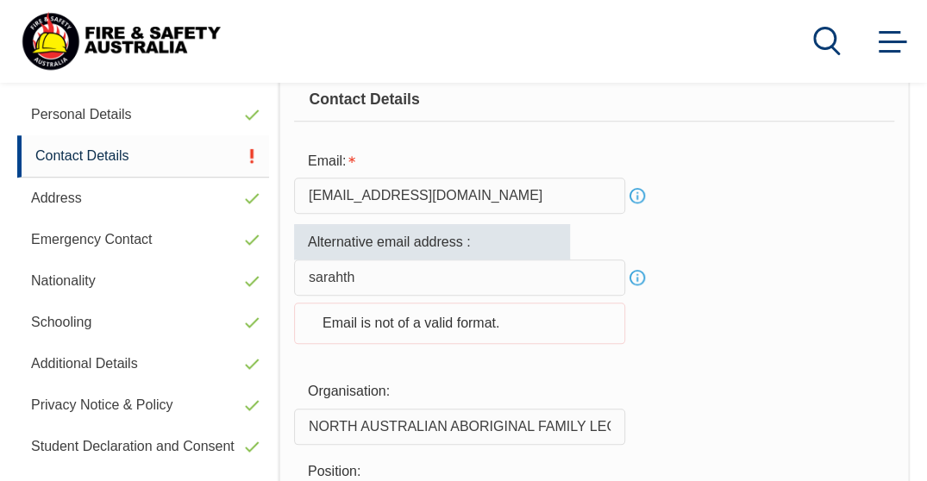
type input "[EMAIL_ADDRESS][DOMAIN_NAME]"
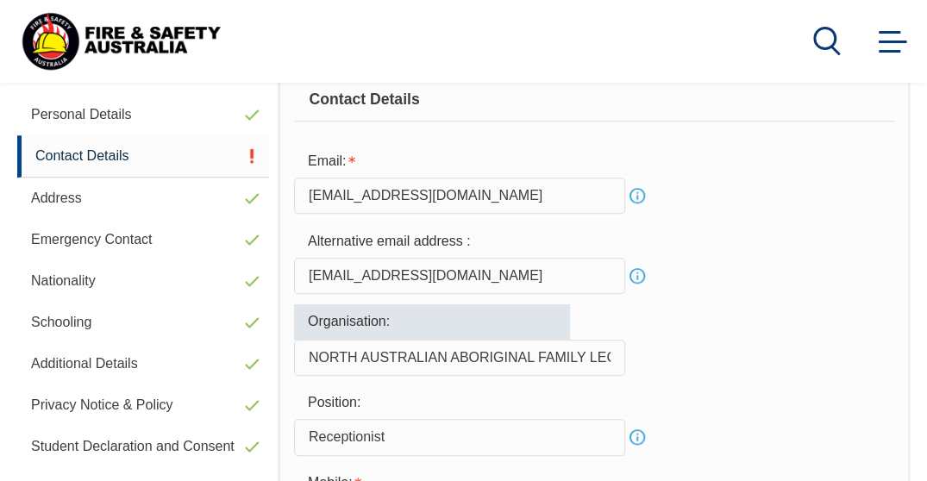
click at [687, 393] on div "Position: Receptionist Info" at bounding box center [594, 421] width 600 height 70
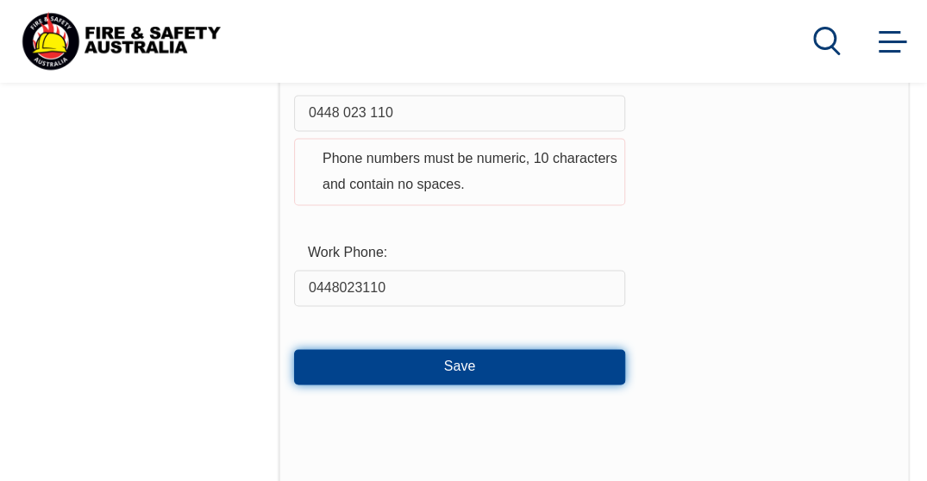
click at [471, 353] on button "Save" at bounding box center [459, 366] width 331 height 35
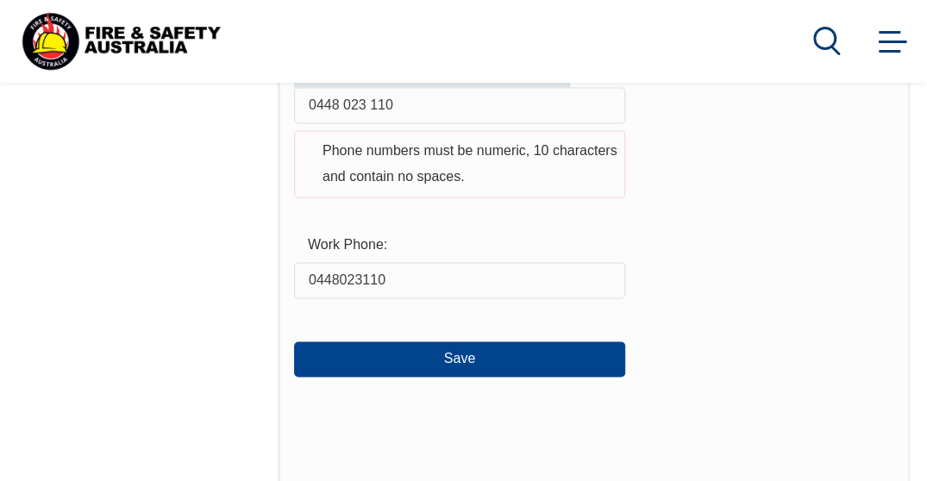
scroll to position [927, 0]
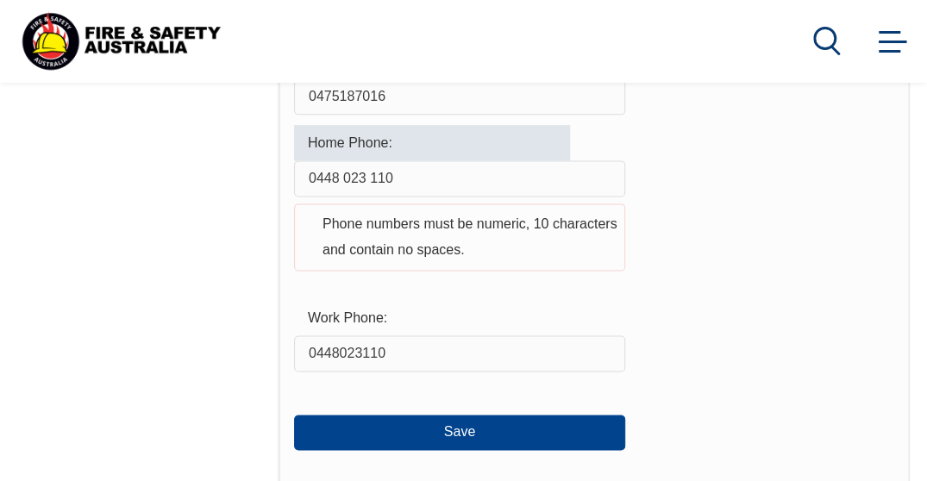
click at [373, 177] on input "0448 023 110" at bounding box center [459, 178] width 331 height 36
click at [344, 179] on input "0448 023110" at bounding box center [459, 178] width 331 height 36
type input "0448023110"
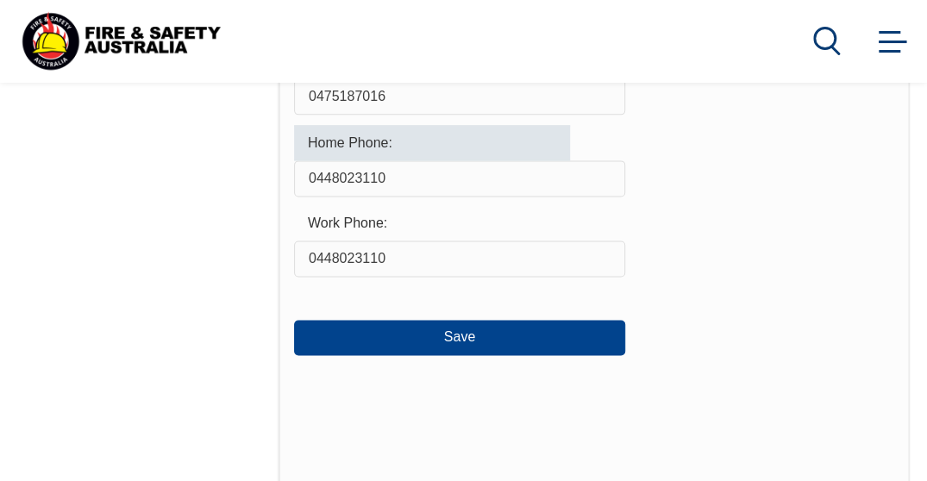
drag, startPoint x: 407, startPoint y: 185, endPoint x: 257, endPoint y: 185, distance: 150.1
click at [257, 185] on div "Login Personal Details Contact Details Address Emergency Contact Nationality Sc…" at bounding box center [463, 186] width 893 height 1107
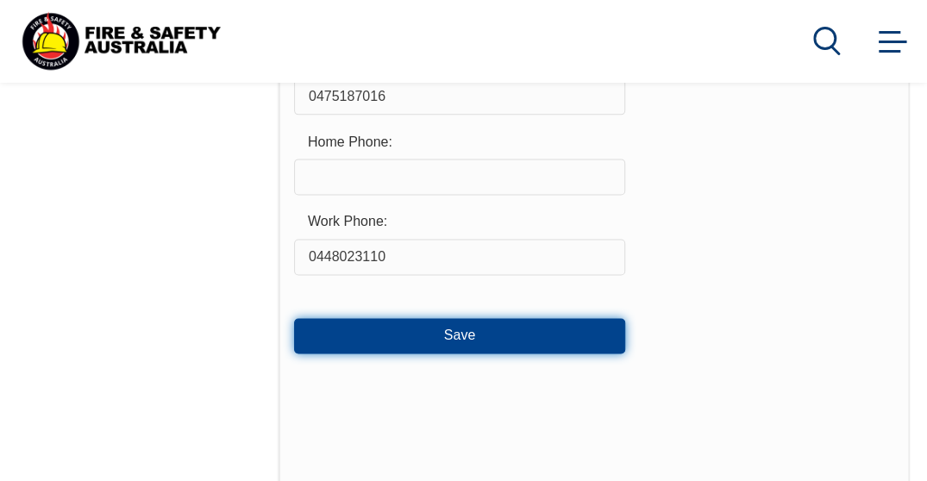
click at [381, 331] on button "Save" at bounding box center [459, 335] width 331 height 35
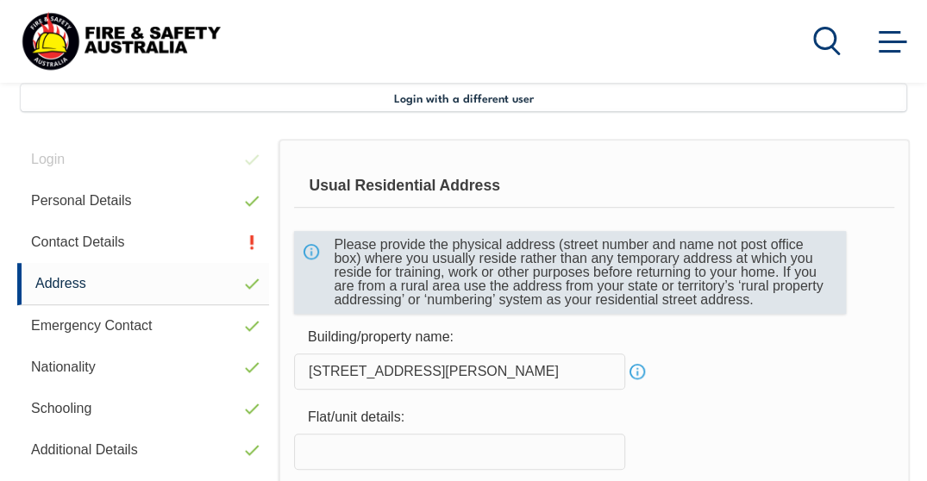
scroll to position [418, 0]
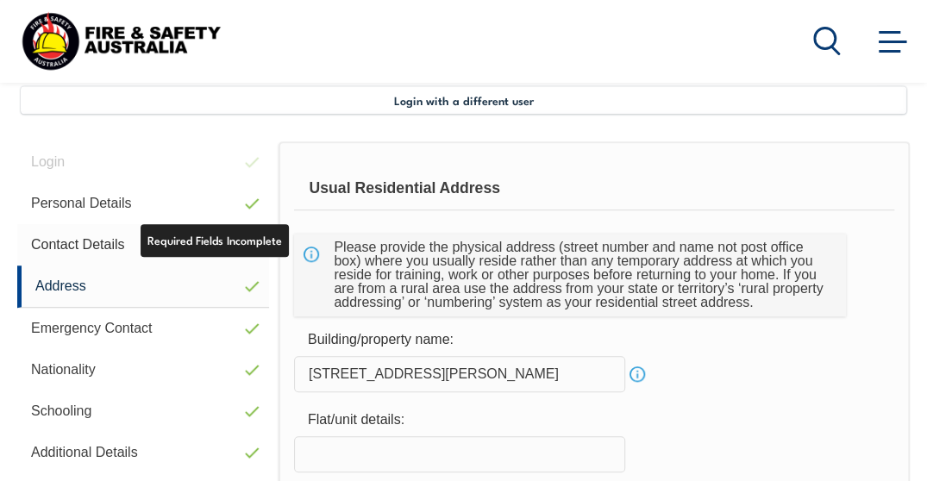
click at [254, 244] on link "Contact Details" at bounding box center [143, 244] width 252 height 41
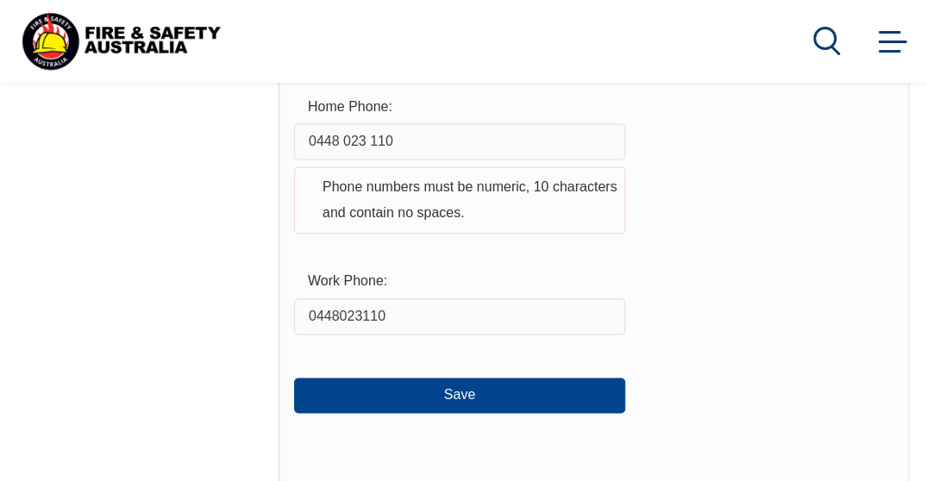
scroll to position [964, 0]
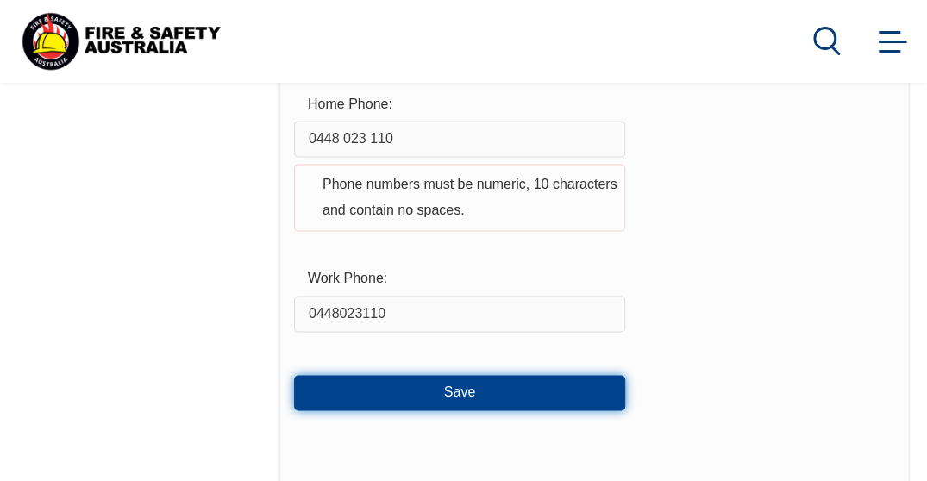
click at [470, 386] on button "Save" at bounding box center [459, 392] width 331 height 35
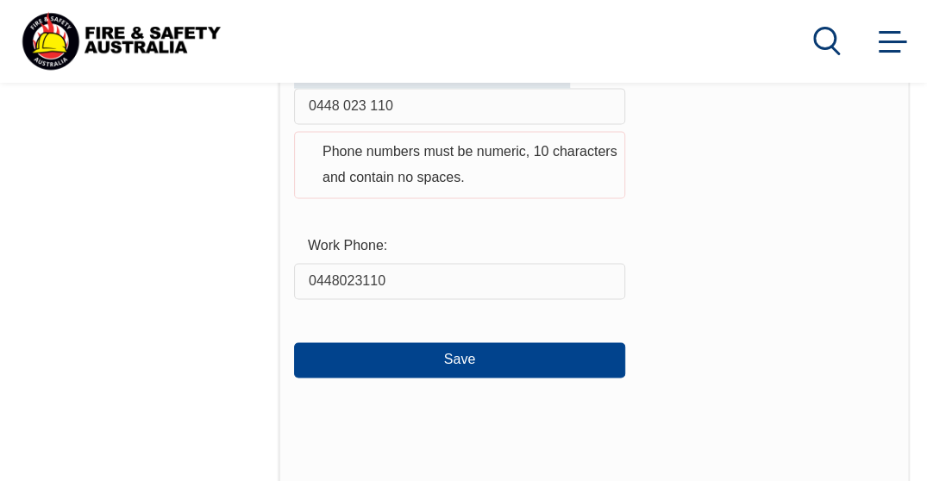
scroll to position [1000, 0]
click at [373, 110] on input "0448 023 110" at bounding box center [459, 105] width 331 height 36
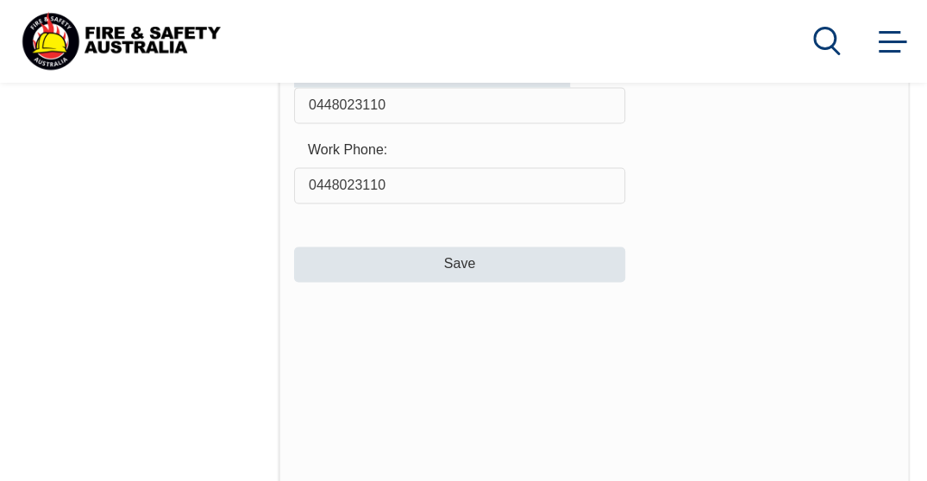
type input "0448023110"
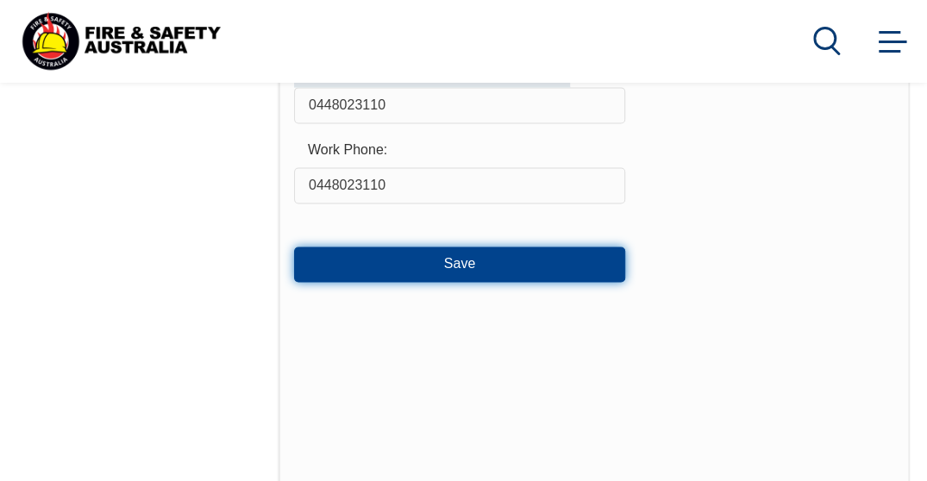
click at [436, 267] on button "Save" at bounding box center [459, 264] width 331 height 35
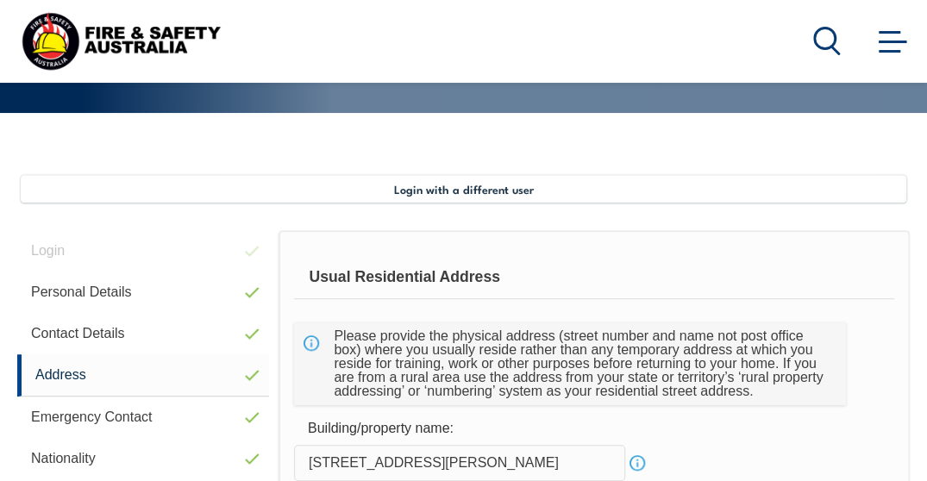
scroll to position [328, 0]
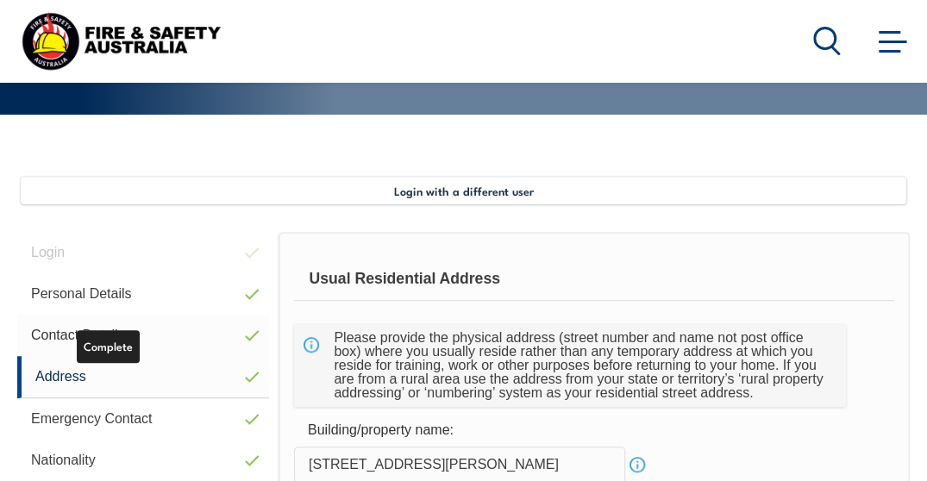
click at [193, 336] on link "Contact Details" at bounding box center [143, 335] width 252 height 41
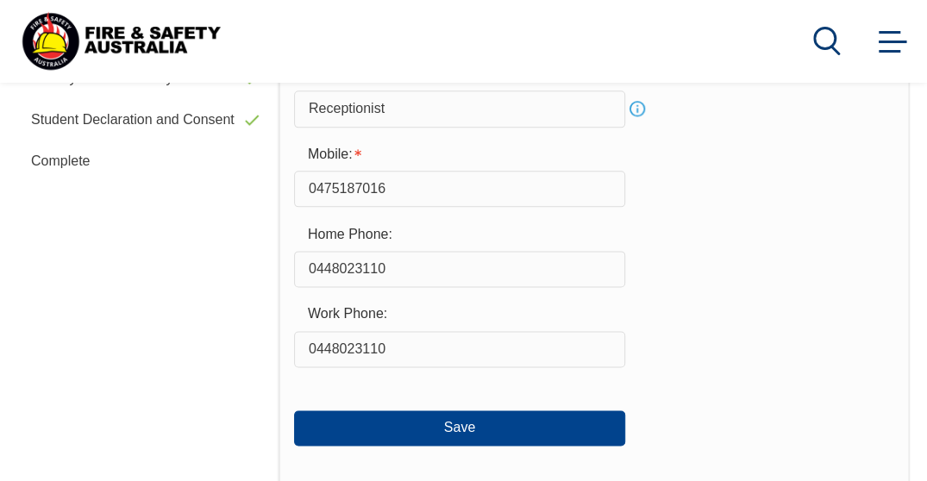
scroll to position [833, 0]
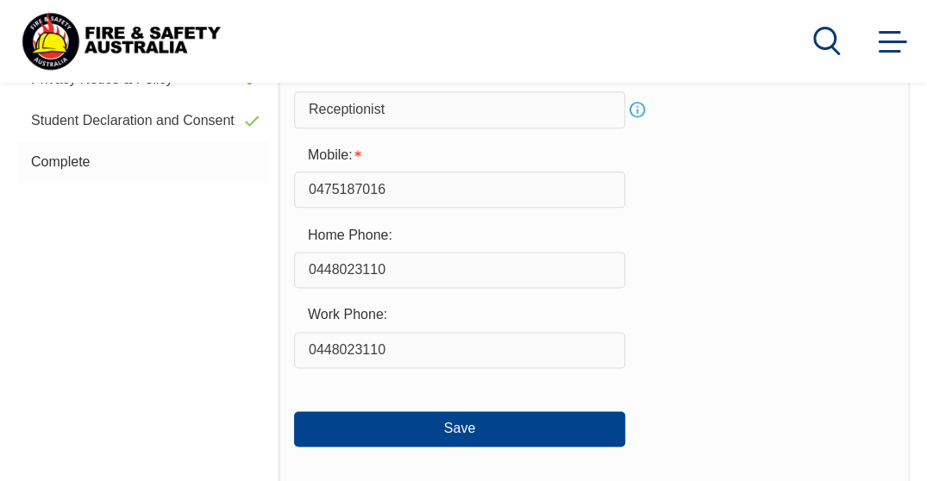
click at [157, 173] on link "Complete" at bounding box center [143, 161] width 252 height 41
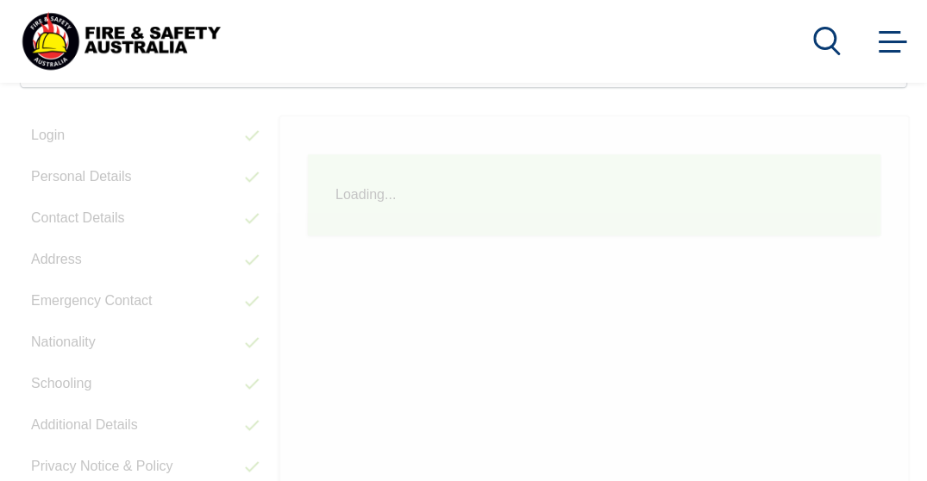
scroll to position [418, 0]
